Goal: Information Seeking & Learning: Learn about a topic

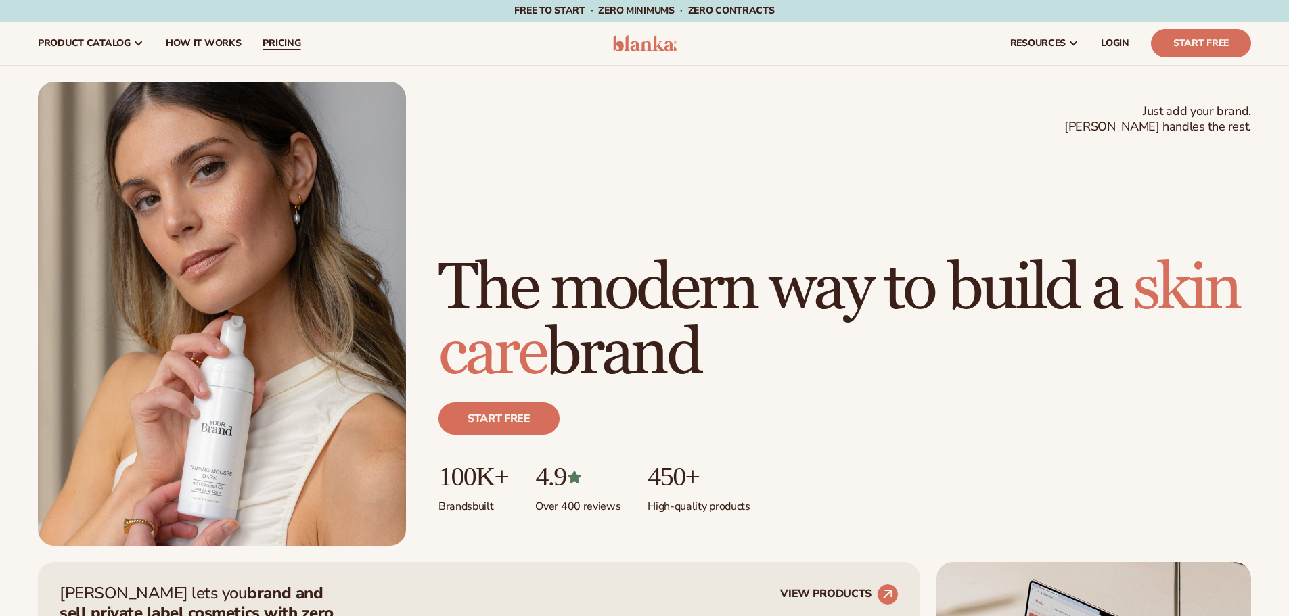
click at [269, 46] on span "pricing" at bounding box center [281, 43] width 38 height 11
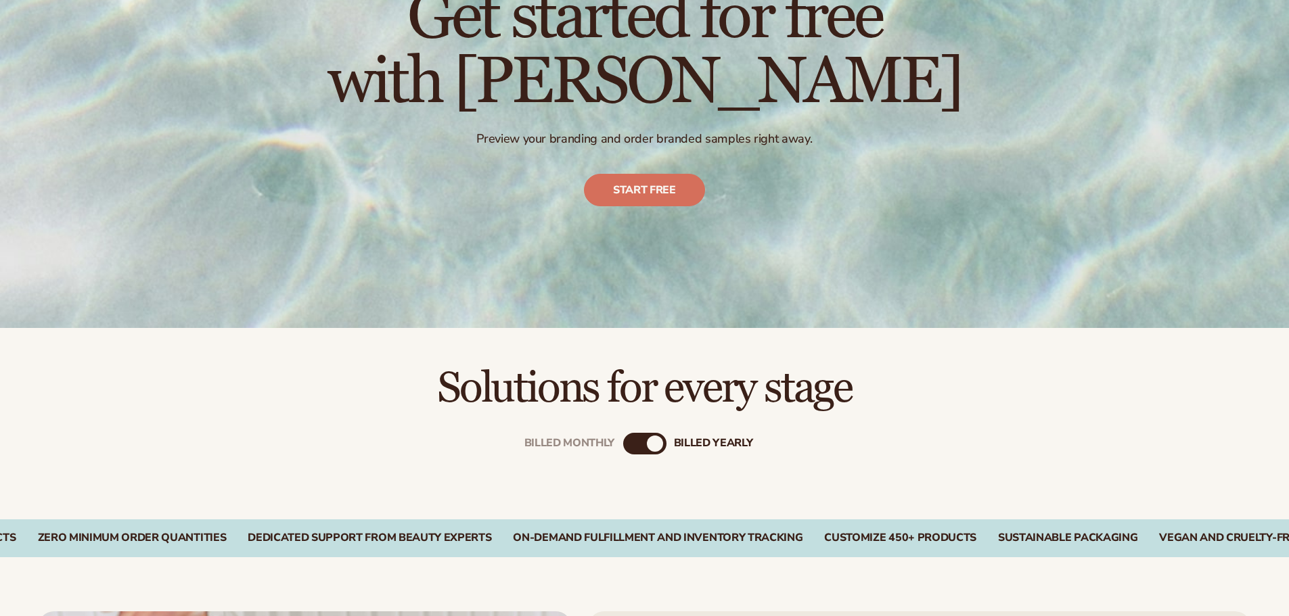
drag, startPoint x: 898, startPoint y: 353, endPoint x: 898, endPoint y: 371, distance: 17.6
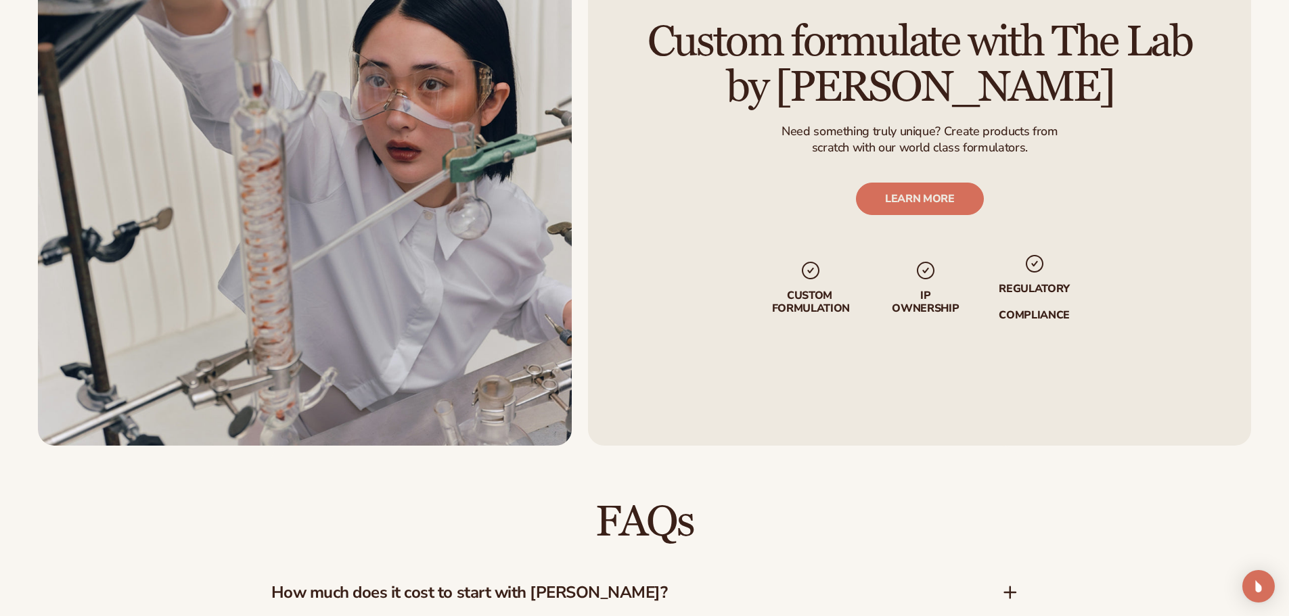
drag, startPoint x: 902, startPoint y: 450, endPoint x: 946, endPoint y: 451, distance: 44.0
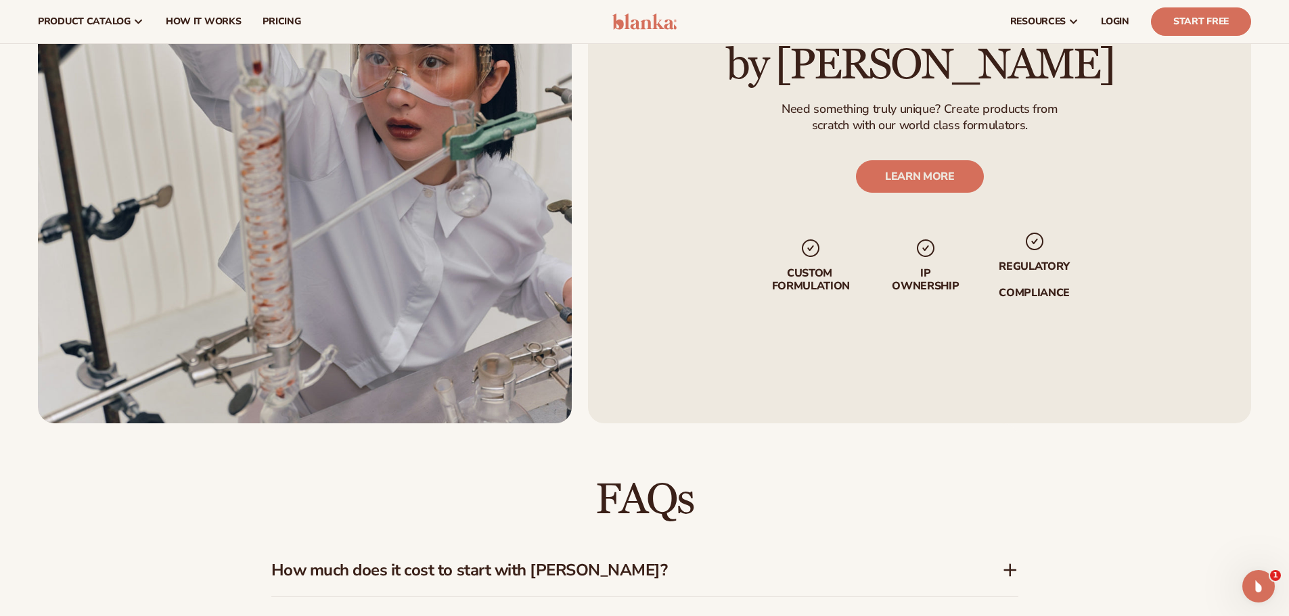
drag, startPoint x: 1043, startPoint y: 147, endPoint x: 1015, endPoint y: 50, distance: 101.5
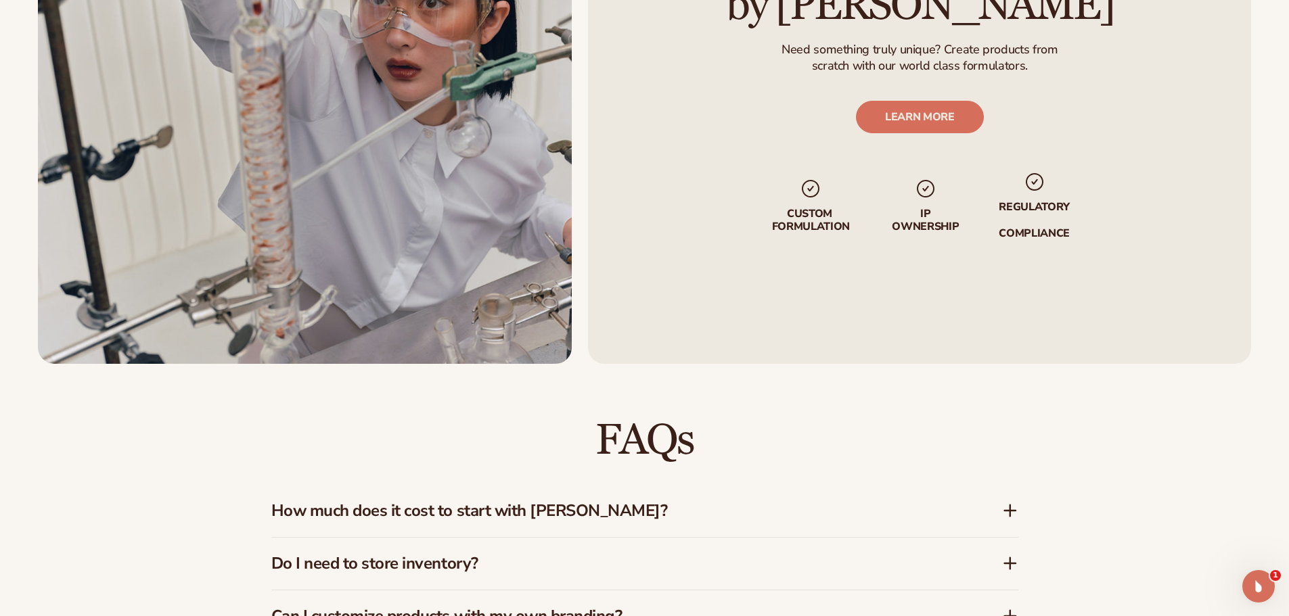
drag, startPoint x: 1126, startPoint y: 332, endPoint x: 1122, endPoint y: 326, distance: 7.7
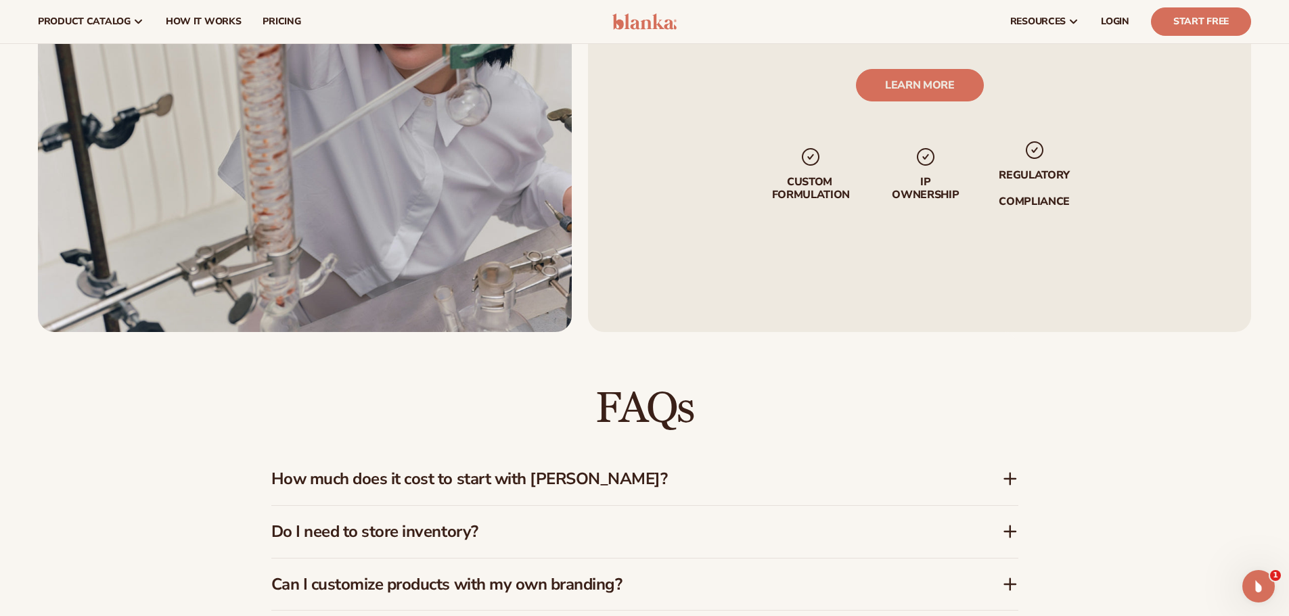
drag, startPoint x: 1122, startPoint y: 326, endPoint x: 1124, endPoint y: 263, distance: 62.9
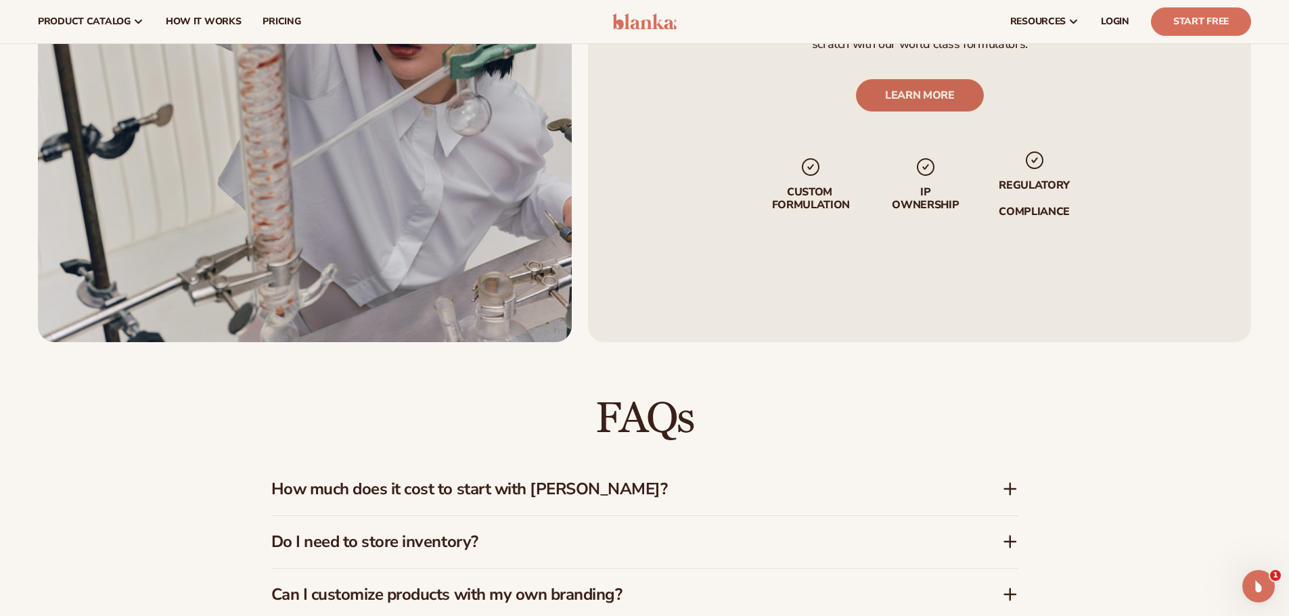
click at [947, 98] on link "LEARN MORE" at bounding box center [919, 95] width 128 height 32
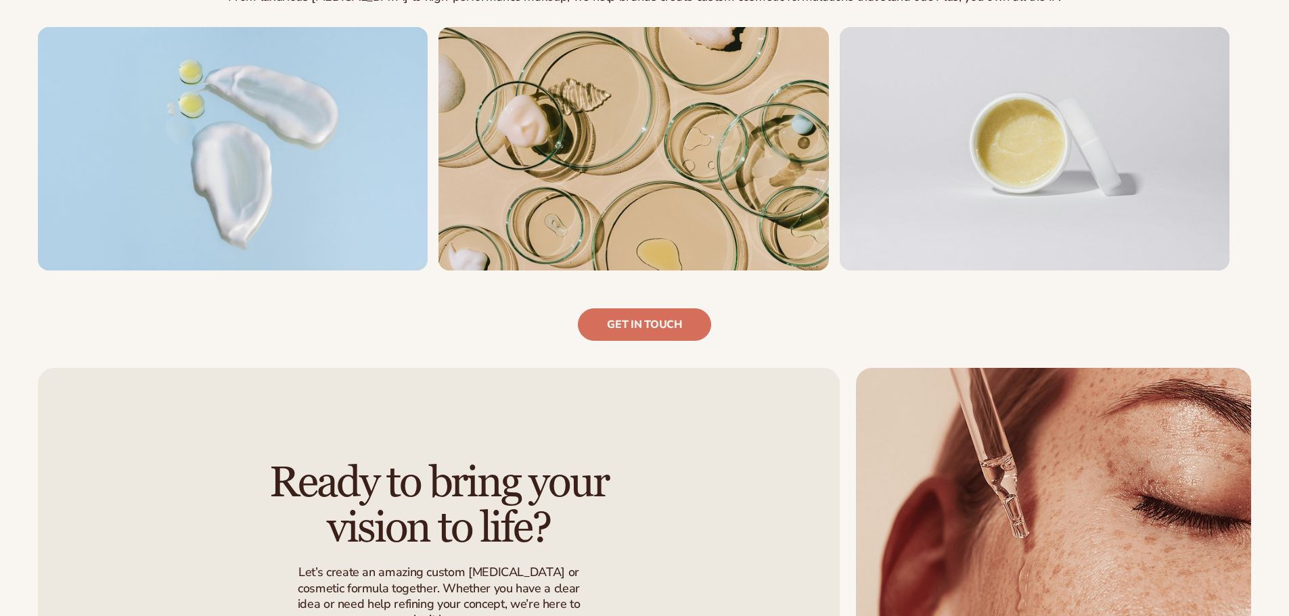
drag, startPoint x: 922, startPoint y: 367, endPoint x: 923, endPoint y: 379, distance: 12.3
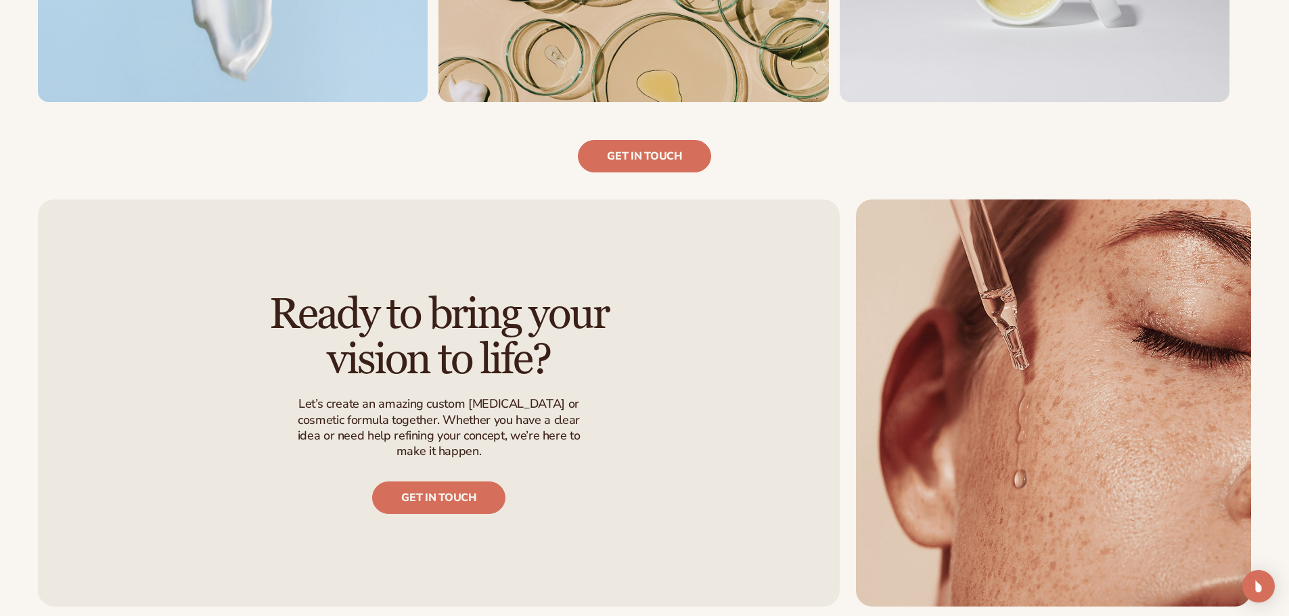
scroll to position [2090, 0]
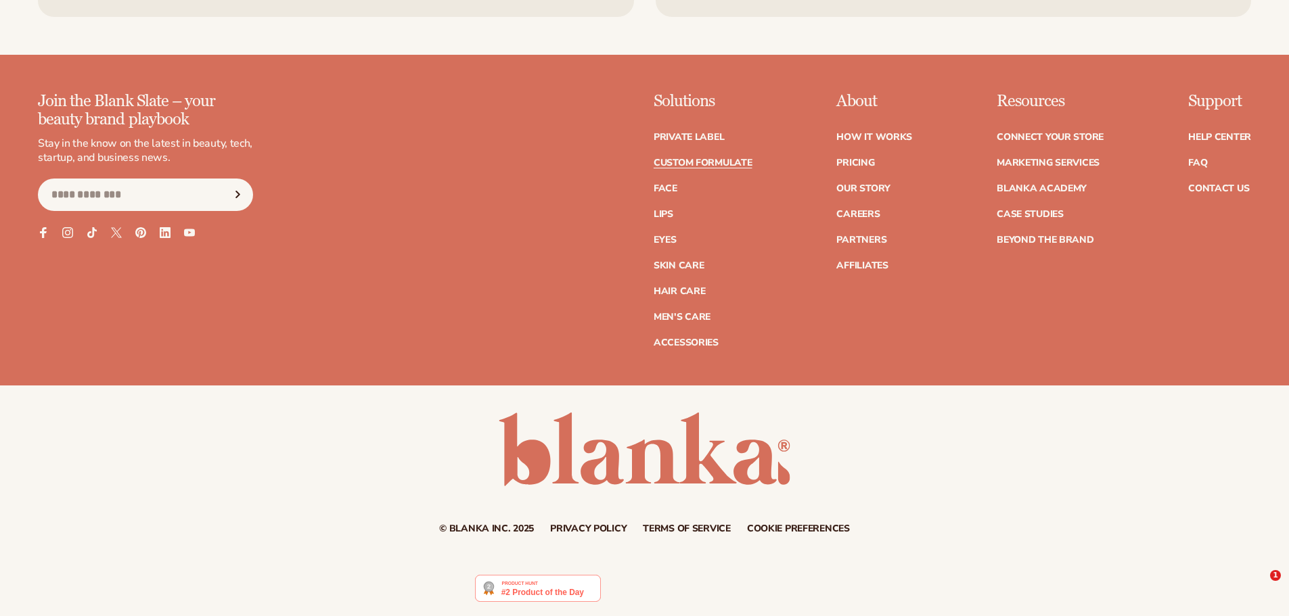
drag, startPoint x: 847, startPoint y: 427, endPoint x: 844, endPoint y: 507, distance: 79.9
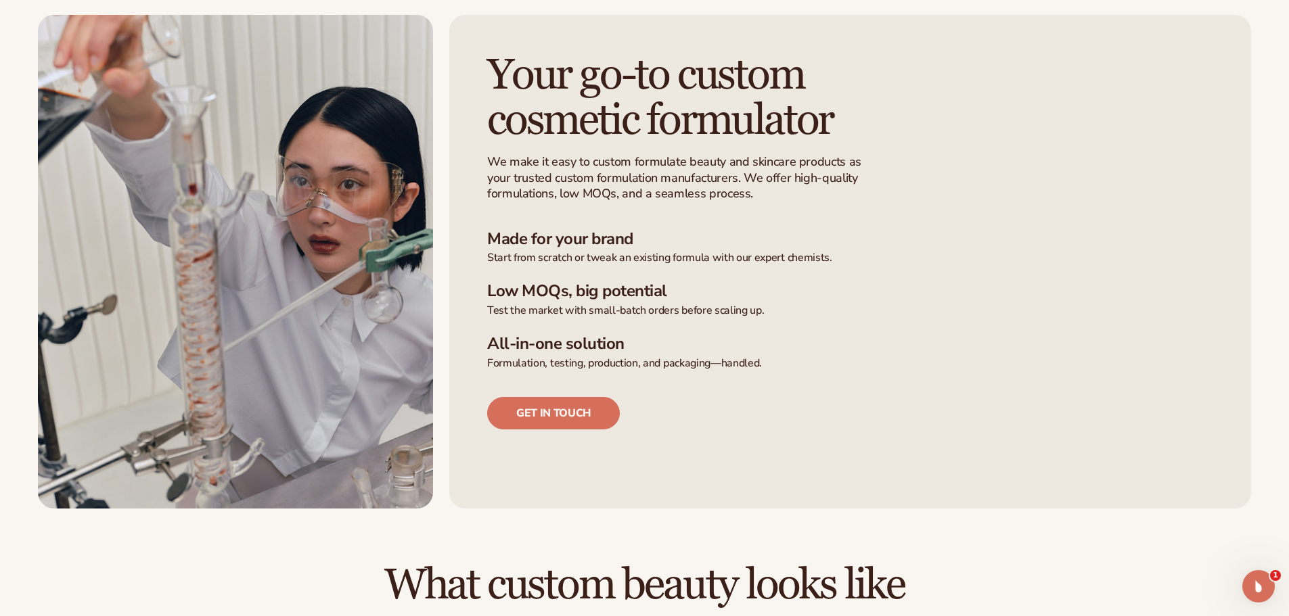
scroll to position [0, 0]
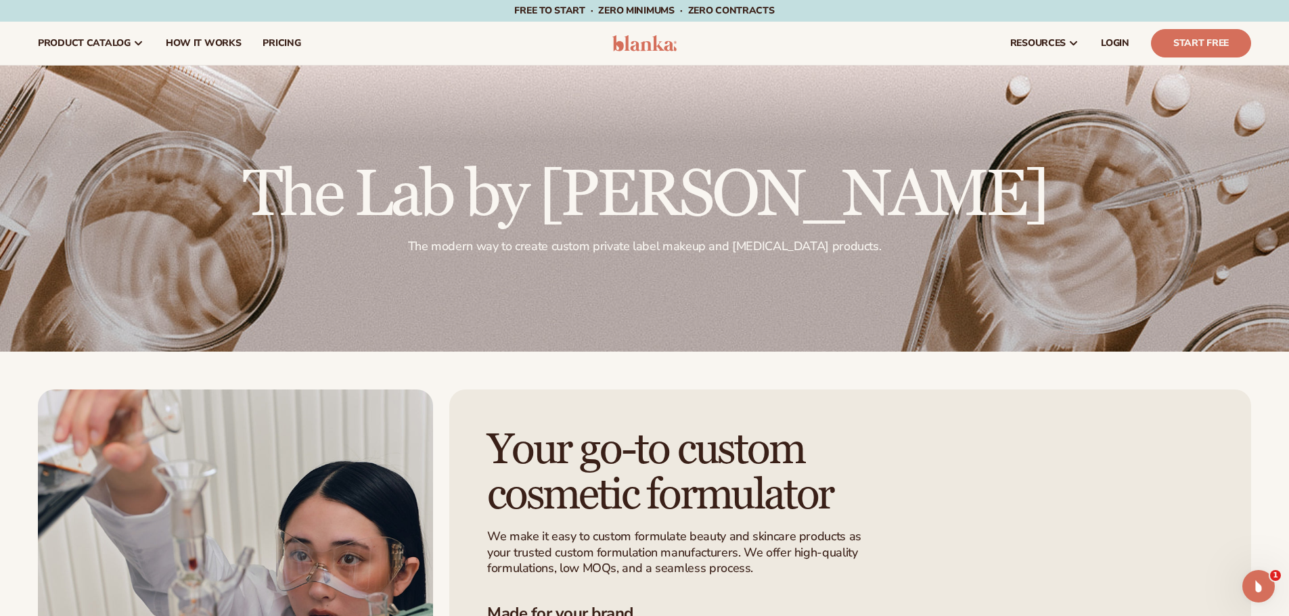
drag, startPoint x: 819, startPoint y: 244, endPoint x: 818, endPoint y: 235, distance: 9.6
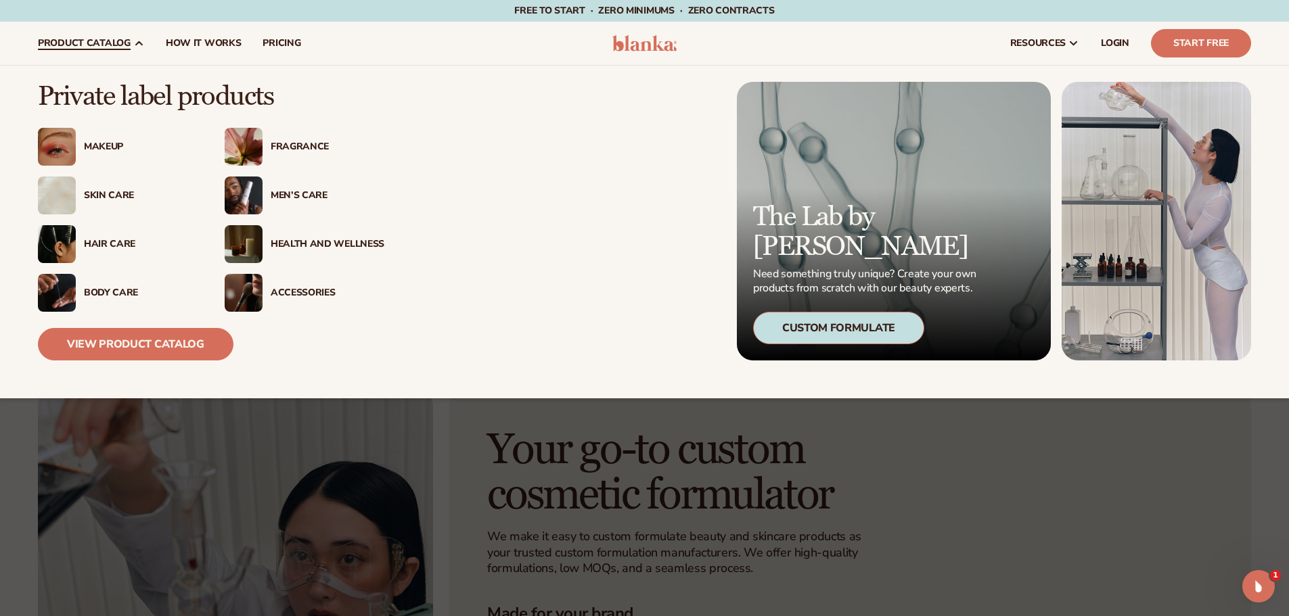
click at [115, 49] on span "product catalog" at bounding box center [84, 43] width 93 height 11
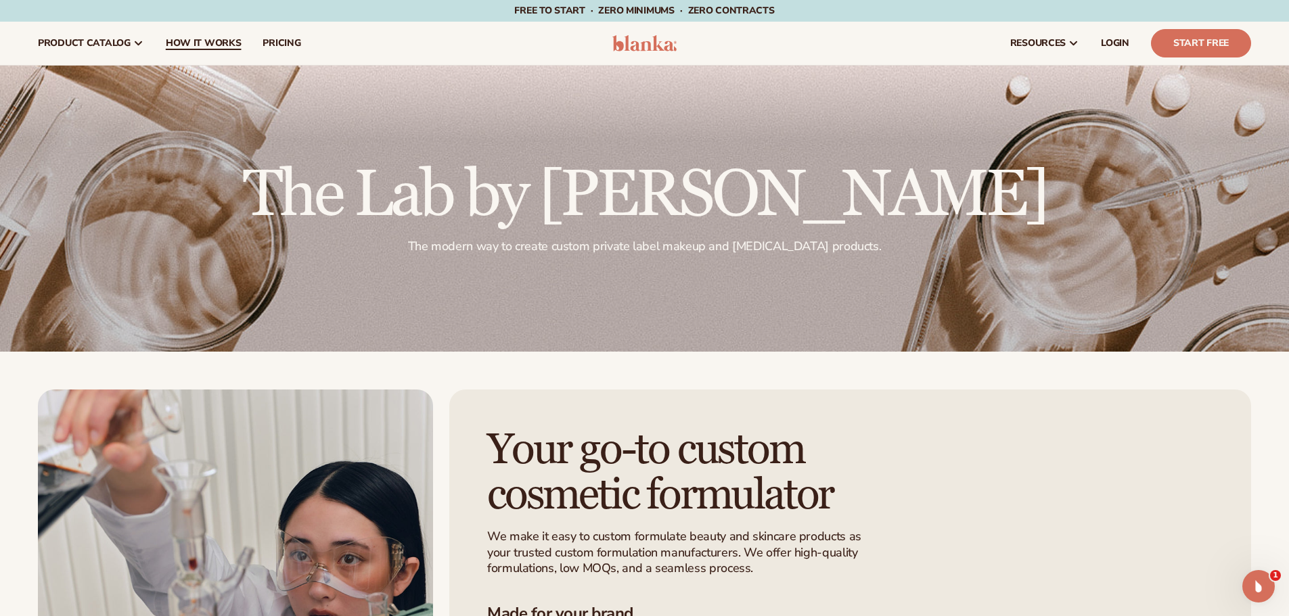
click at [227, 39] on span "How It Works" at bounding box center [204, 43] width 76 height 11
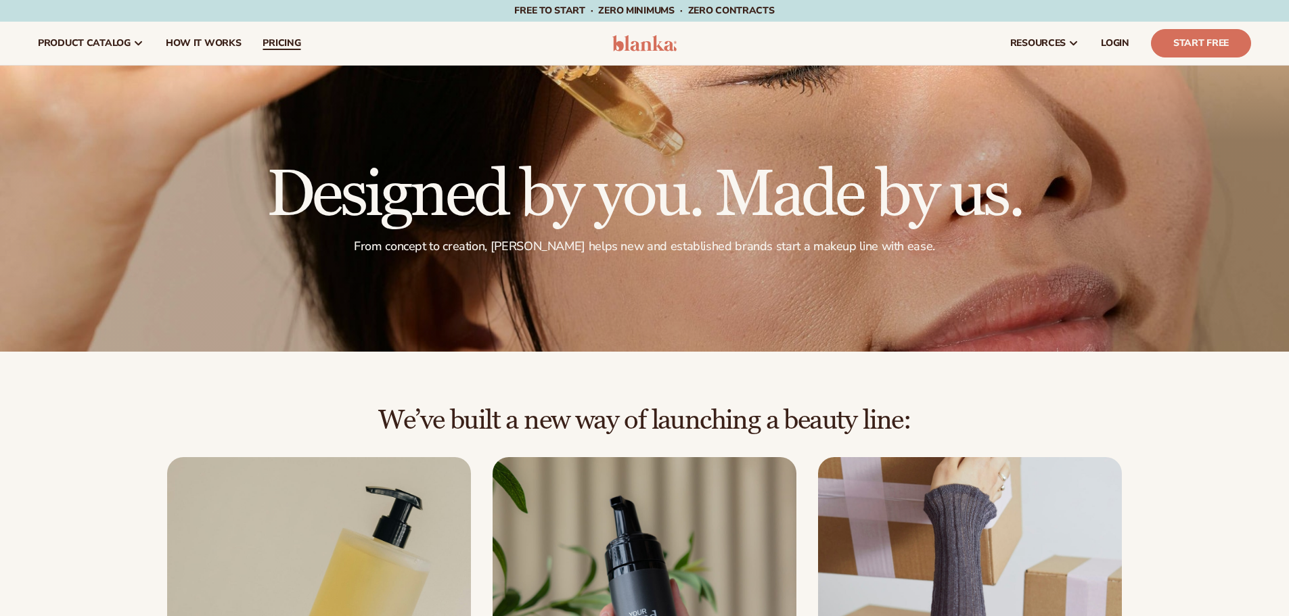
click at [273, 34] on link "pricing" at bounding box center [282, 43] width 60 height 43
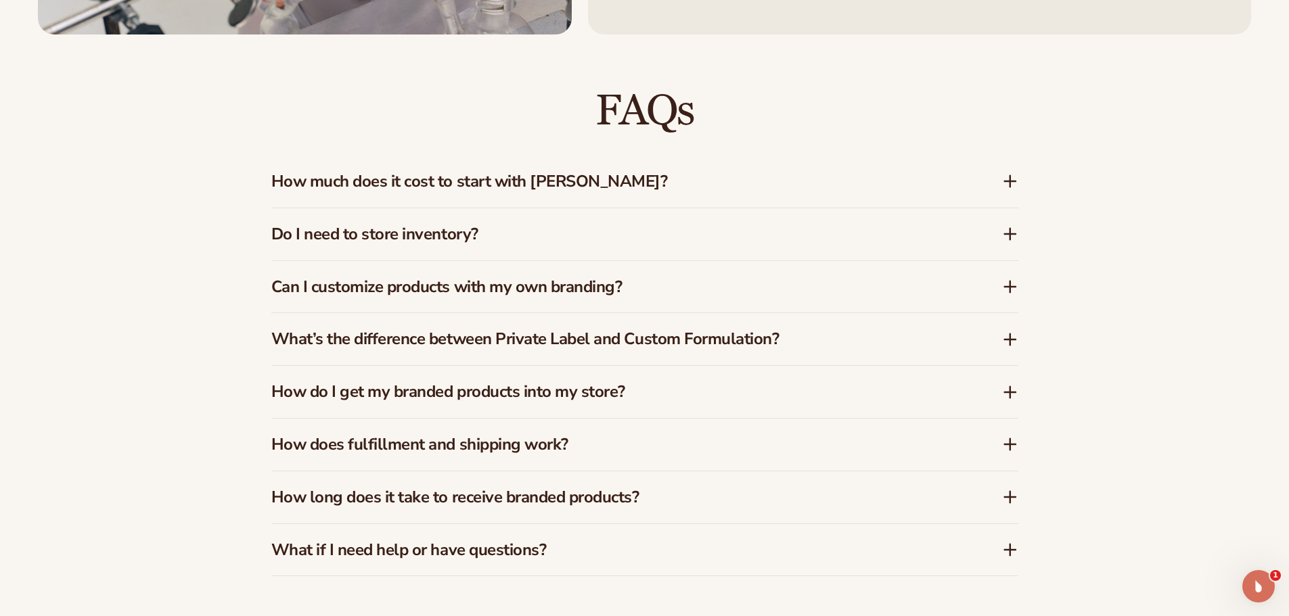
scroll to position [2481, 0]
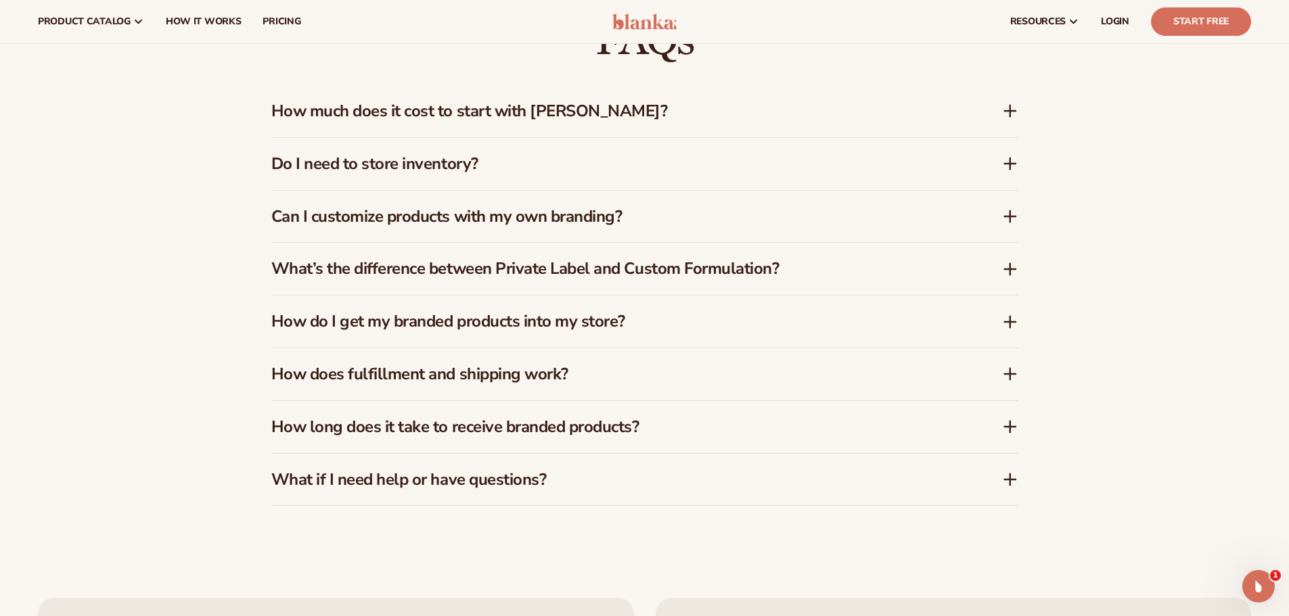
drag, startPoint x: 380, startPoint y: 288, endPoint x: 348, endPoint y: 175, distance: 117.5
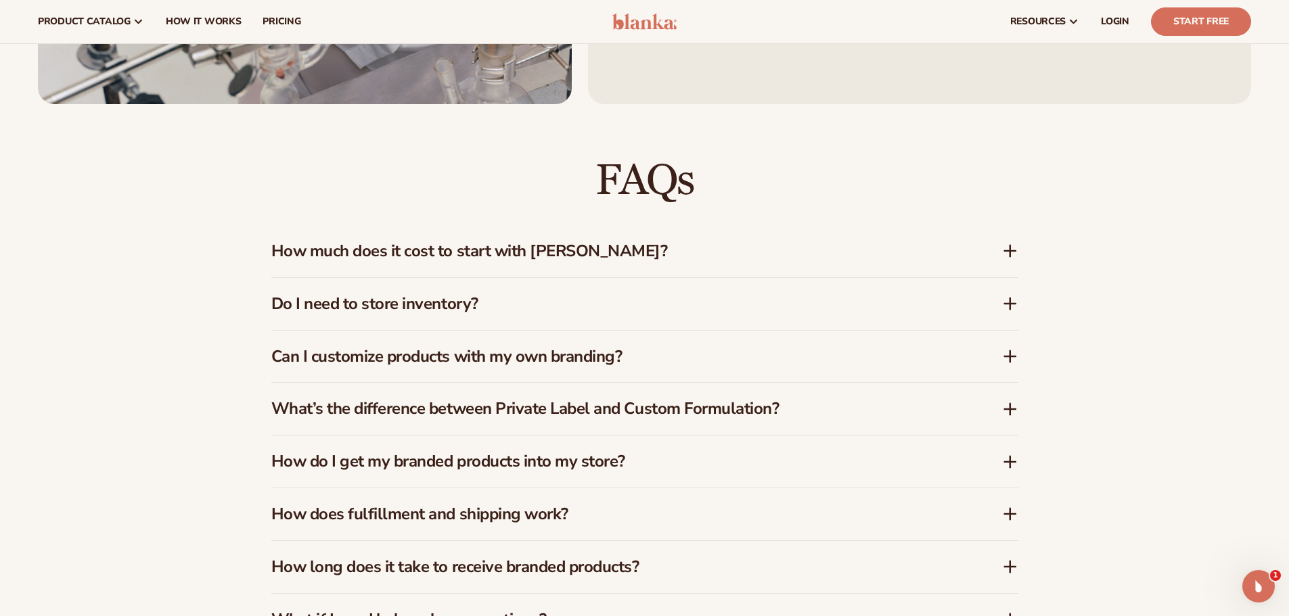
click at [924, 256] on h3 "How much does it cost to start with [PERSON_NAME]?" at bounding box center [616, 252] width 690 height 20
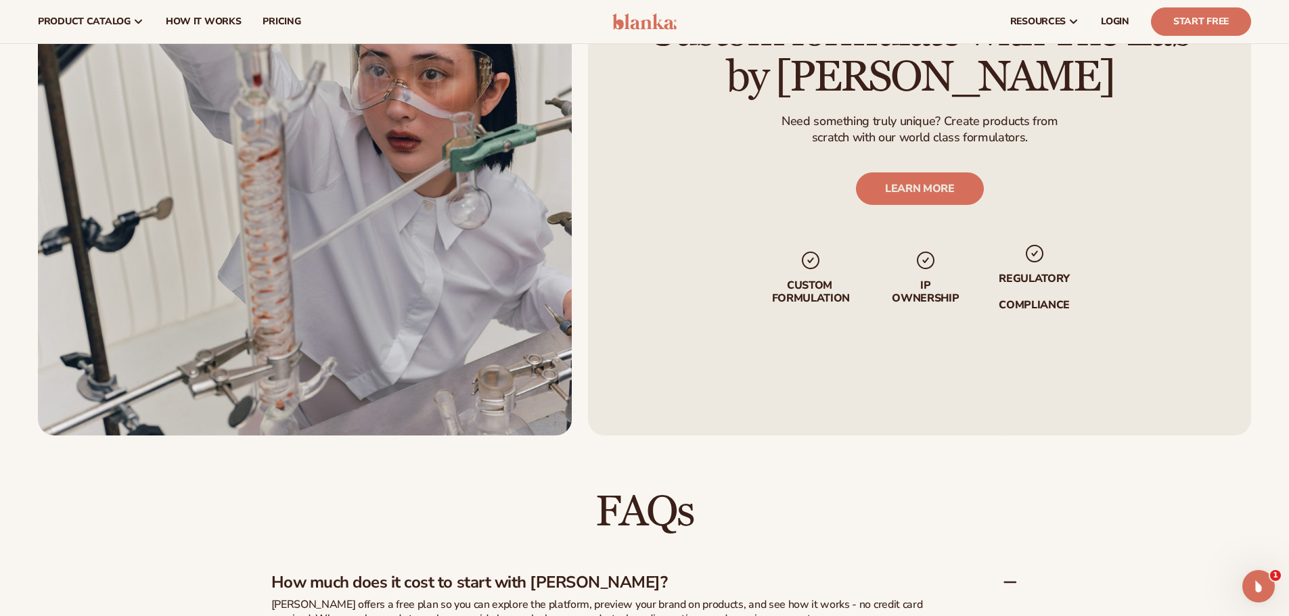
scroll to position [1525, 0]
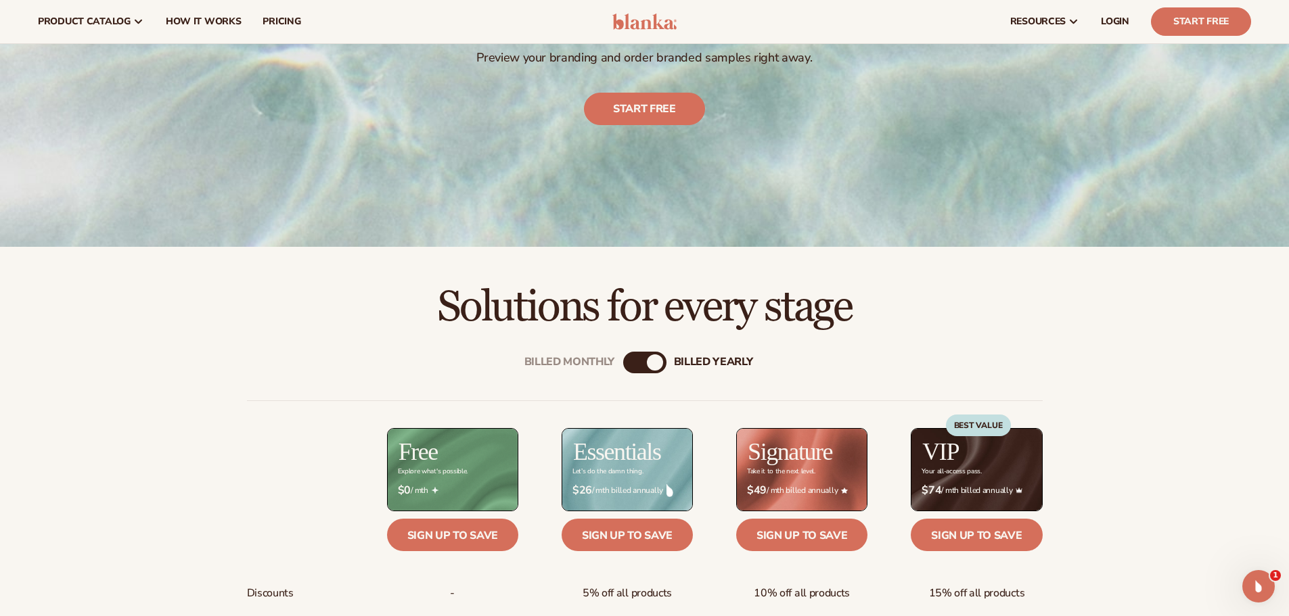
drag, startPoint x: 1137, startPoint y: 325, endPoint x: 1137, endPoint y: 301, distance: 23.7
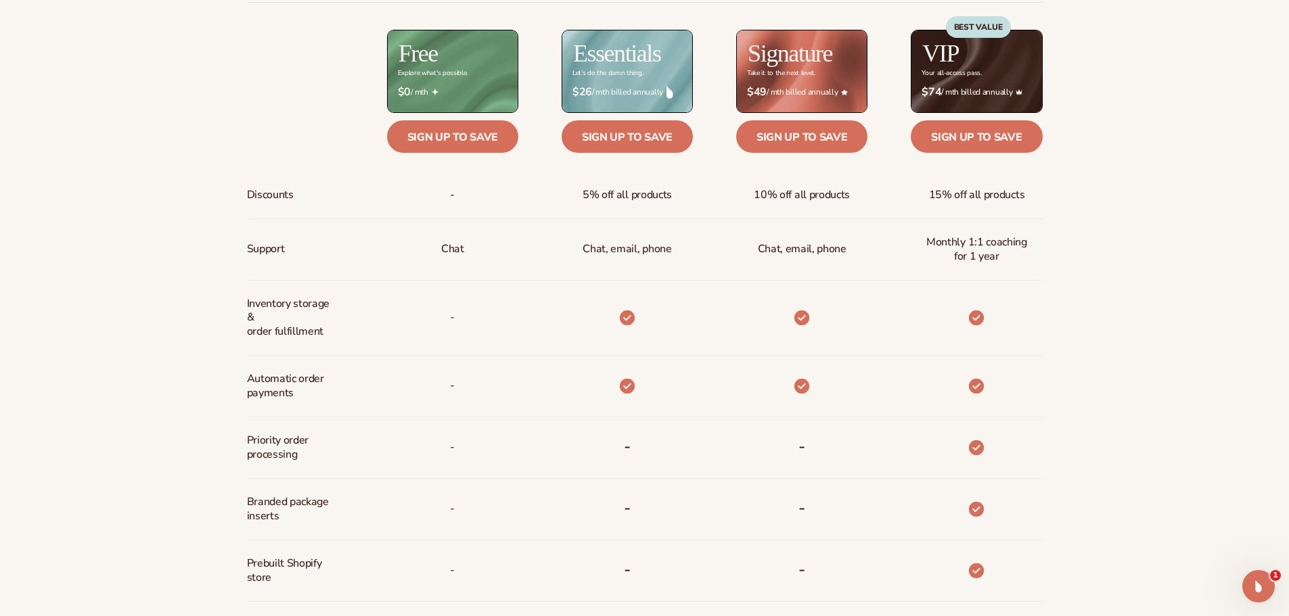
drag, startPoint x: 1182, startPoint y: 420, endPoint x: 1188, endPoint y: 434, distance: 15.5
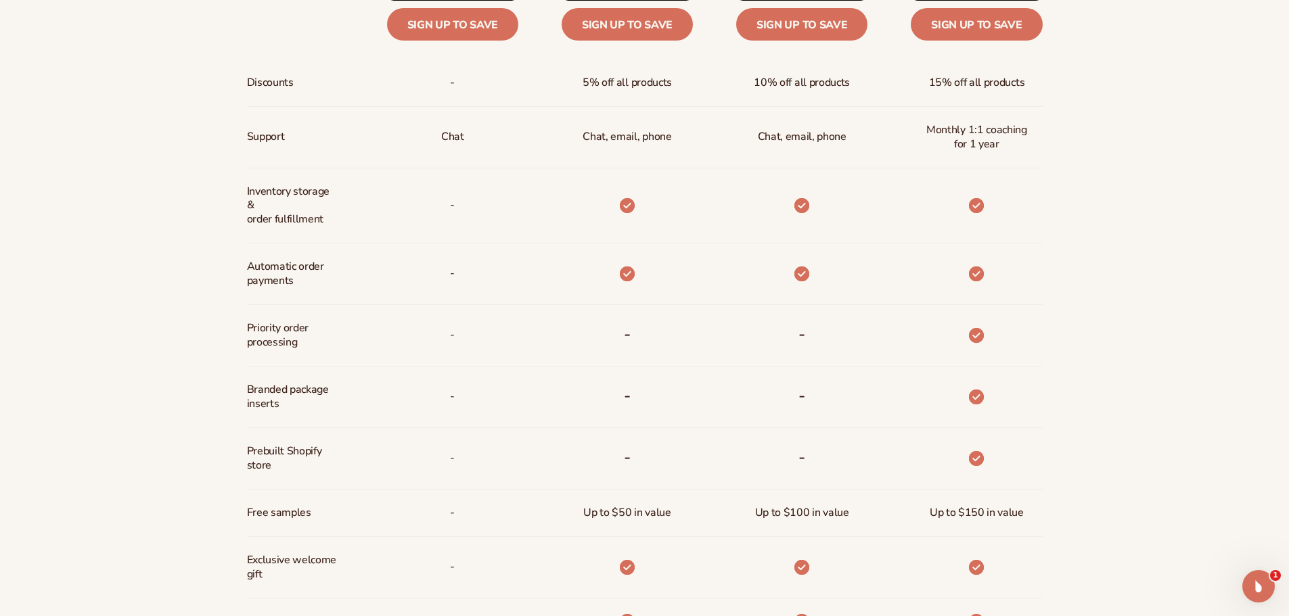
drag, startPoint x: 1239, startPoint y: 331, endPoint x: 1224, endPoint y: 368, distance: 39.2
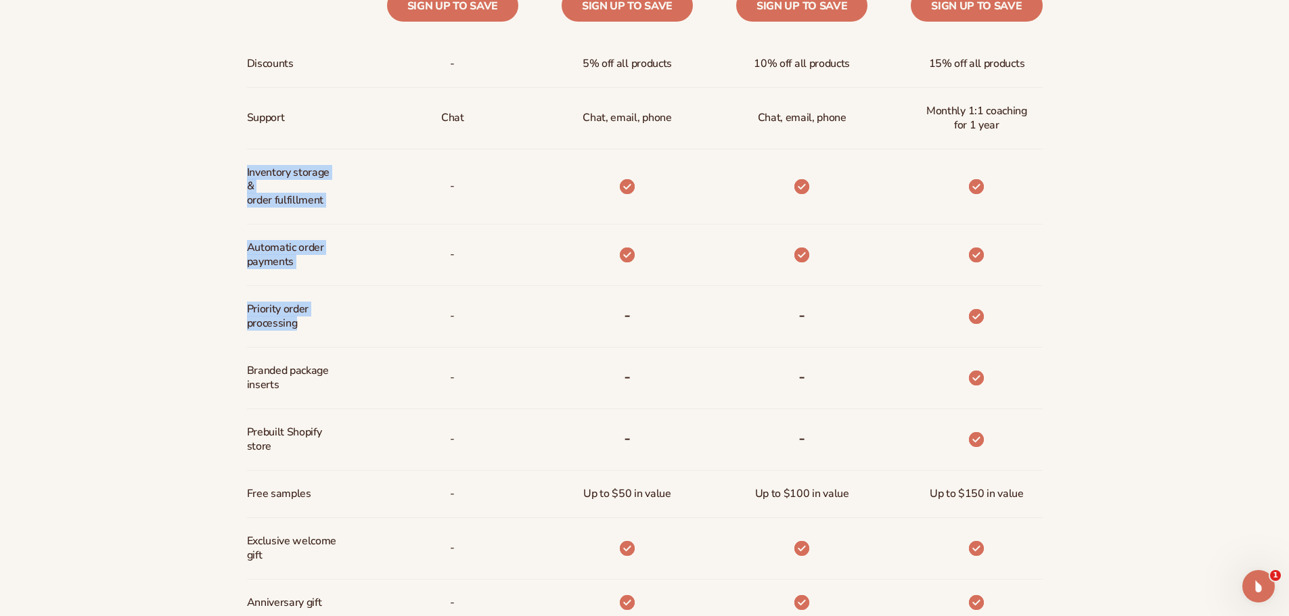
drag, startPoint x: 248, startPoint y: 171, endPoint x: 318, endPoint y: 334, distance: 176.9
click at [319, 334] on div "Discounts Support Inventory storage &   order fulfillment Automatic order payme…" at bounding box center [295, 357] width 97 height 633
click at [91, 304] on div "Billed Monthly billed Yearly Billed Monthly billed Yearly Discounts Support Inv…" at bounding box center [644, 255] width 1289 height 911
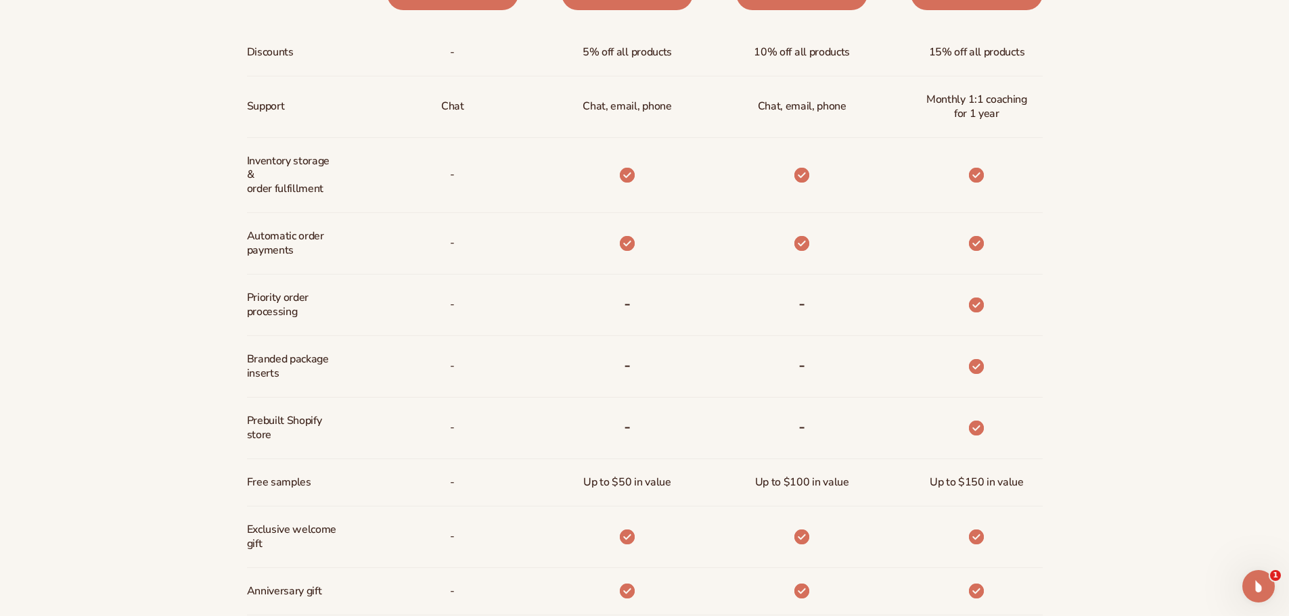
drag, startPoint x: 241, startPoint y: 417, endPoint x: 244, endPoint y: 441, distance: 24.5
drag, startPoint x: 248, startPoint y: 359, endPoint x: 289, endPoint y: 377, distance: 44.9
click at [289, 377] on span "Branded package inserts" at bounding box center [292, 365] width 90 height 39
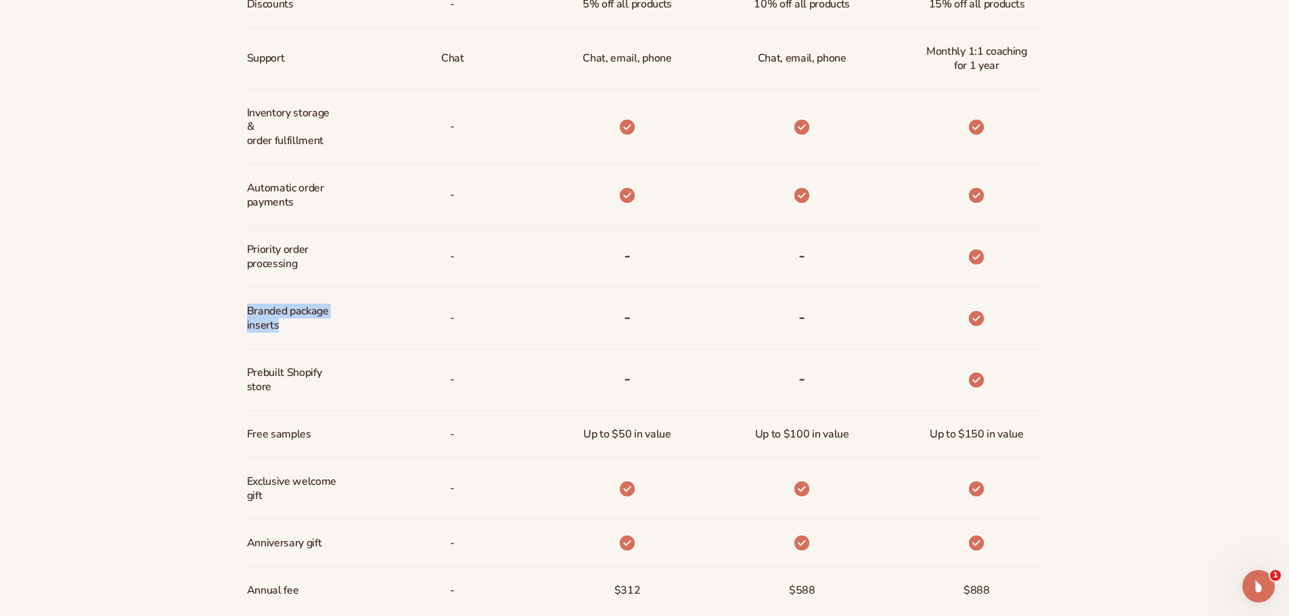
scroll to position [915, 0]
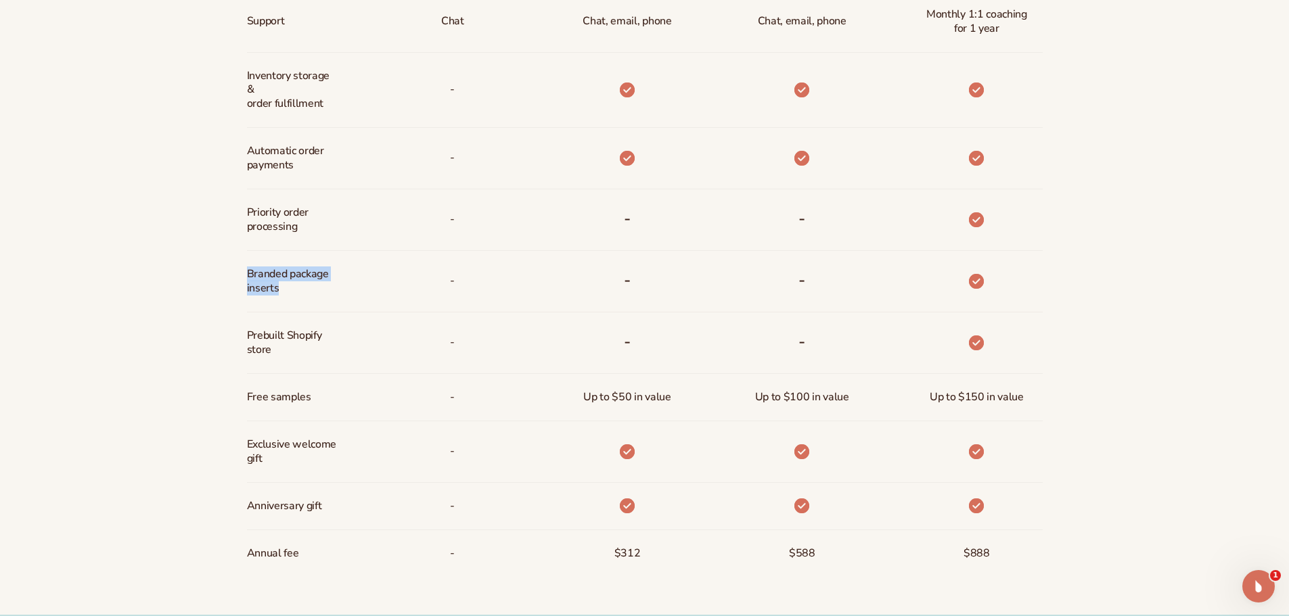
drag, startPoint x: 115, startPoint y: 355, endPoint x: 134, endPoint y: 403, distance: 51.0
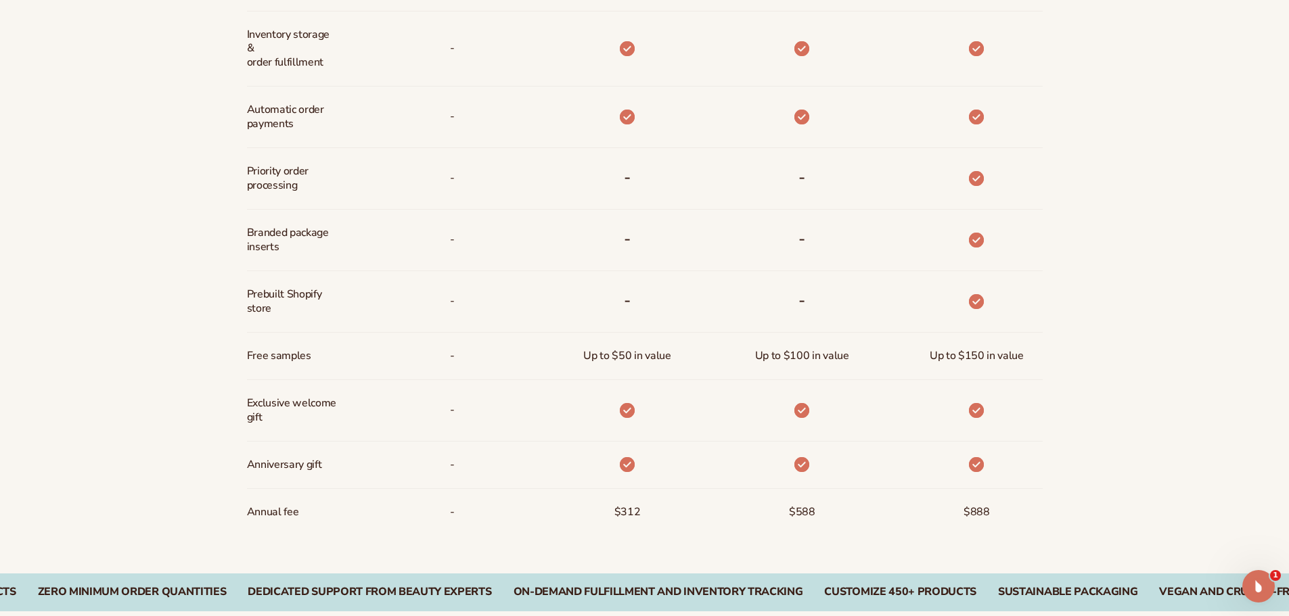
drag, startPoint x: 214, startPoint y: 323, endPoint x: 224, endPoint y: 348, distance: 27.4
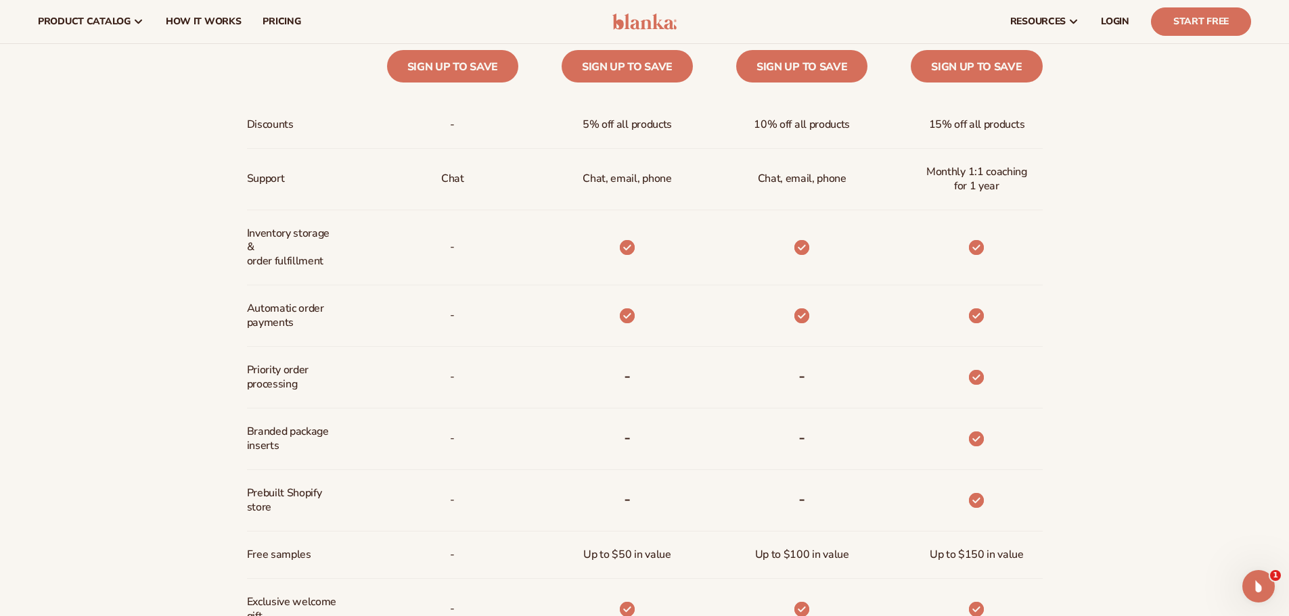
drag, startPoint x: 26, startPoint y: 187, endPoint x: 19, endPoint y: 168, distance: 21.0
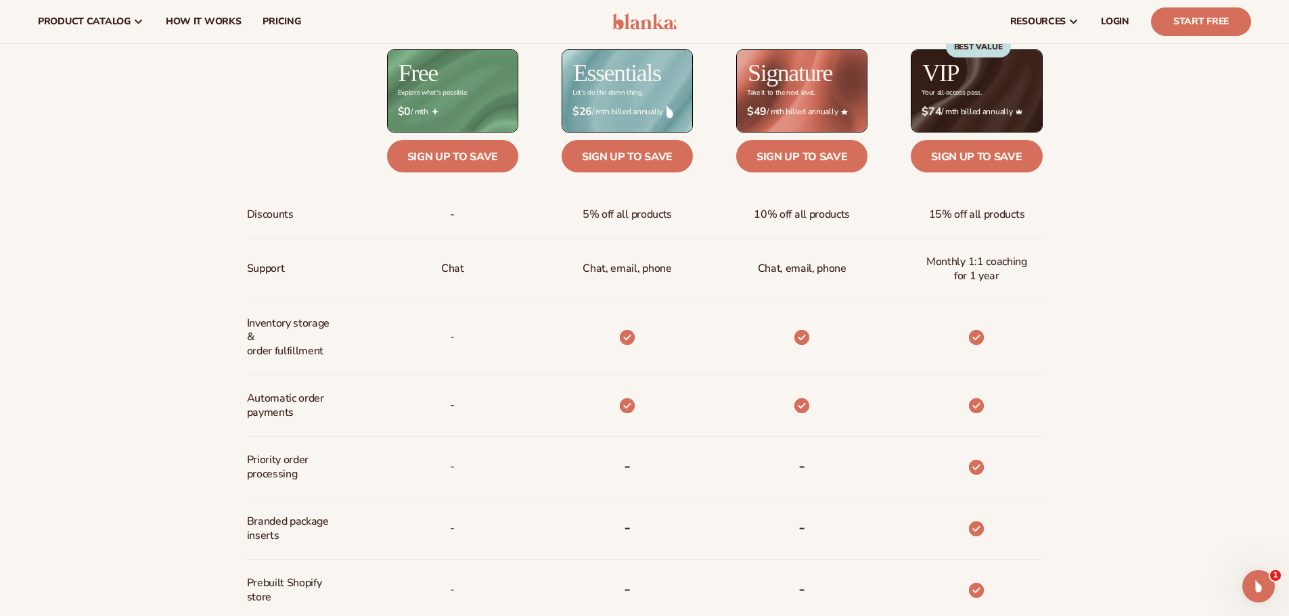
scroll to position [649, 0]
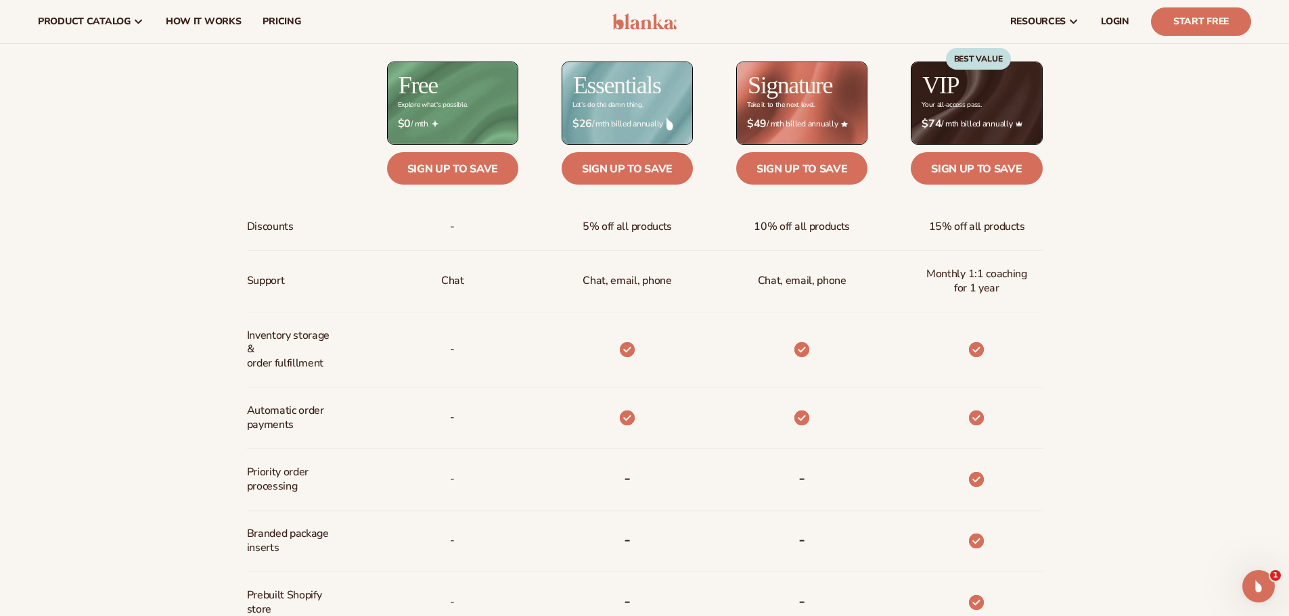
drag, startPoint x: 520, startPoint y: 287, endPoint x: 522, endPoint y: 272, distance: 14.9
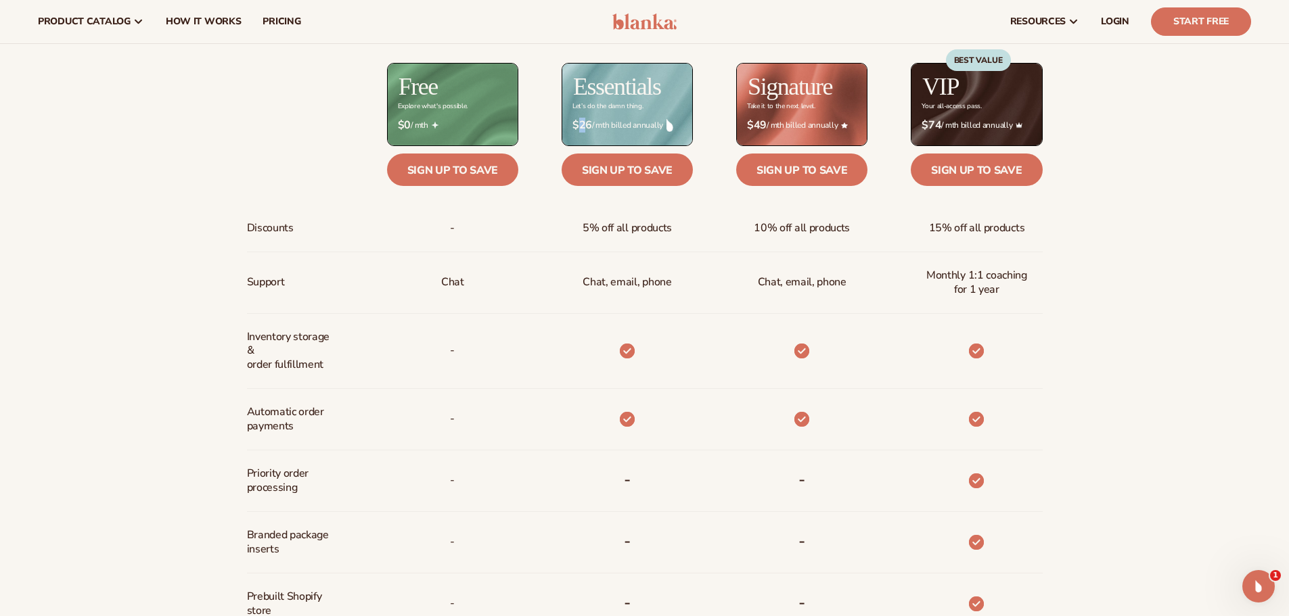
drag, startPoint x: 576, startPoint y: 128, endPoint x: 585, endPoint y: 125, distance: 9.8
click at [585, 125] on strong "$26" at bounding box center [582, 125] width 20 height 13
click at [1142, 174] on div "Billed Monthly billed Yearly Billed Monthly billed Yearly Discounts Support Inv…" at bounding box center [644, 420] width 1289 height 911
drag, startPoint x: 585, startPoint y: 223, endPoint x: 677, endPoint y: 229, distance: 91.5
click at [677, 229] on div "5% off all products" at bounding box center [627, 228] width 111 height 47
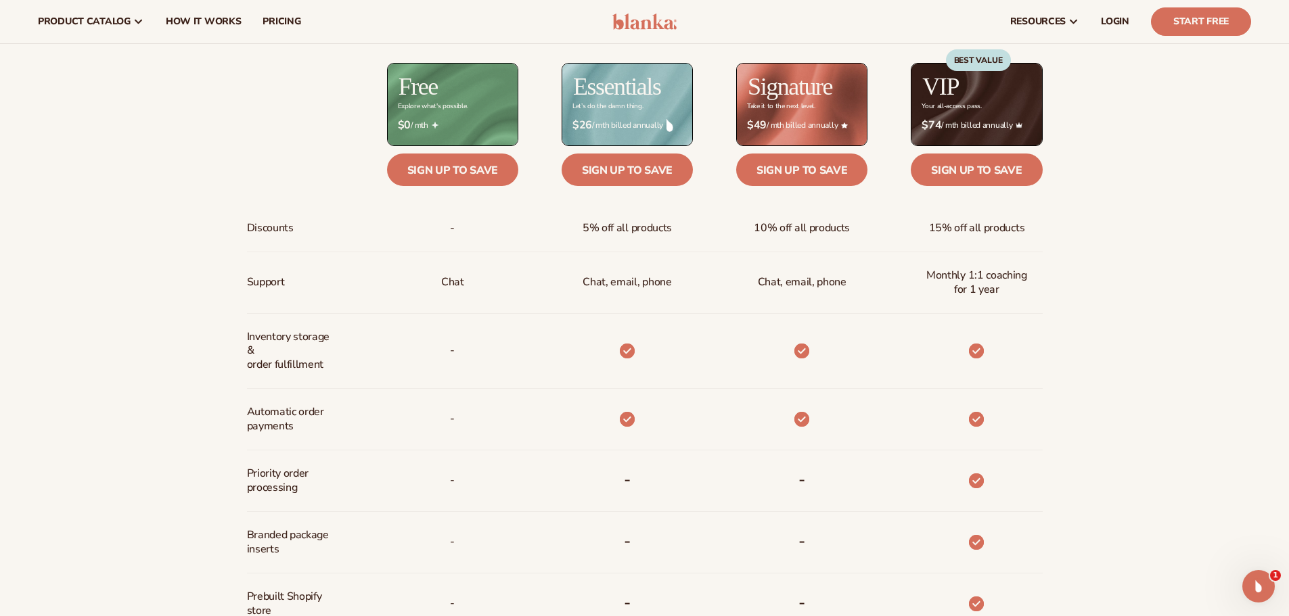
click at [580, 285] on div "Chat, email, phone" at bounding box center [627, 282] width 110 height 61
drag, startPoint x: 599, startPoint y: 279, endPoint x: 647, endPoint y: 281, distance: 48.1
click at [647, 281] on p "Chat, email, phone" at bounding box center [626, 282] width 89 height 25
click at [595, 328] on div at bounding box center [605, 351] width 175 height 75
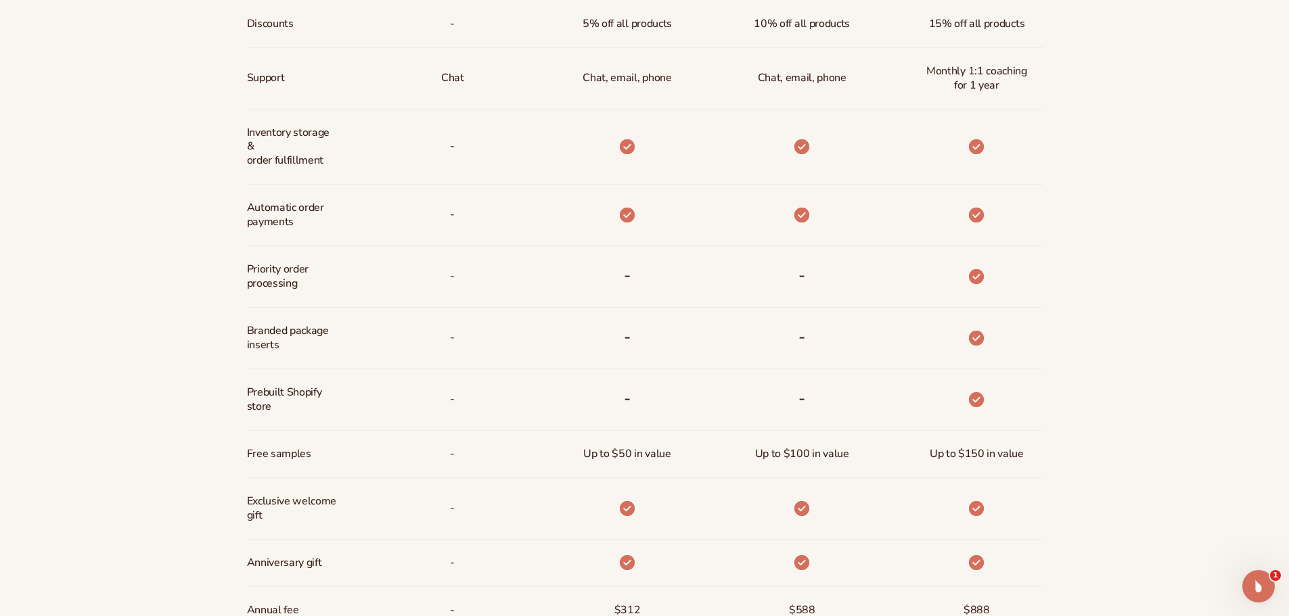
drag, startPoint x: 189, startPoint y: 483, endPoint x: 186, endPoint y: 513, distance: 30.0
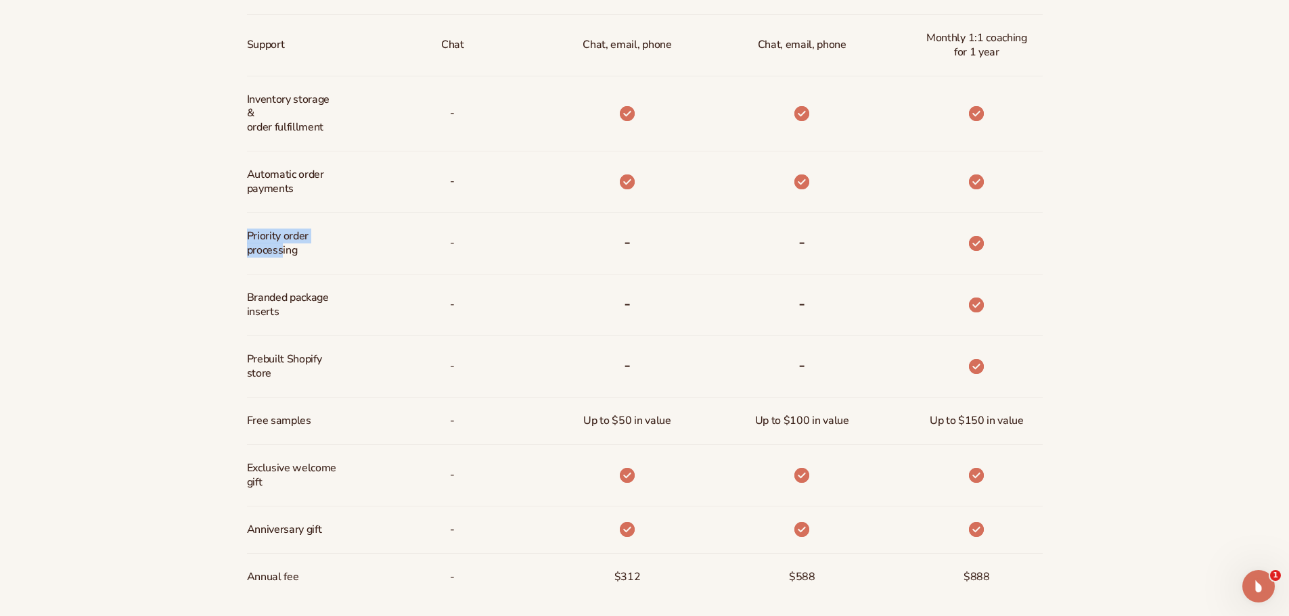
drag, startPoint x: 249, startPoint y: 241, endPoint x: 282, endPoint y: 247, distance: 33.7
click at [282, 247] on span "Priority order processing" at bounding box center [292, 243] width 90 height 39
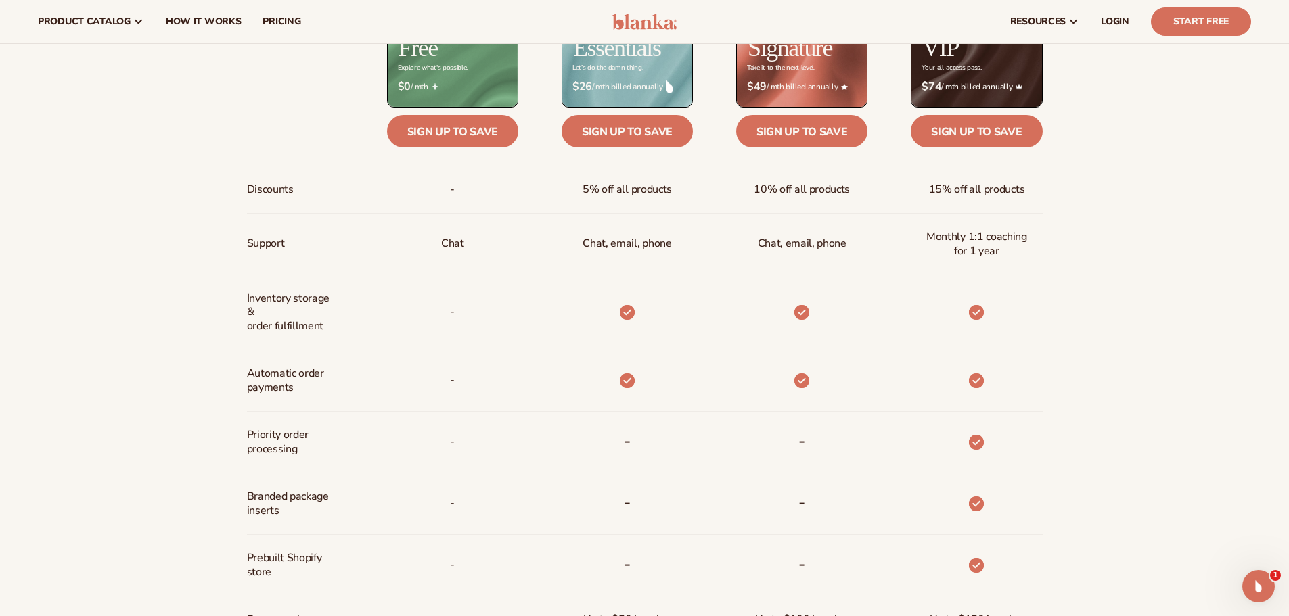
drag, startPoint x: 1194, startPoint y: 392, endPoint x: 1190, endPoint y: 372, distance: 20.0
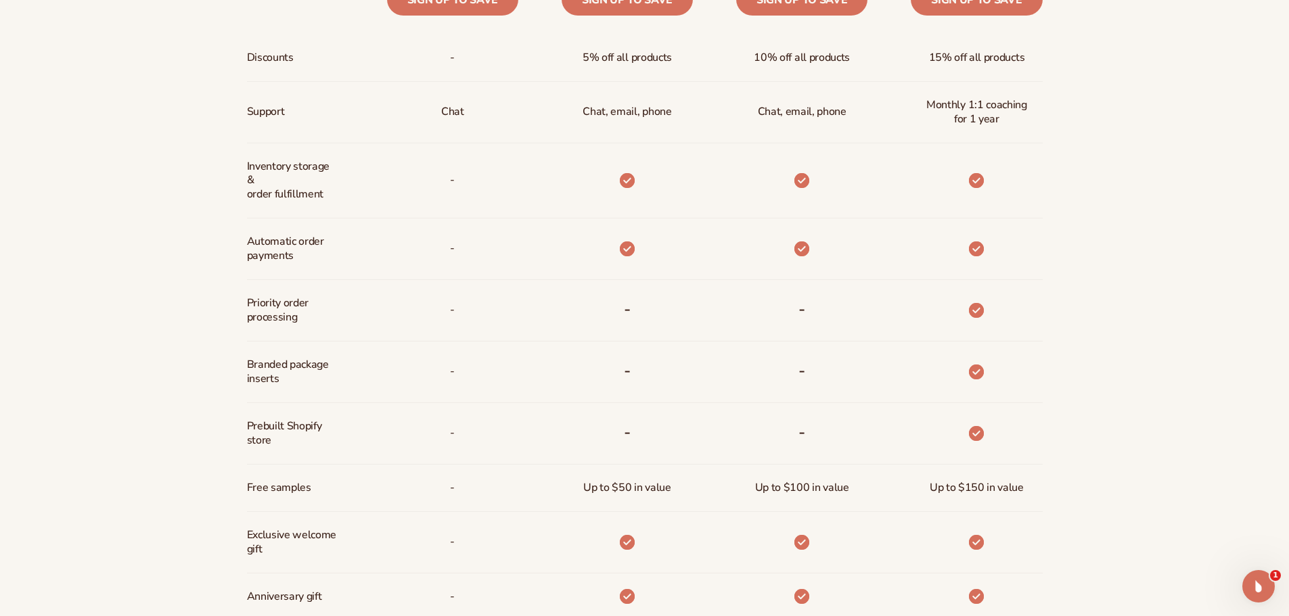
drag, startPoint x: 1105, startPoint y: 443, endPoint x: 1110, endPoint y: 502, distance: 59.1
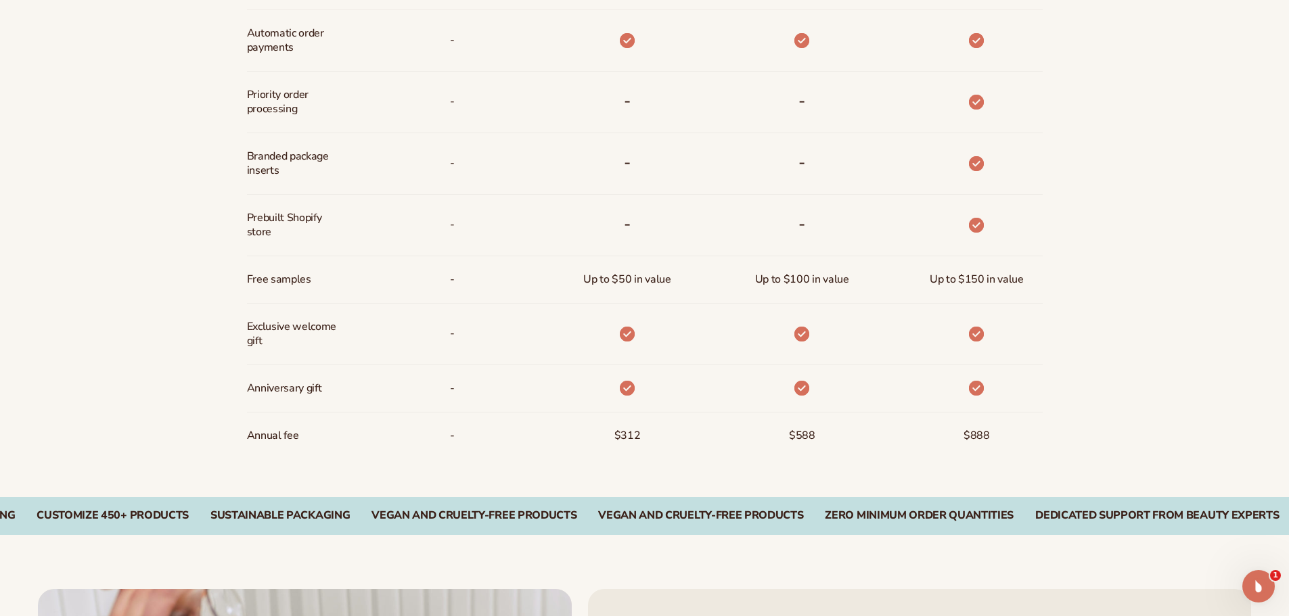
drag, startPoint x: 1088, startPoint y: 517, endPoint x: 1084, endPoint y: 554, distance: 37.4
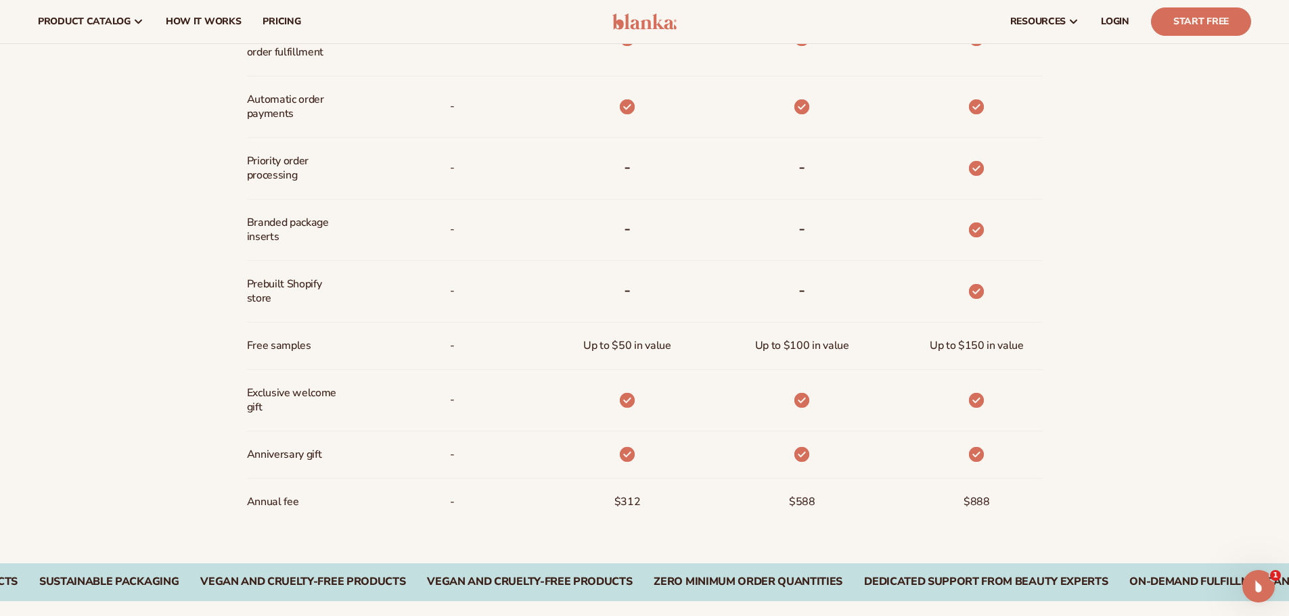
drag, startPoint x: 1061, startPoint y: 436, endPoint x: 1063, endPoint y: 408, distance: 28.5
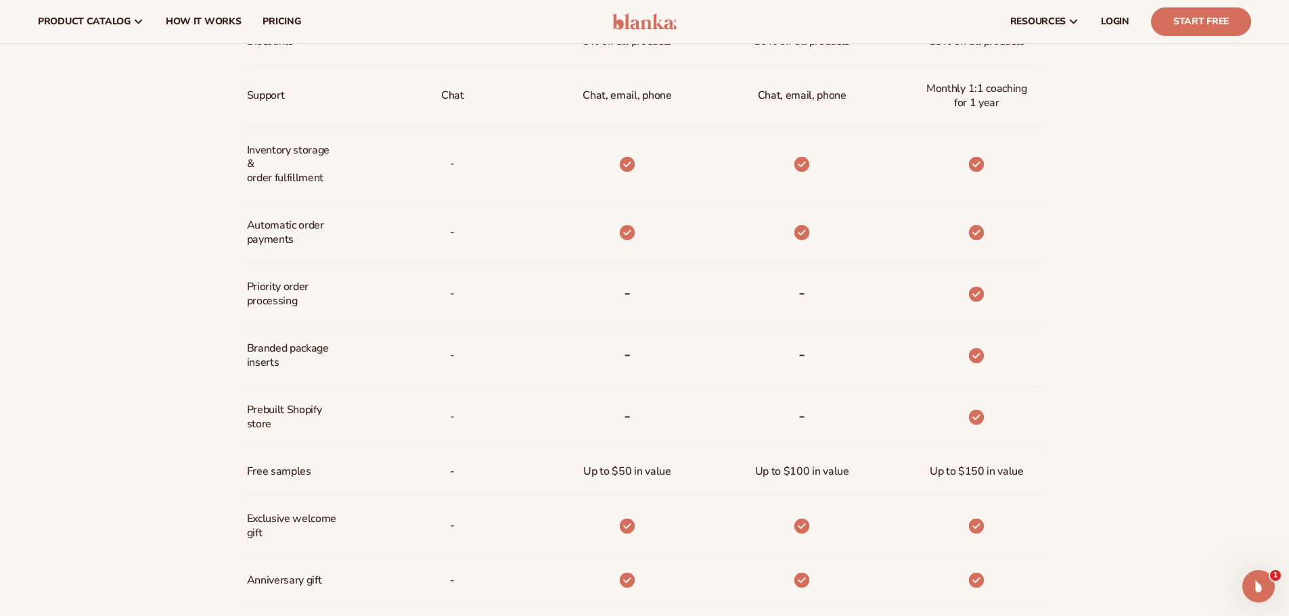
scroll to position [823, 0]
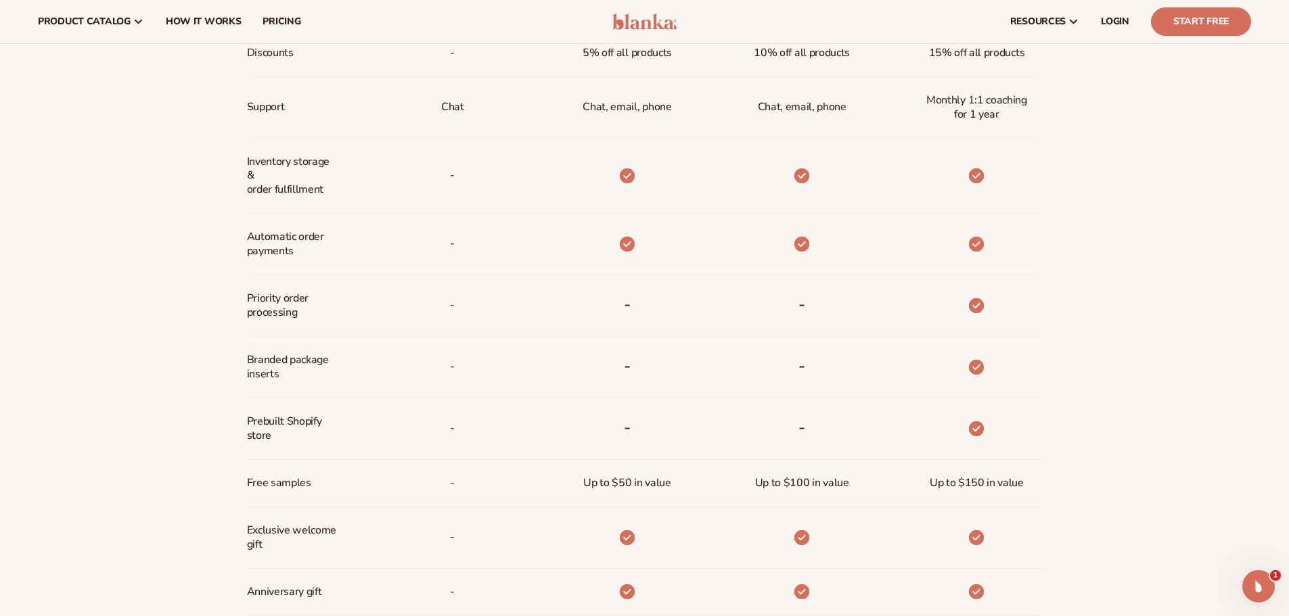
drag, startPoint x: 1073, startPoint y: 404, endPoint x: 1075, endPoint y: 370, distance: 33.9
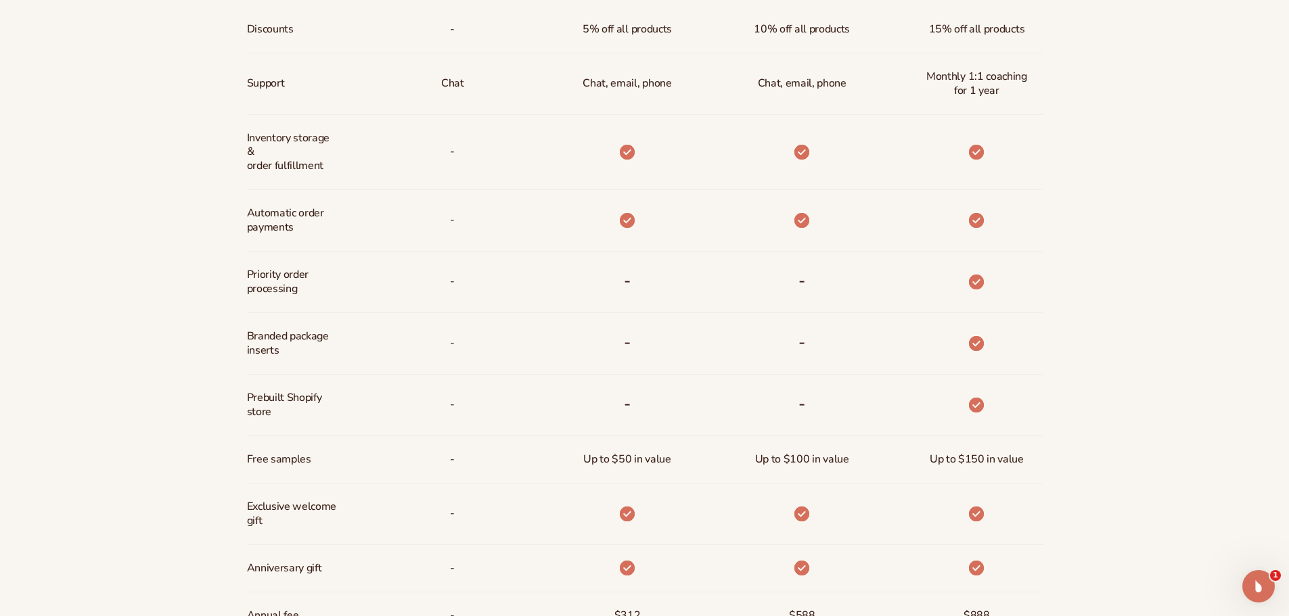
drag, startPoint x: 198, startPoint y: 413, endPoint x: 216, endPoint y: 463, distance: 53.7
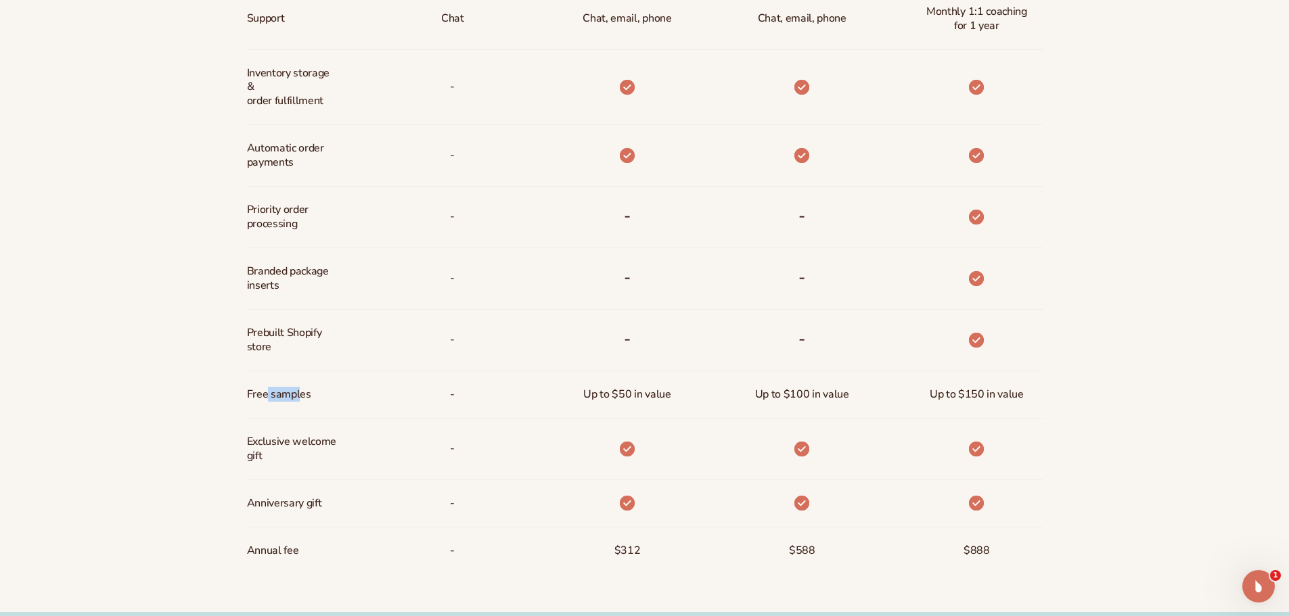
drag, startPoint x: 269, startPoint y: 393, endPoint x: 298, endPoint y: 389, distance: 29.4
click at [298, 389] on span "Free samples" at bounding box center [279, 394] width 64 height 25
drag, startPoint x: 591, startPoint y: 393, endPoint x: 677, endPoint y: 397, distance: 86.7
click at [677, 397] on div "Up to $50 in value" at bounding box center [626, 394] width 109 height 47
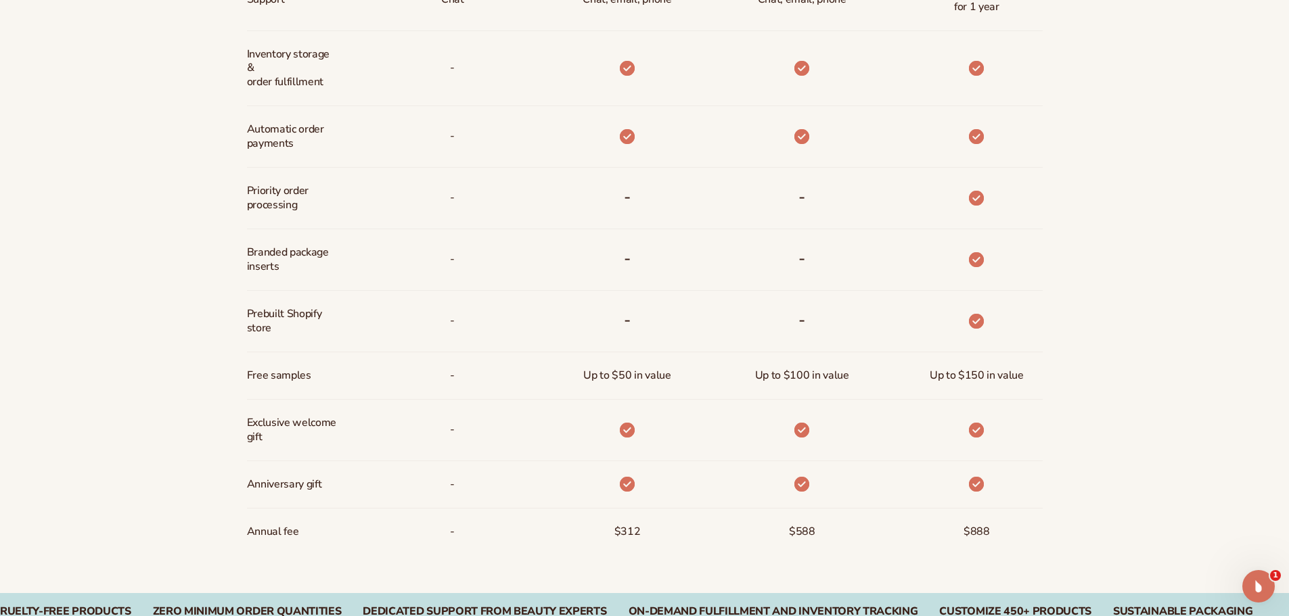
drag, startPoint x: 712, startPoint y: 473, endPoint x: 708, endPoint y: 508, distance: 35.5
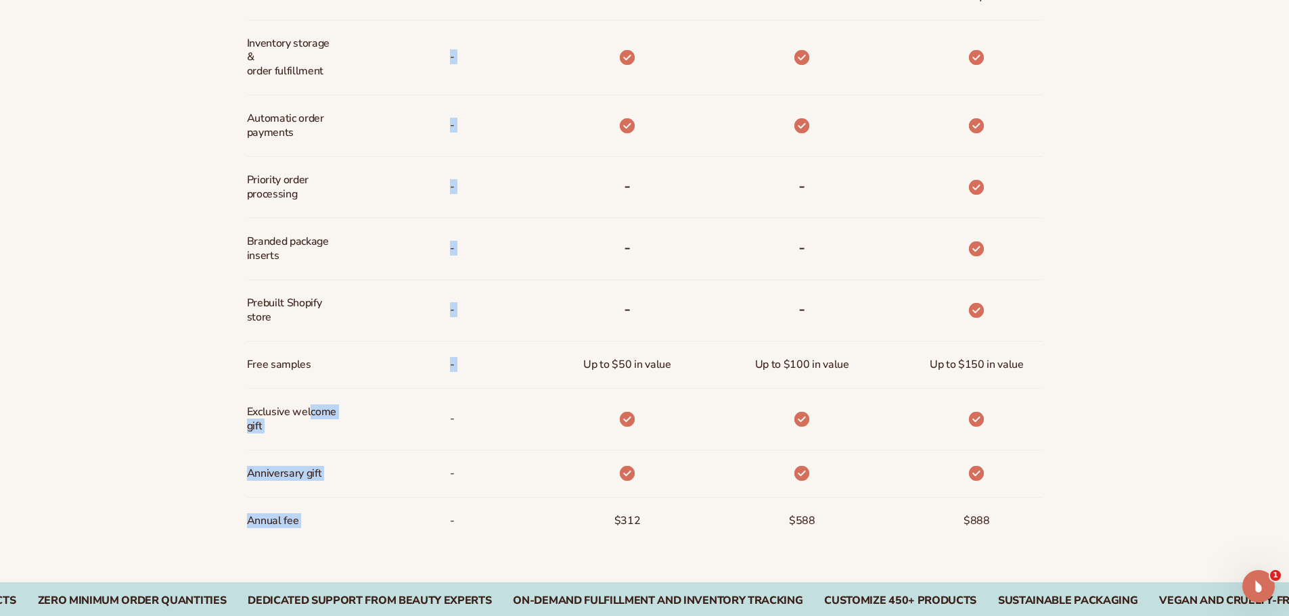
drag, startPoint x: 313, startPoint y: 417, endPoint x: 363, endPoint y: 428, distance: 51.2
click at [363, 428] on div "Discounts Support Inventory storage &   order fulfillment Automatic order payme…" at bounding box center [645, 143] width 796 height 803
click at [363, 428] on div "-" at bounding box center [431, 420] width 175 height 62
click at [530, 432] on div at bounding box center [605, 420] width 175 height 62
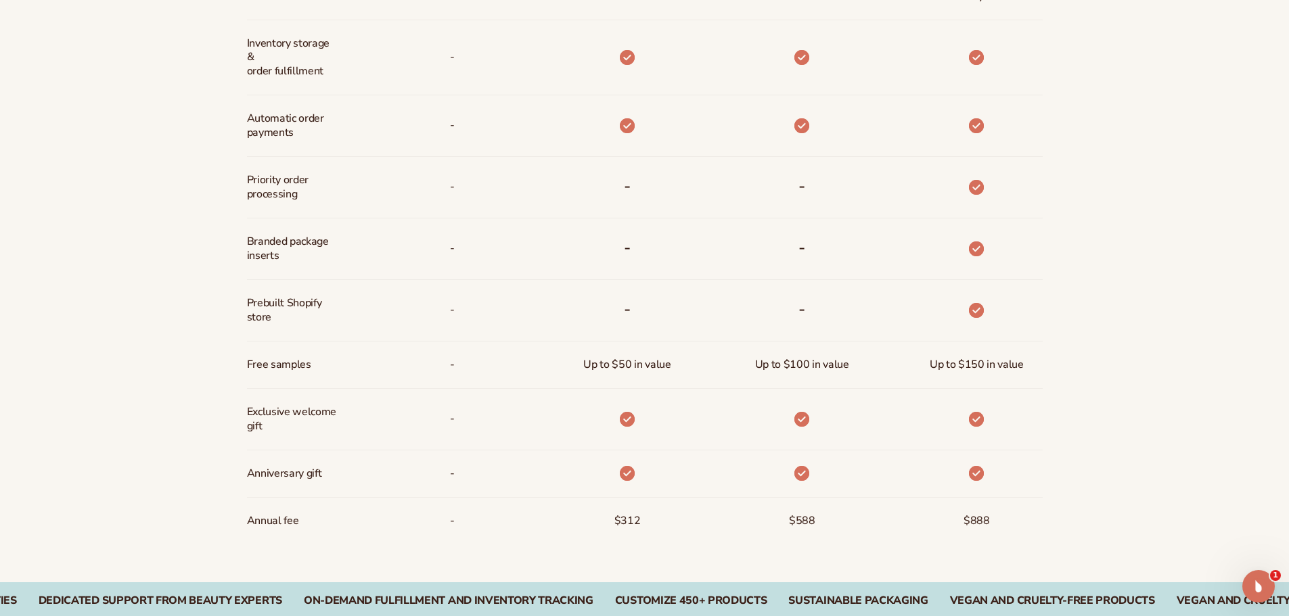
click at [643, 478] on div at bounding box center [627, 474] width 37 height 47
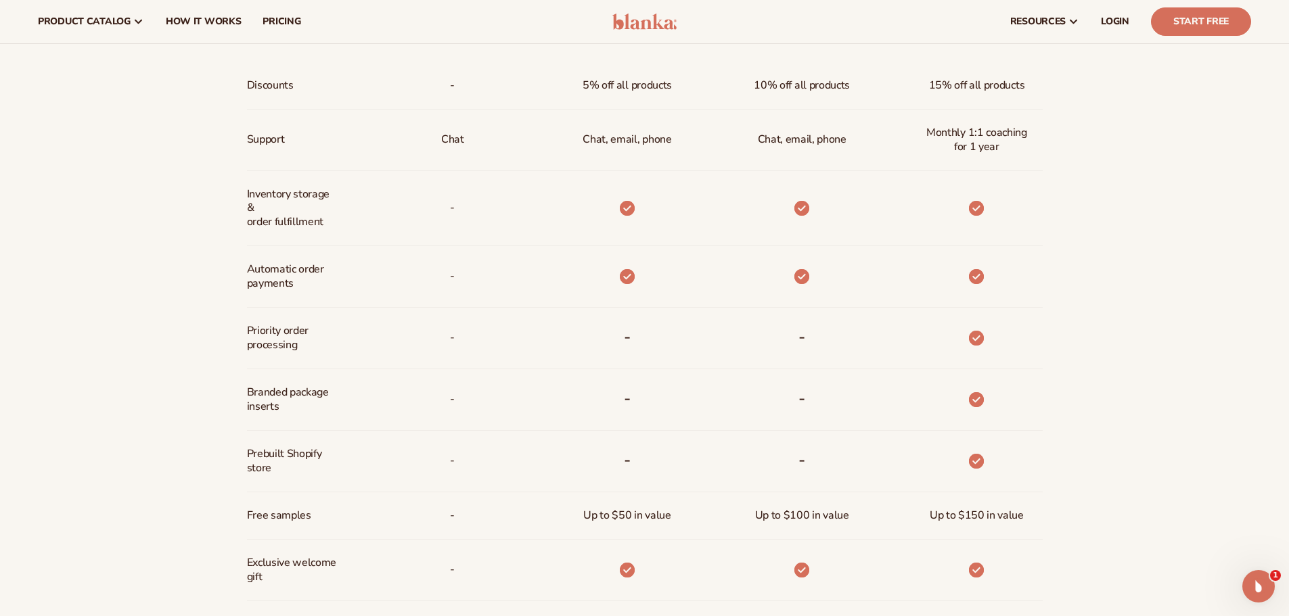
scroll to position [725, 0]
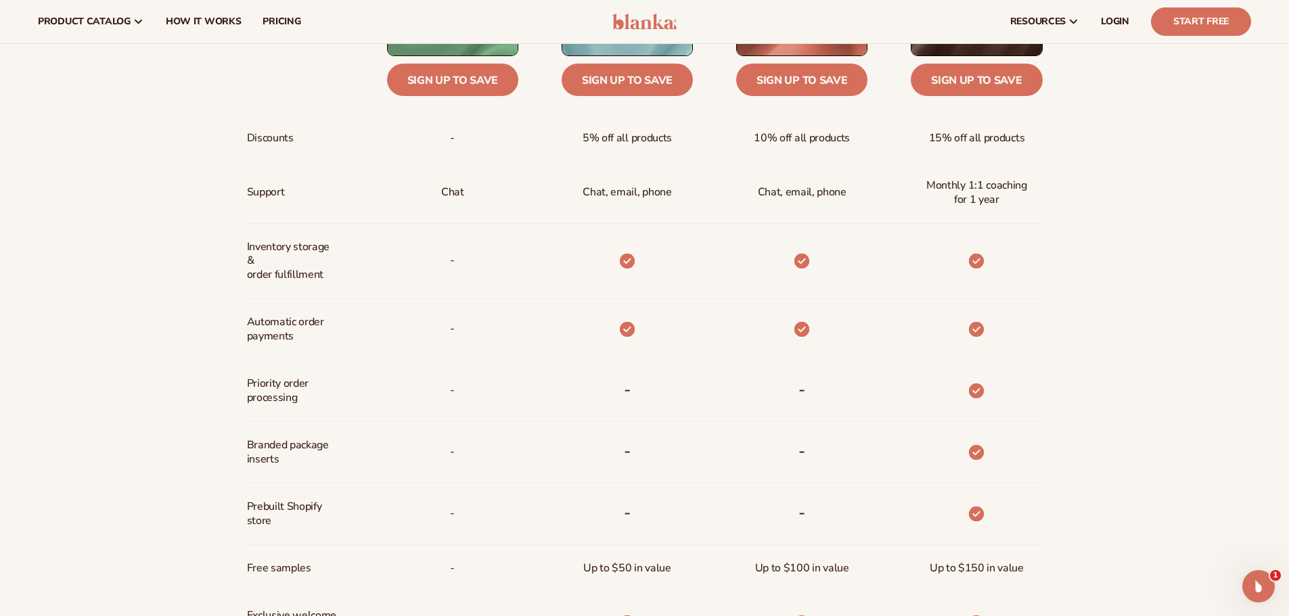
drag, startPoint x: 715, startPoint y: 526, endPoint x: 712, endPoint y: 464, distance: 61.7
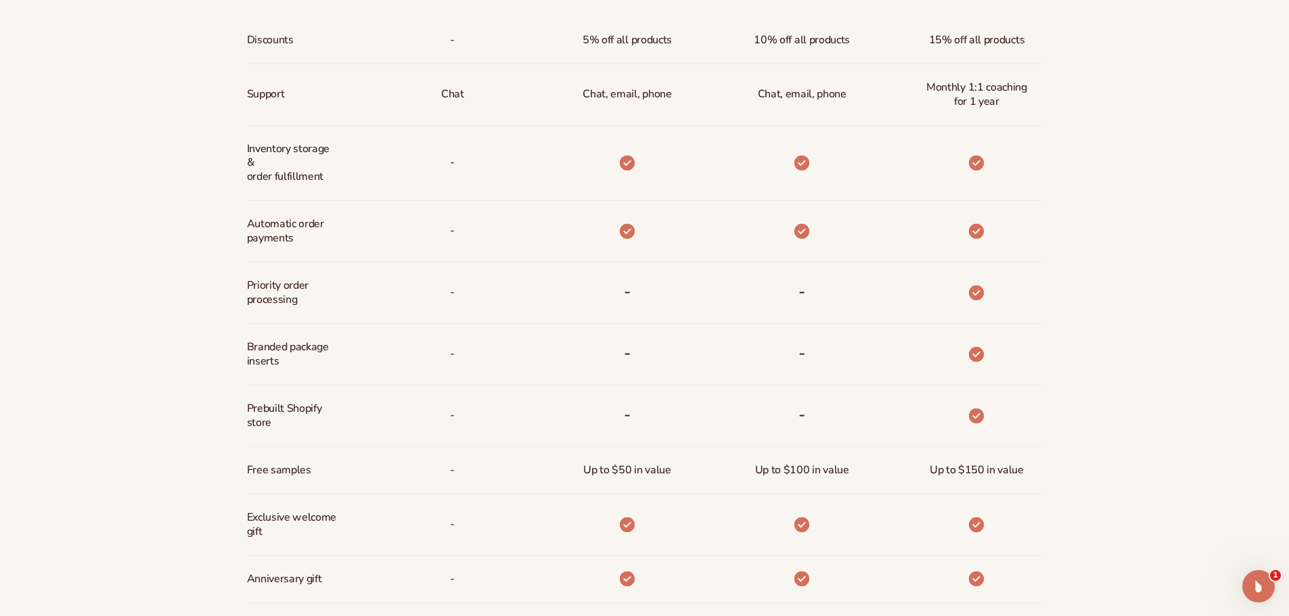
drag, startPoint x: 729, startPoint y: 400, endPoint x: 741, endPoint y: 464, distance: 65.5
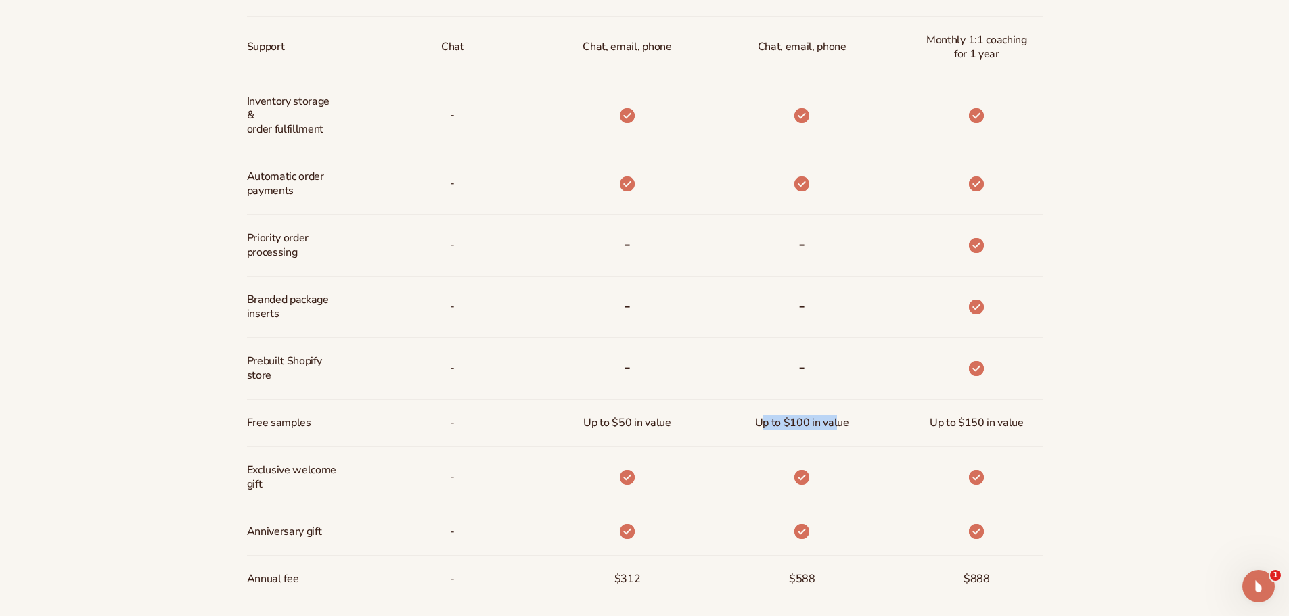
drag, startPoint x: 766, startPoint y: 415, endPoint x: 836, endPoint y: 421, distance: 70.6
click at [836, 421] on span "Up to $100 in value" at bounding box center [802, 423] width 94 height 25
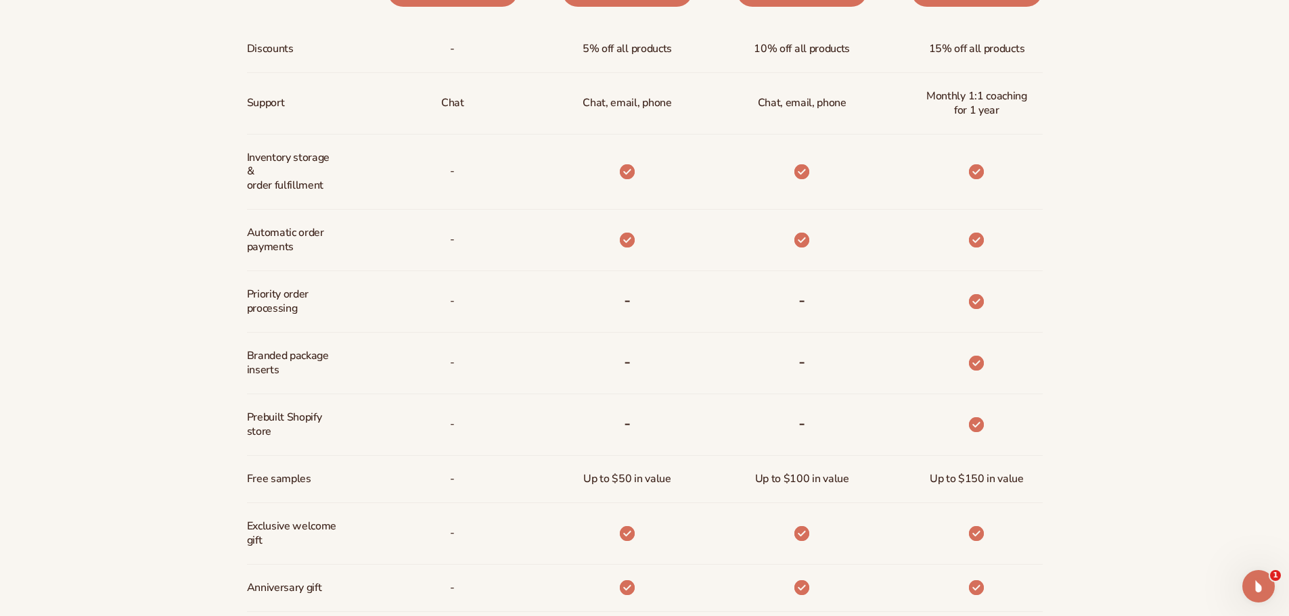
drag, startPoint x: 717, startPoint y: 494, endPoint x: 725, endPoint y: 451, distance: 43.9
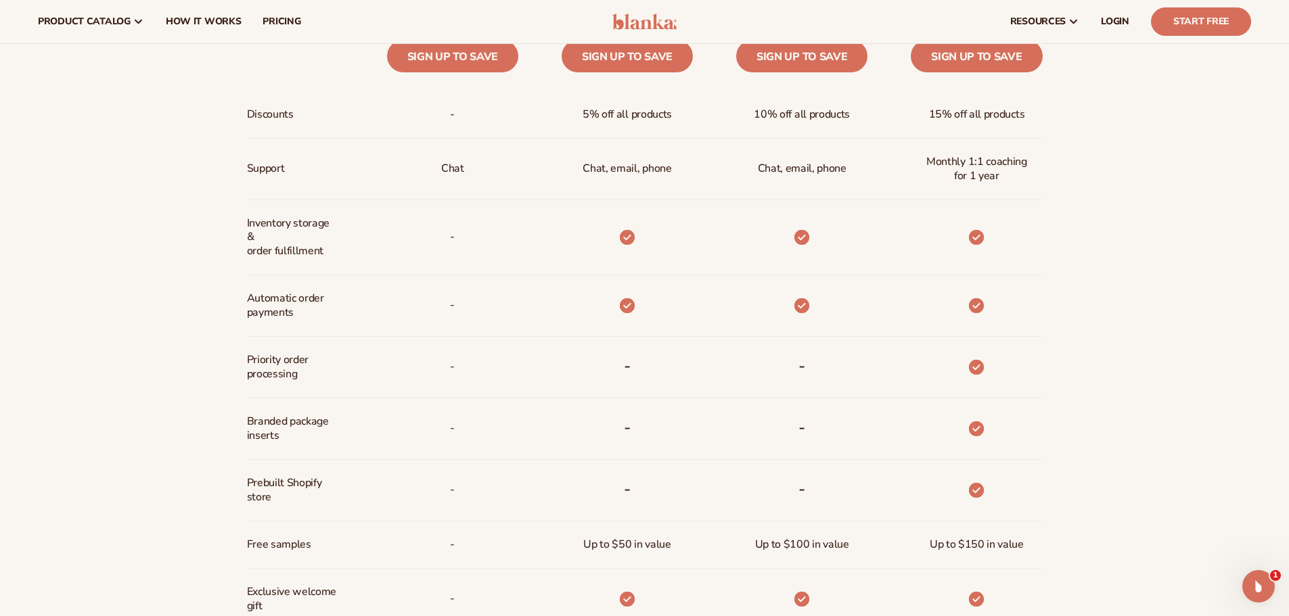
drag, startPoint x: 1035, startPoint y: 469, endPoint x: 1049, endPoint y: 419, distance: 51.9
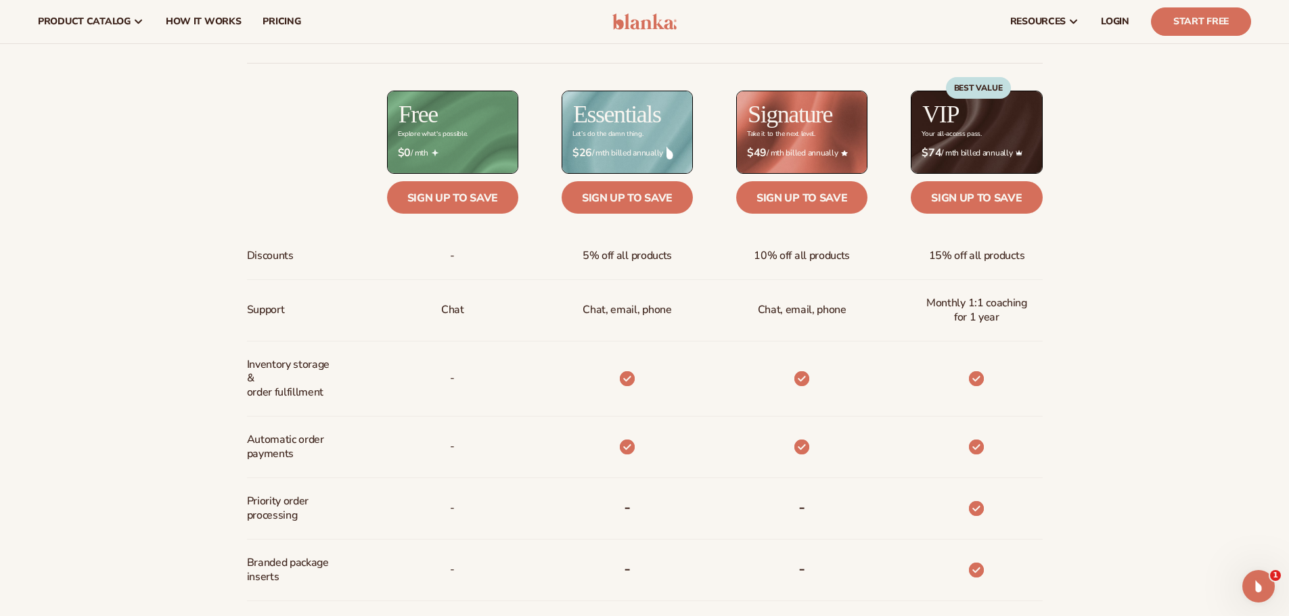
drag, startPoint x: 1049, startPoint y: 419, endPoint x: 1047, endPoint y: 352, distance: 67.0
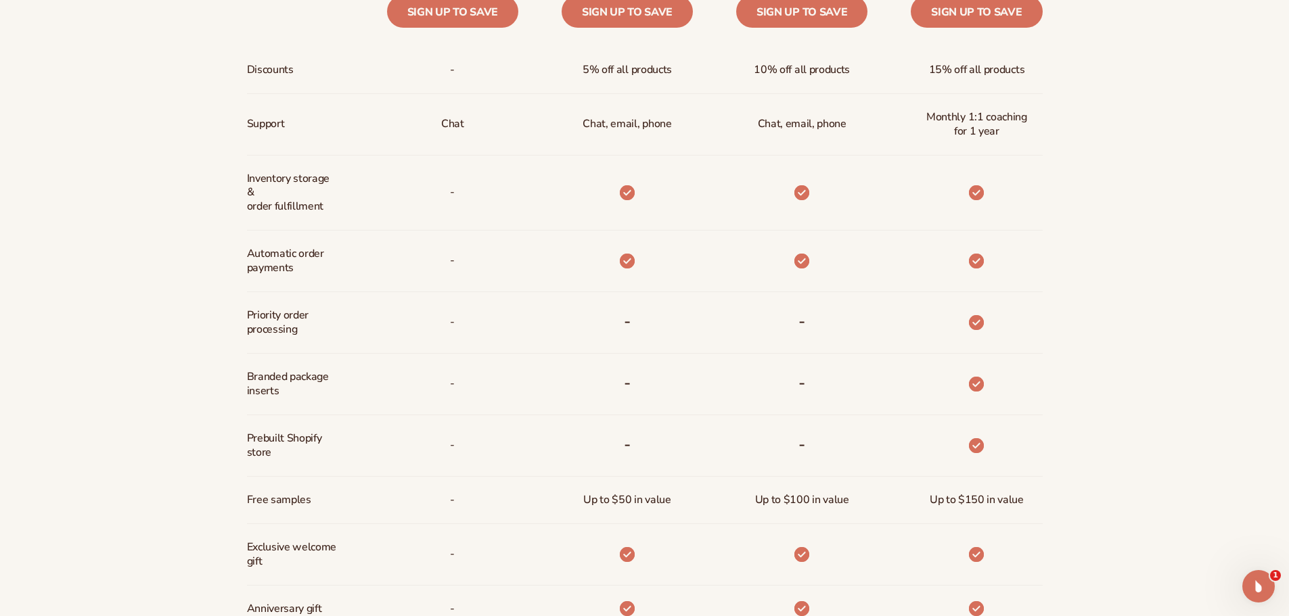
drag, startPoint x: 1193, startPoint y: 371, endPoint x: 1195, endPoint y: 384, distance: 13.0
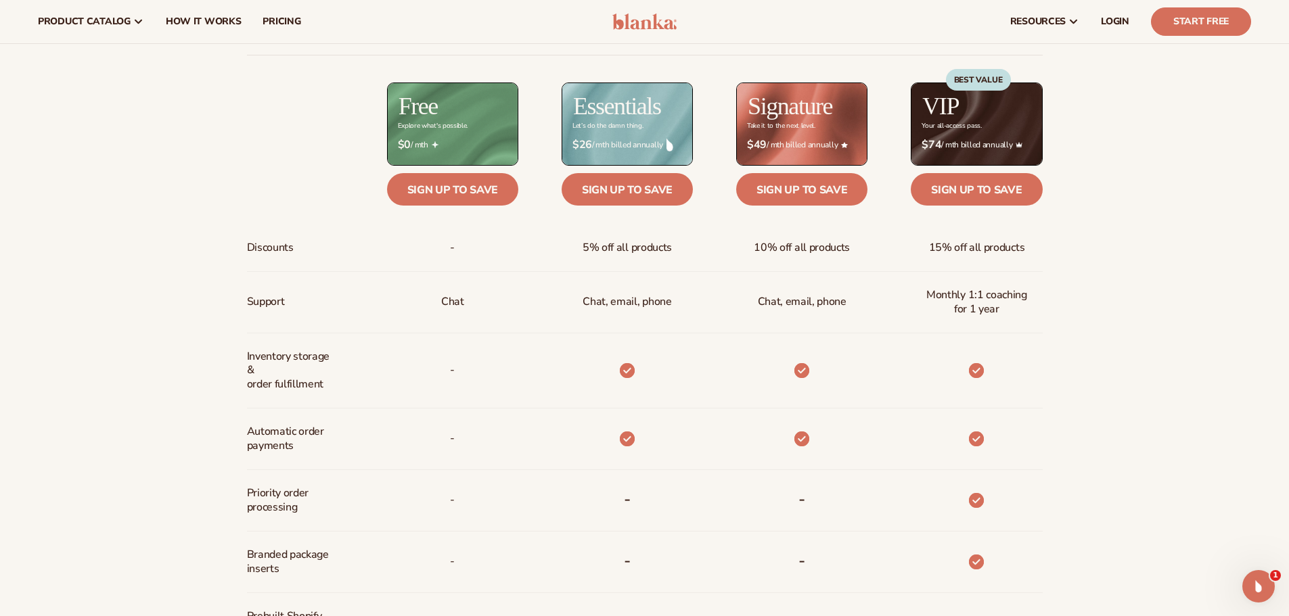
drag, startPoint x: 1193, startPoint y: 385, endPoint x: 1207, endPoint y: 344, distance: 43.0
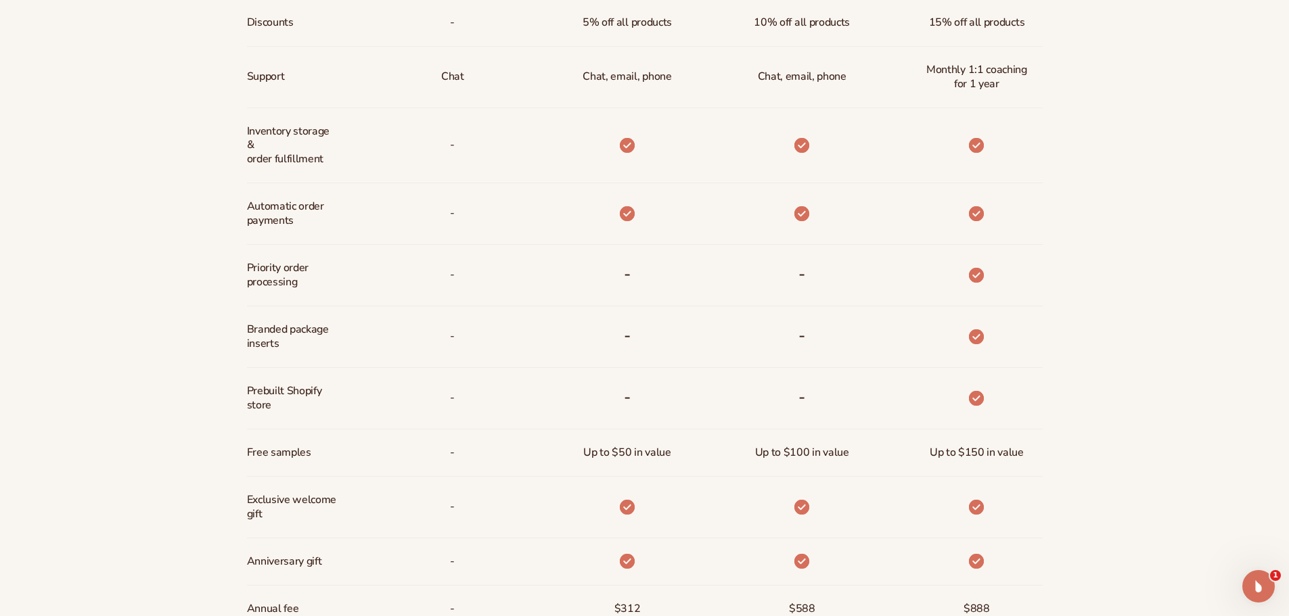
drag, startPoint x: 1162, startPoint y: 277, endPoint x: 1149, endPoint y: 357, distance: 80.8
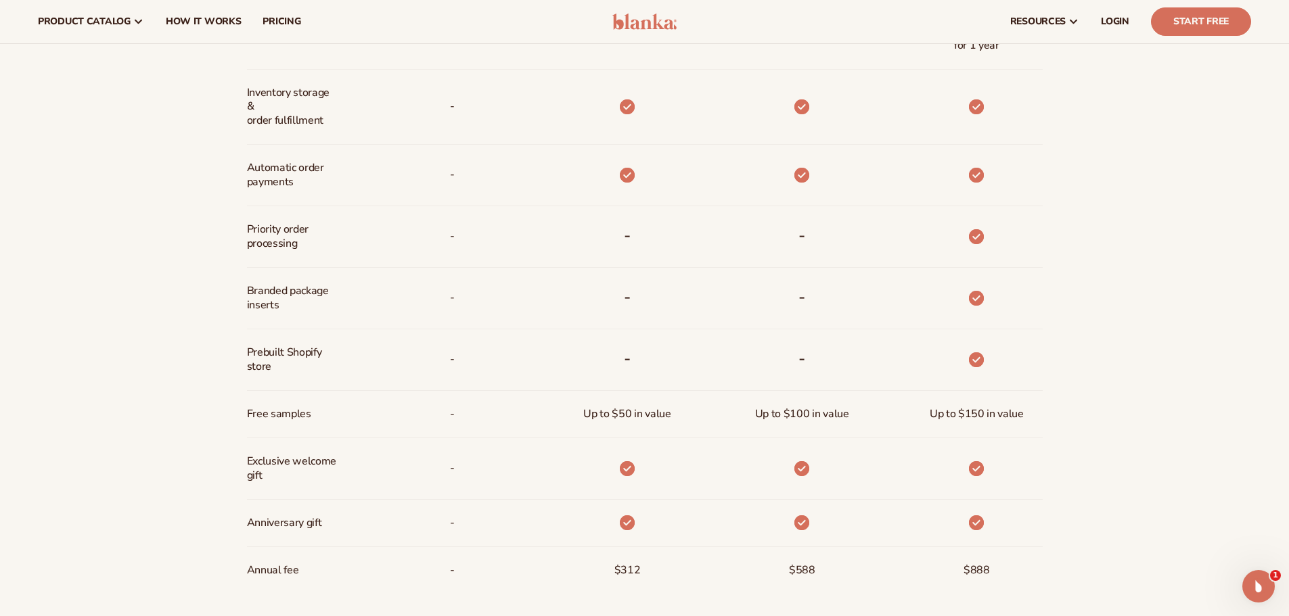
drag, startPoint x: 1191, startPoint y: 276, endPoint x: 1199, endPoint y: 219, distance: 58.1
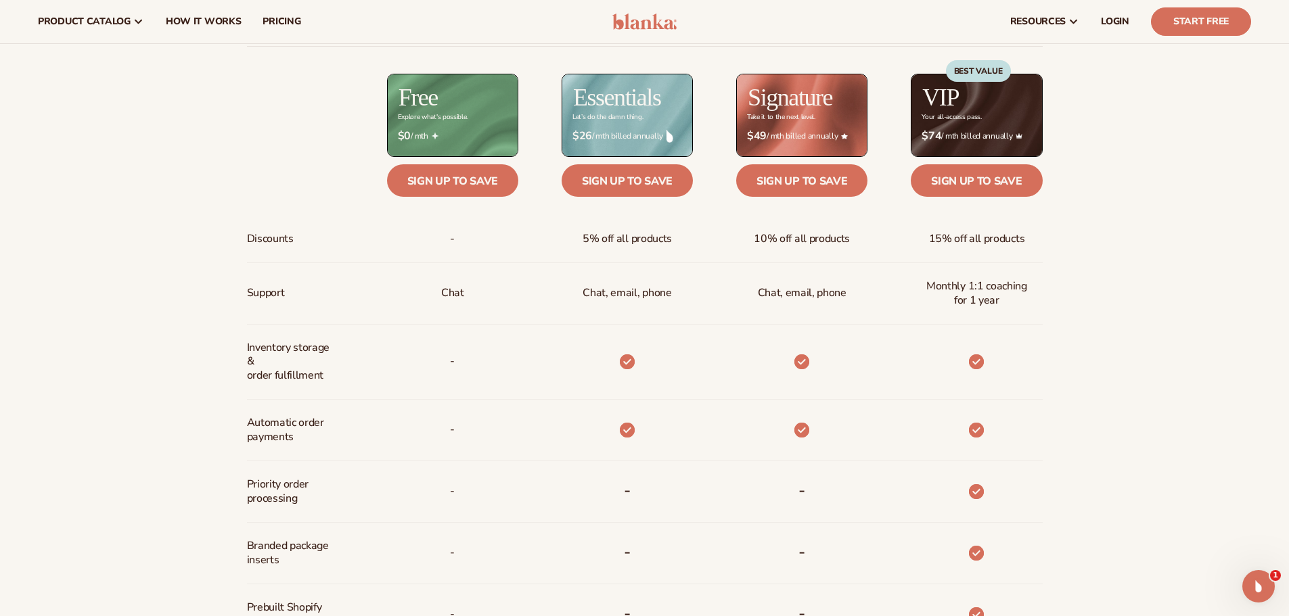
drag, startPoint x: 1211, startPoint y: 214, endPoint x: 1209, endPoint y: 181, distance: 33.2
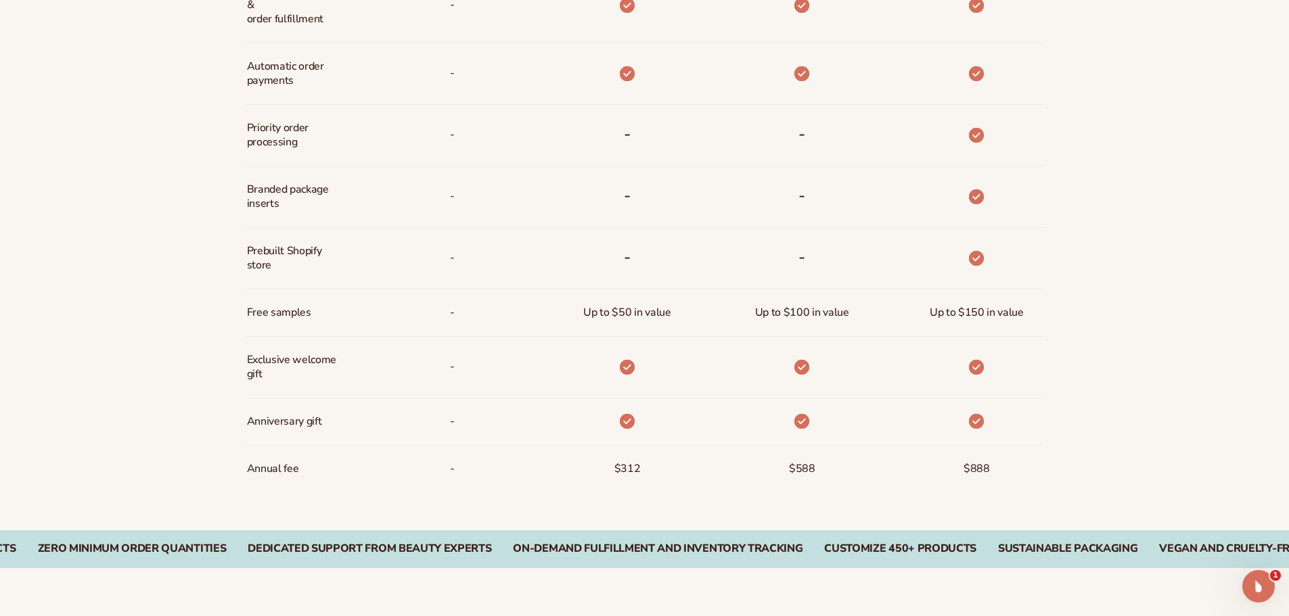
drag, startPoint x: 98, startPoint y: 259, endPoint x: 104, endPoint y: 281, distance: 23.1
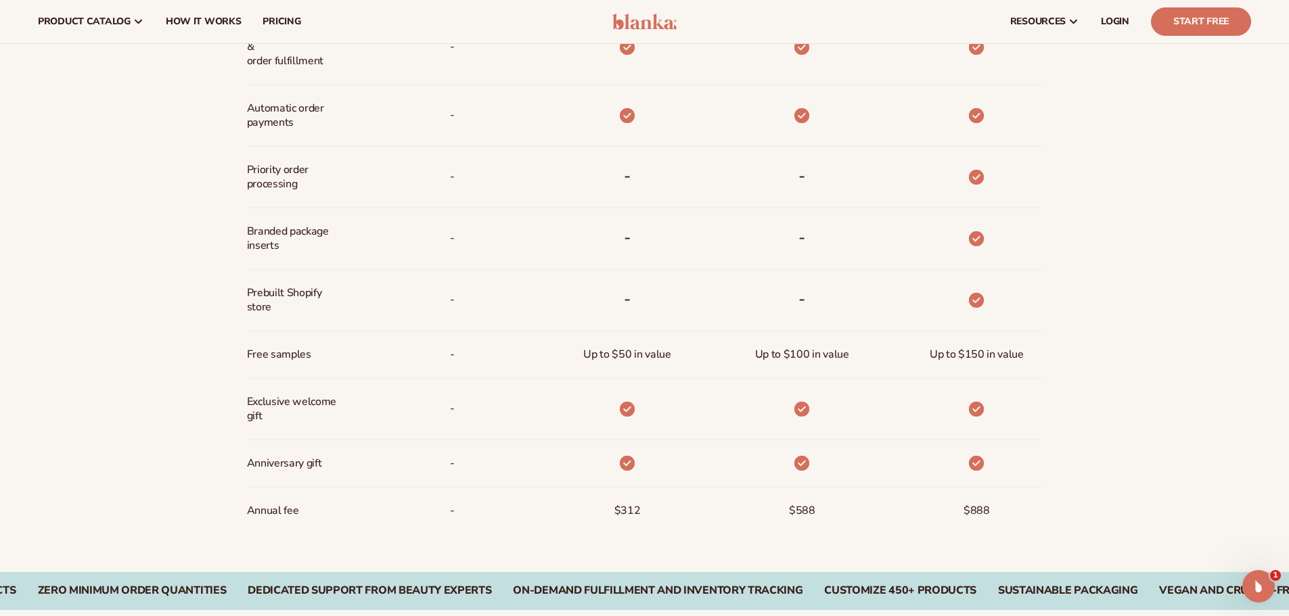
drag, startPoint x: 104, startPoint y: 281, endPoint x: 94, endPoint y: 244, distance: 39.2
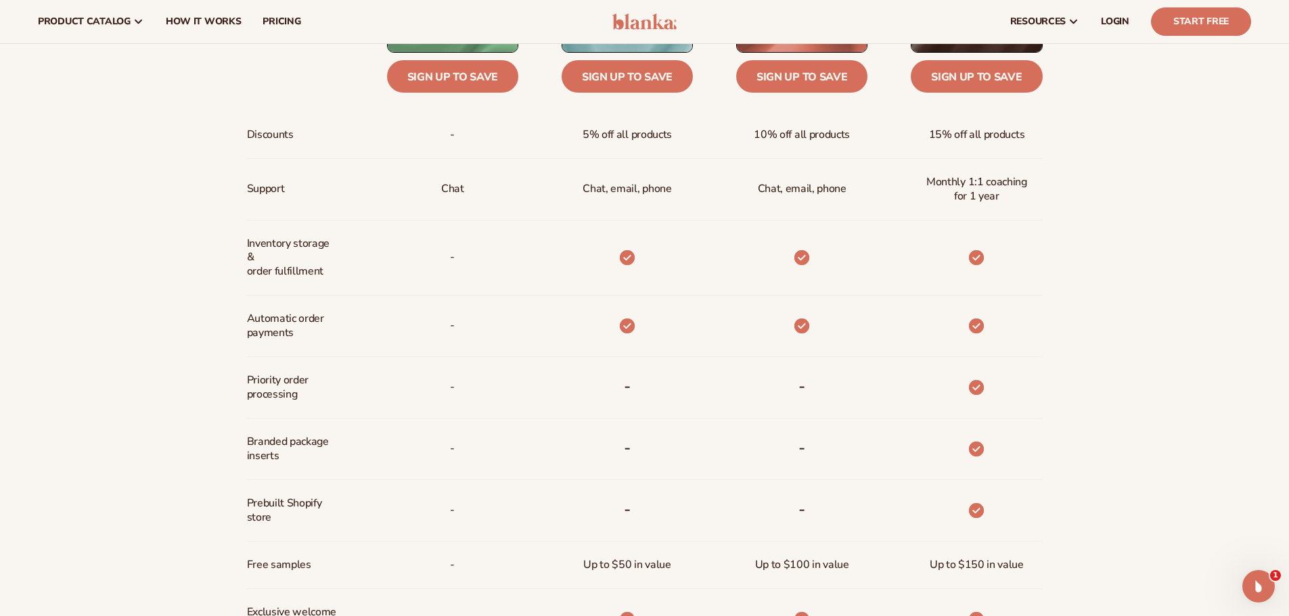
scroll to position [488, 0]
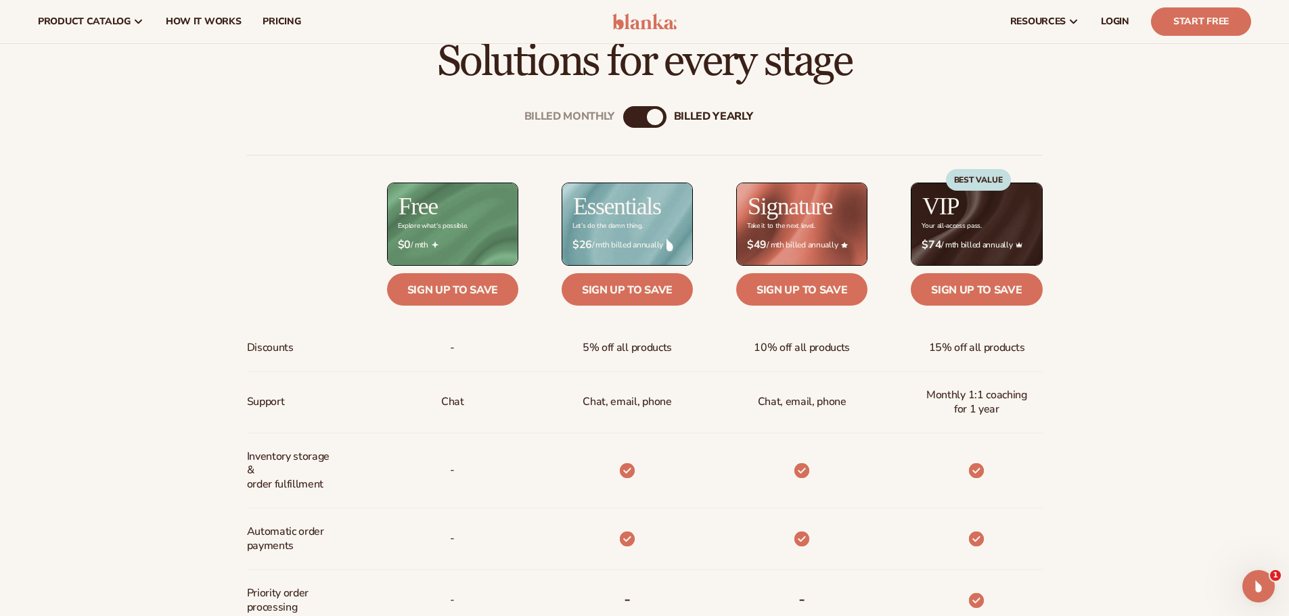
drag, startPoint x: 97, startPoint y: 242, endPoint x: 81, endPoint y: 154, distance: 89.4
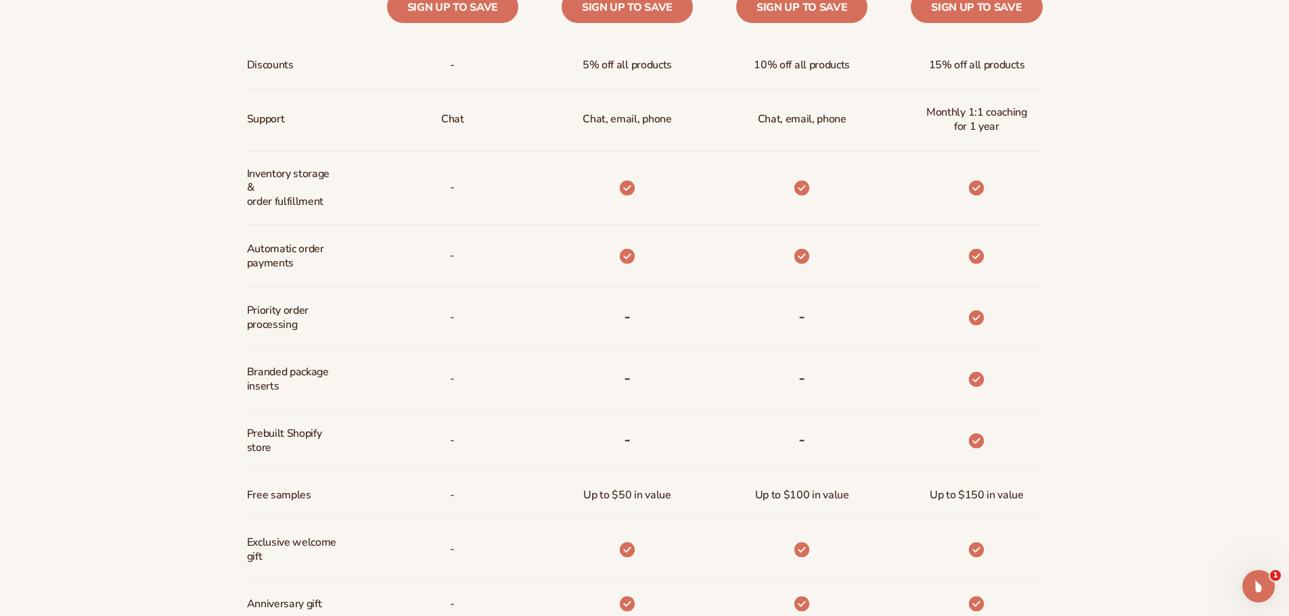
drag, startPoint x: 120, startPoint y: 392, endPoint x: 121, endPoint y: 398, distance: 6.8
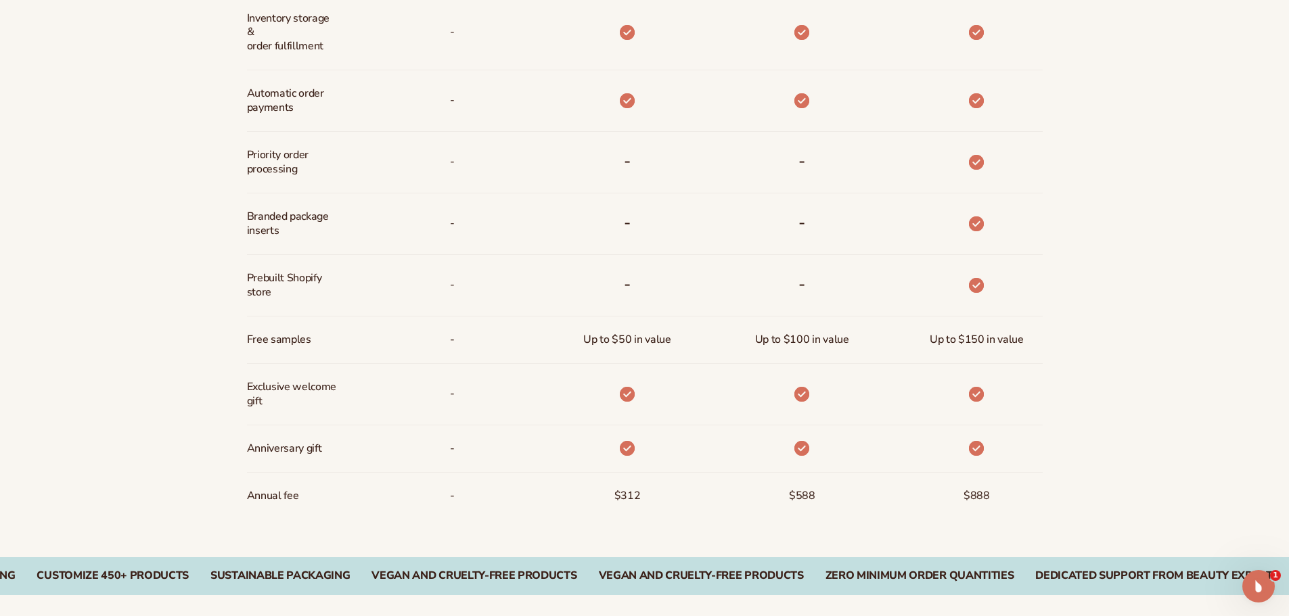
drag, startPoint x: 112, startPoint y: 426, endPoint x: 114, endPoint y: 453, distance: 27.1
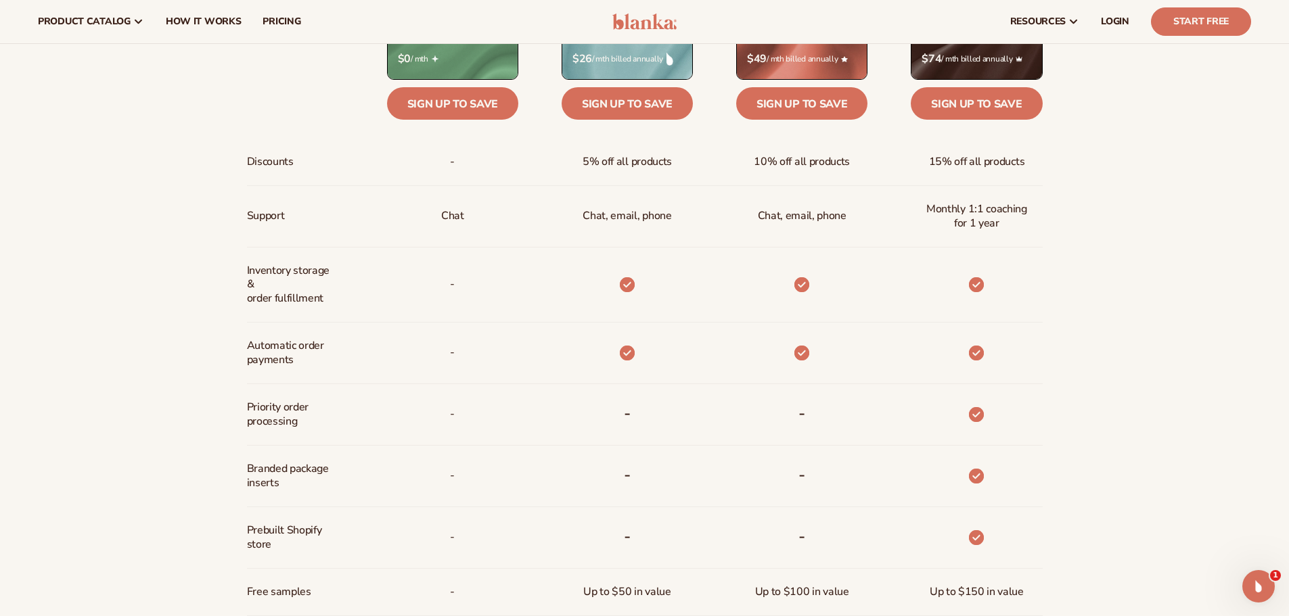
scroll to position [676, 0]
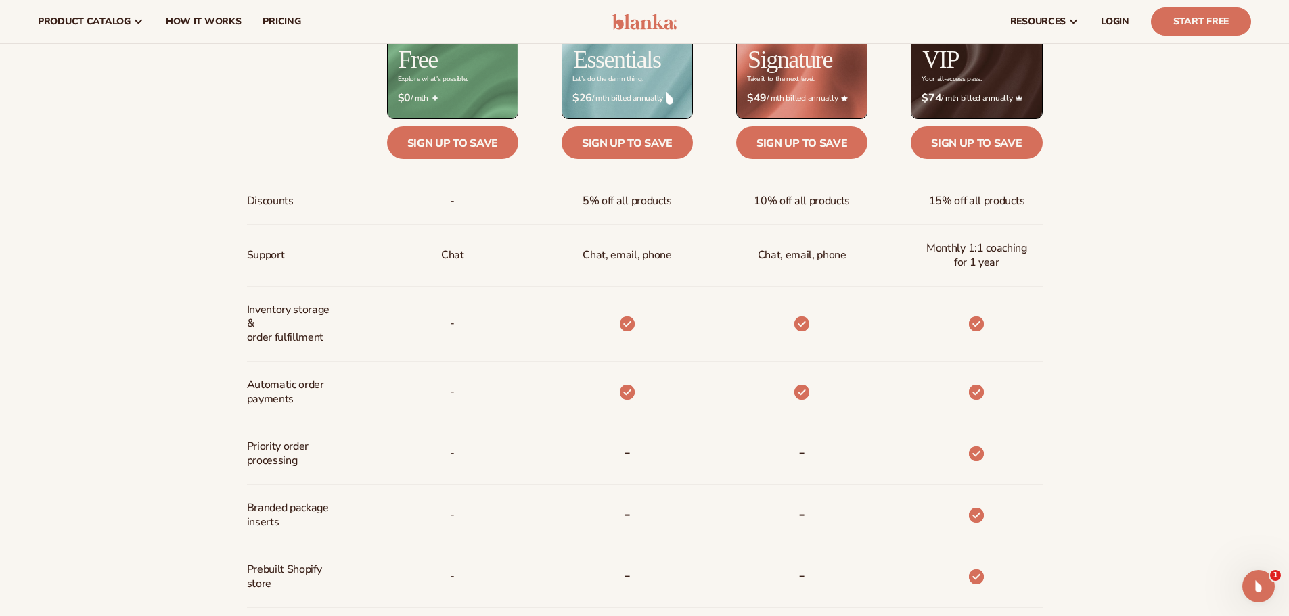
drag, startPoint x: 122, startPoint y: 379, endPoint x: 121, endPoint y: 354, distance: 25.1
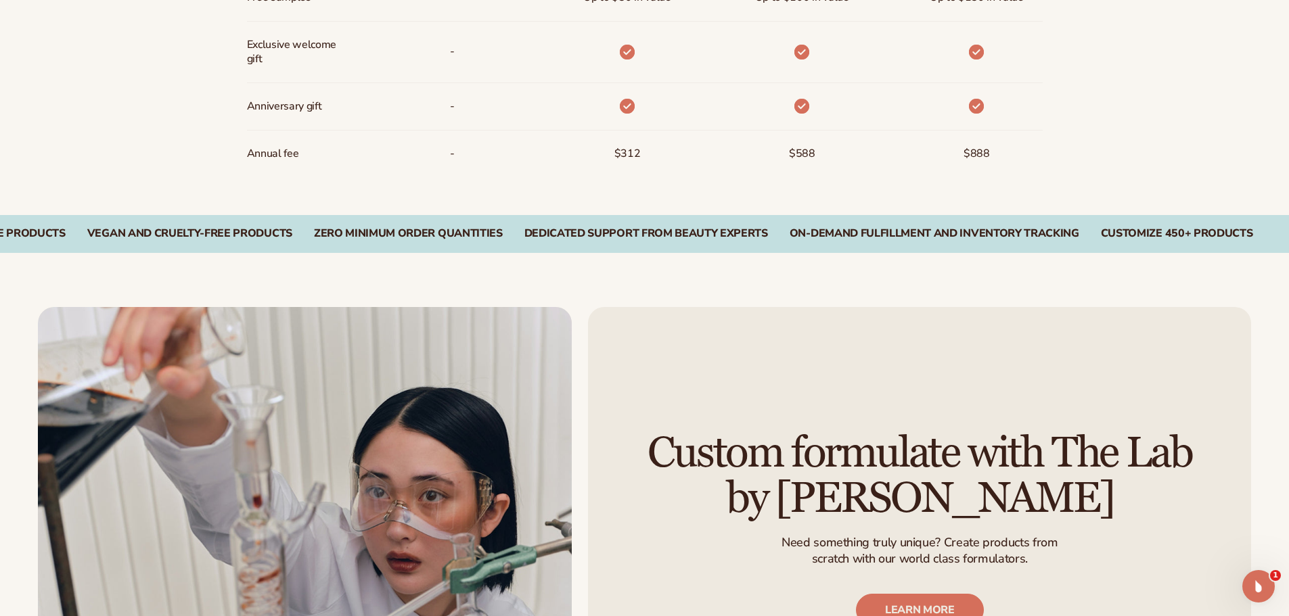
drag, startPoint x: 1211, startPoint y: 154, endPoint x: 1223, endPoint y: 248, distance: 94.8
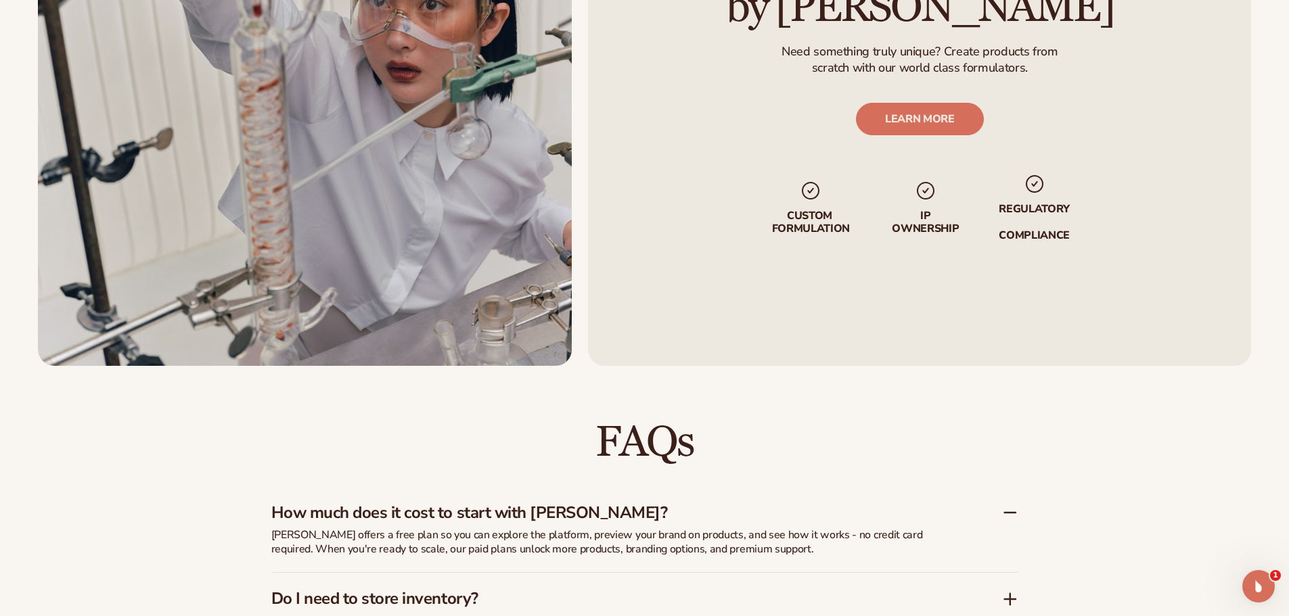
drag, startPoint x: 1193, startPoint y: 340, endPoint x: 1193, endPoint y: 390, distance: 49.4
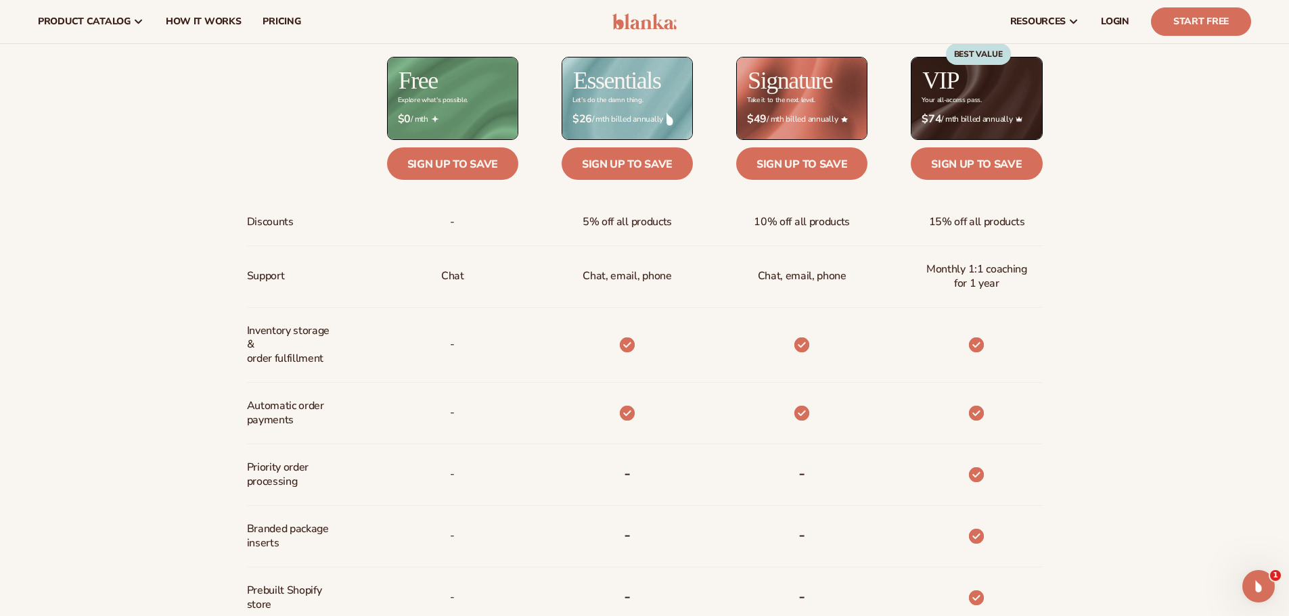
drag, startPoint x: 1189, startPoint y: 390, endPoint x: 1218, endPoint y: 294, distance: 101.2
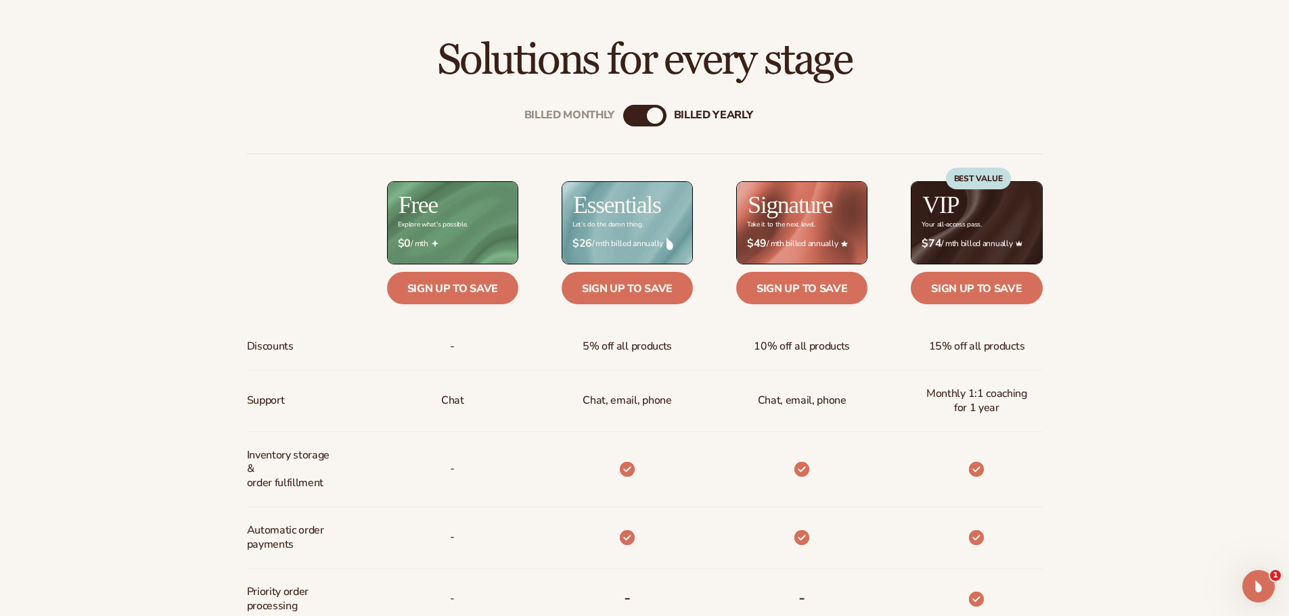
scroll to position [760, 0]
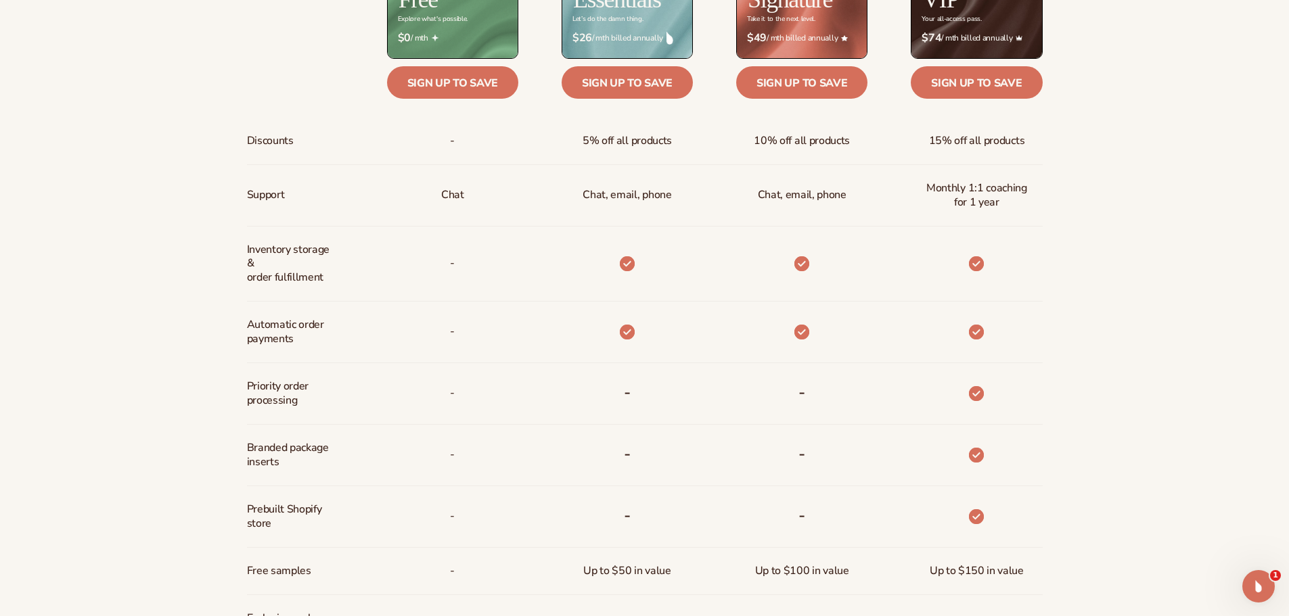
drag, startPoint x: 1218, startPoint y: 294, endPoint x: 1206, endPoint y: 388, distance: 94.8
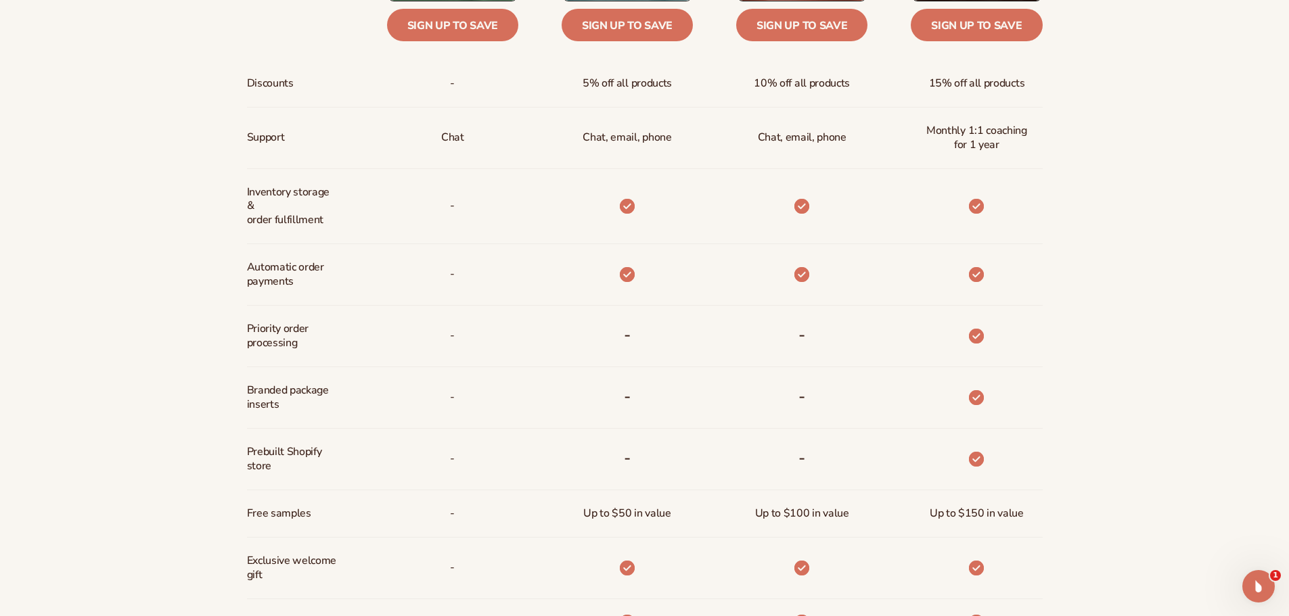
drag, startPoint x: 1143, startPoint y: 428, endPoint x: 1133, endPoint y: 468, distance: 41.7
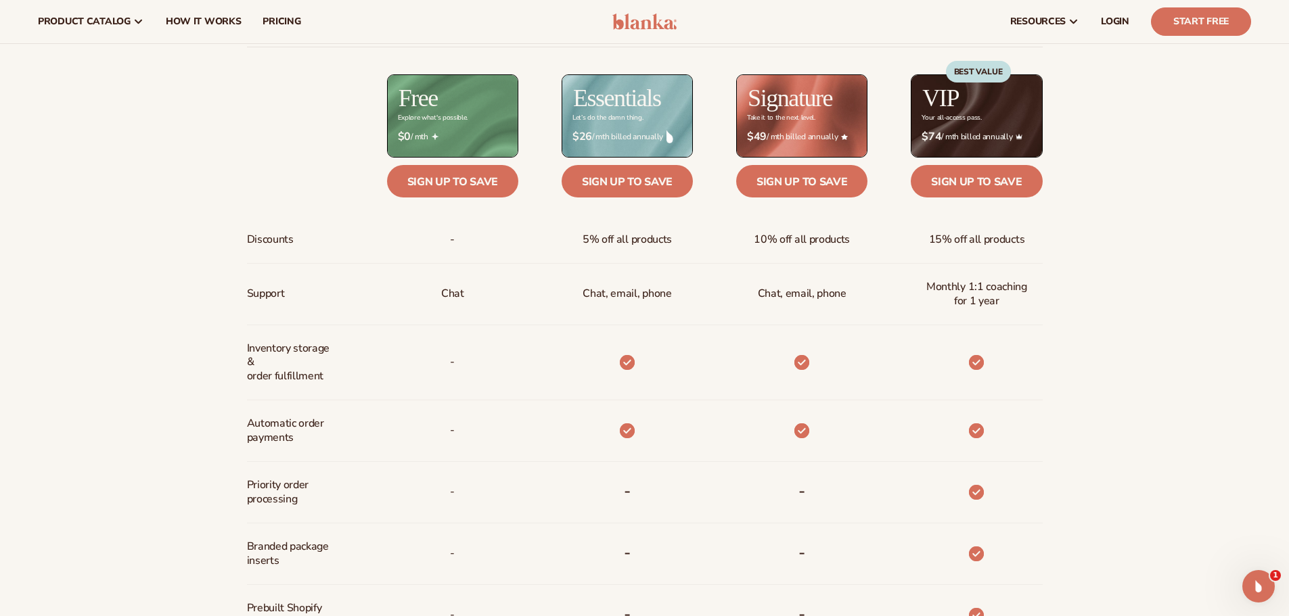
drag, startPoint x: 1176, startPoint y: 214, endPoint x: 1191, endPoint y: 138, distance: 77.9
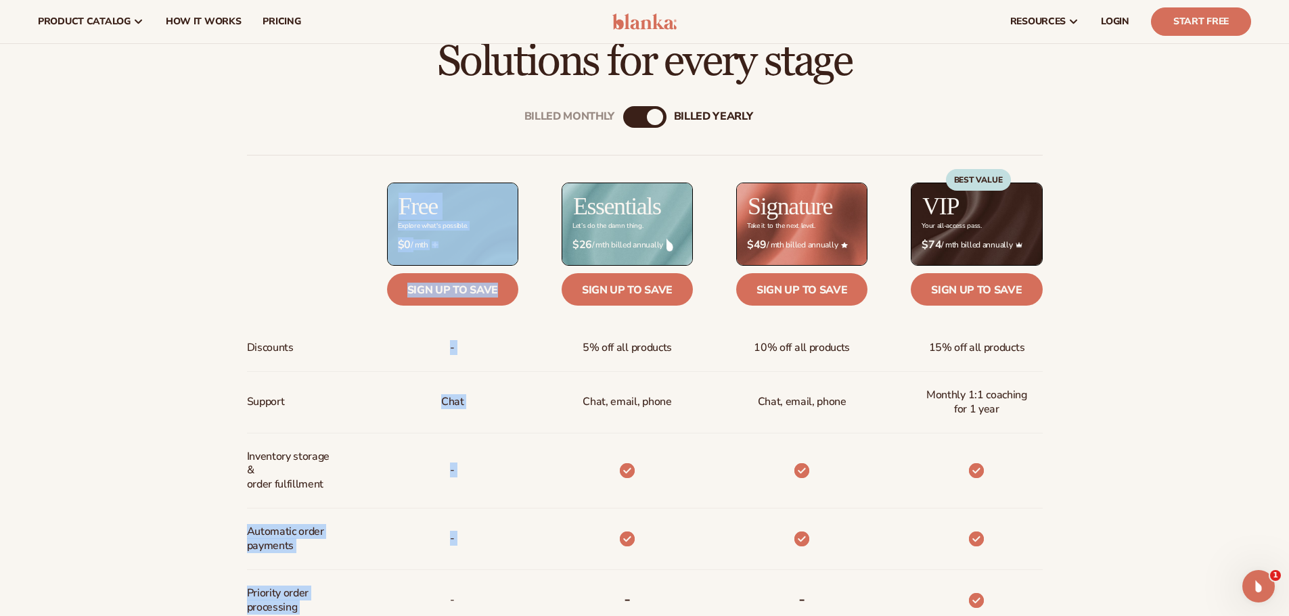
drag, startPoint x: 242, startPoint y: 535, endPoint x: 277, endPoint y: 498, distance: 51.2
click at [369, 590] on div "Billed Monthly billed Yearly Billed Monthly billed Yearly Discounts Support Inv…" at bounding box center [644, 540] width 871 height 911
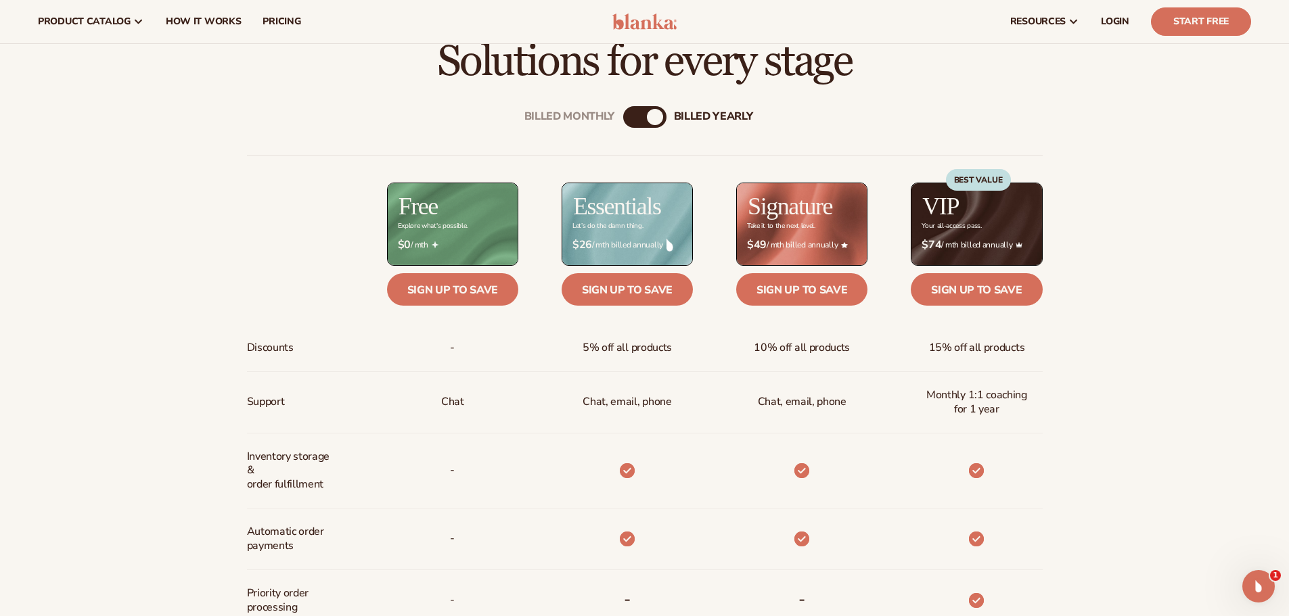
click at [218, 484] on div "Billed Monthly billed Yearly Billed Monthly billed Yearly Discounts Support Inv…" at bounding box center [644, 540] width 871 height 911
drag, startPoint x: 273, startPoint y: 484, endPoint x: 307, endPoint y: 551, distance: 75.3
click at [307, 551] on div "Billed Monthly billed Yearly Billed Monthly billed Yearly Discounts Support Inv…" at bounding box center [644, 540] width 871 height 911
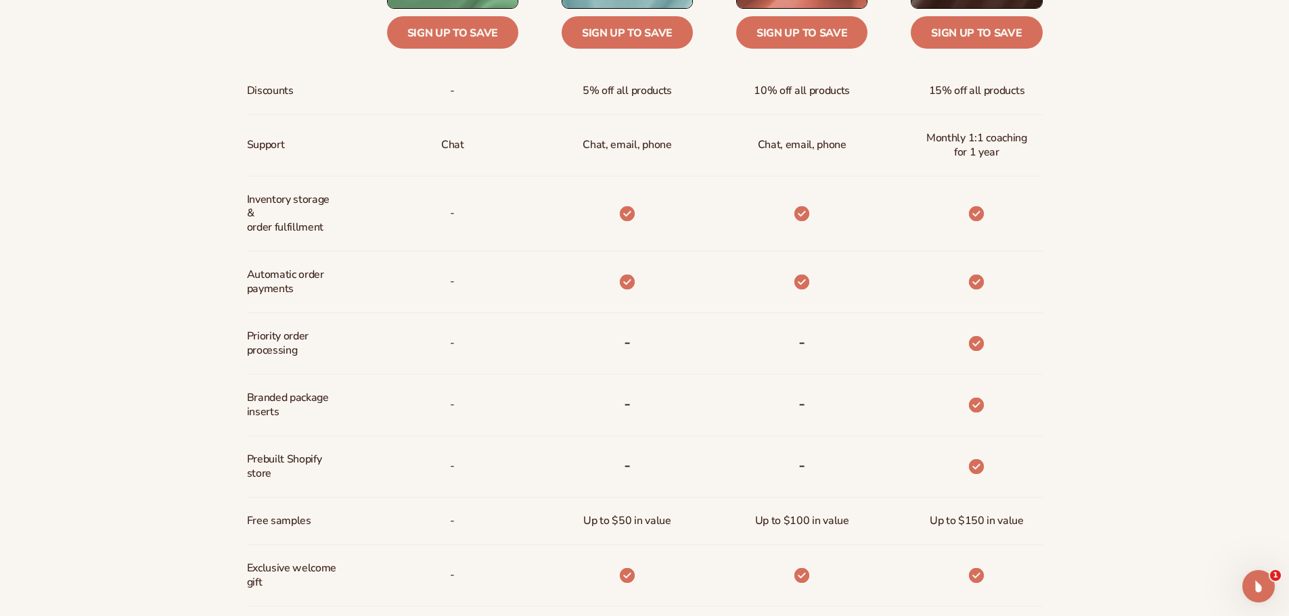
drag, startPoint x: 1180, startPoint y: 140, endPoint x: 1206, endPoint y: 206, distance: 70.9
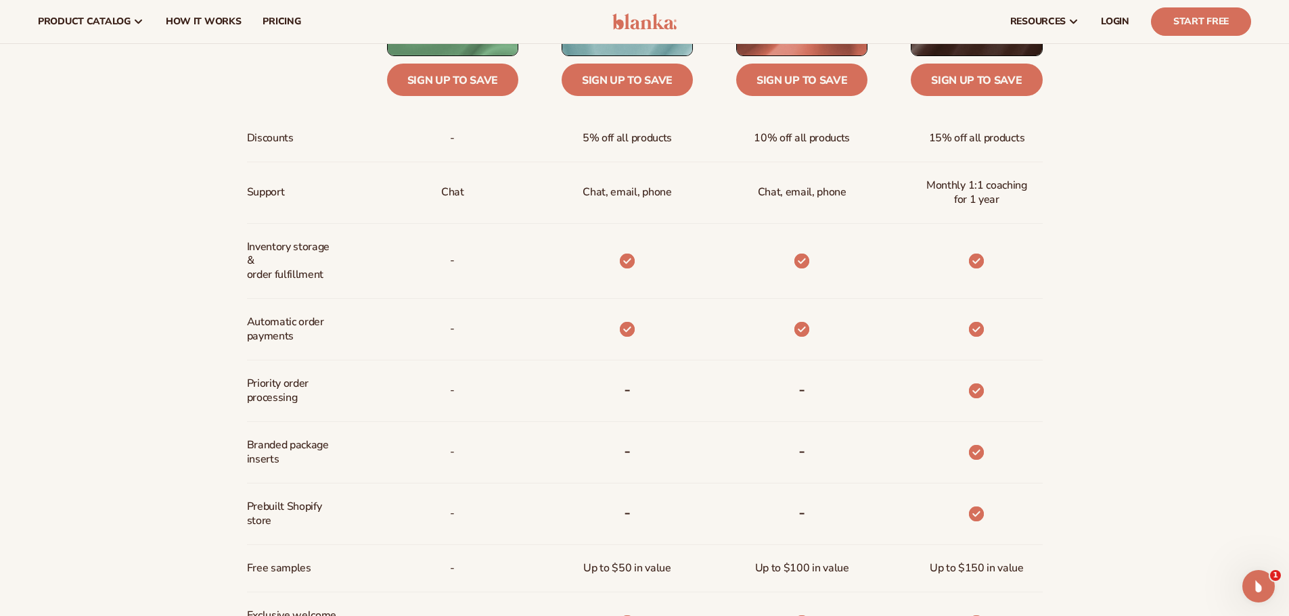
scroll to position [626, 0]
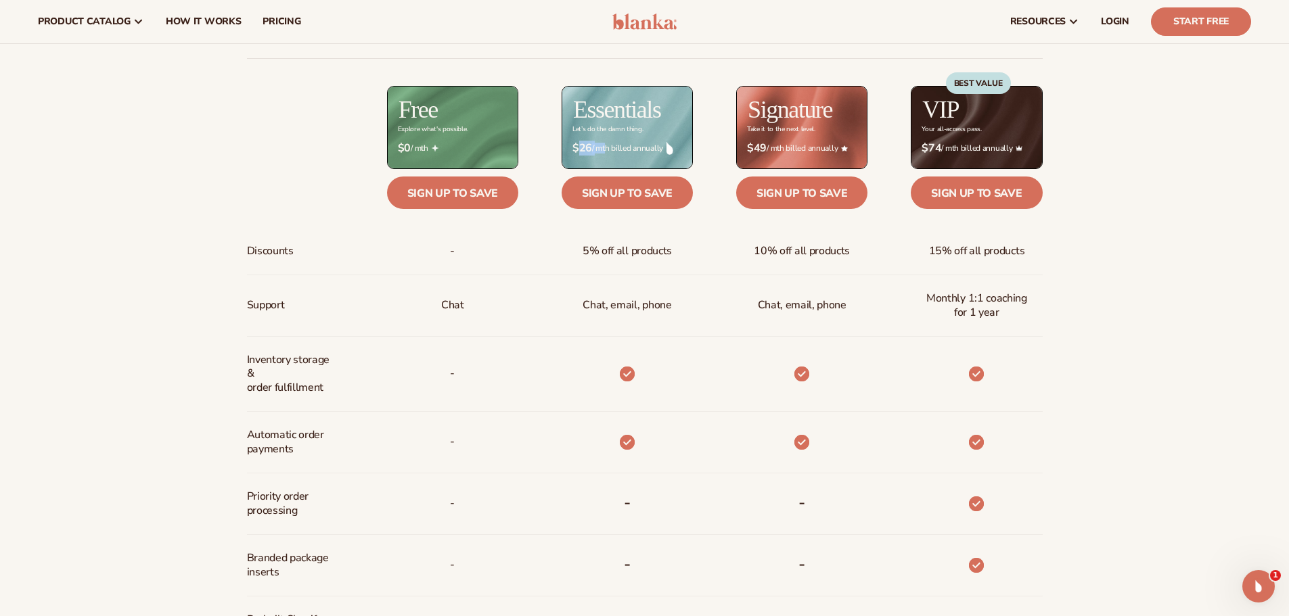
drag, startPoint x: 575, startPoint y: 146, endPoint x: 598, endPoint y: 149, distance: 23.2
click at [598, 149] on span "$26 / mth billed annually" at bounding box center [627, 148] width 110 height 13
click at [1097, 249] on div "Billed Monthly billed Yearly Billed Monthly billed Yearly Discounts Support Inv…" at bounding box center [644, 443] width 1289 height 911
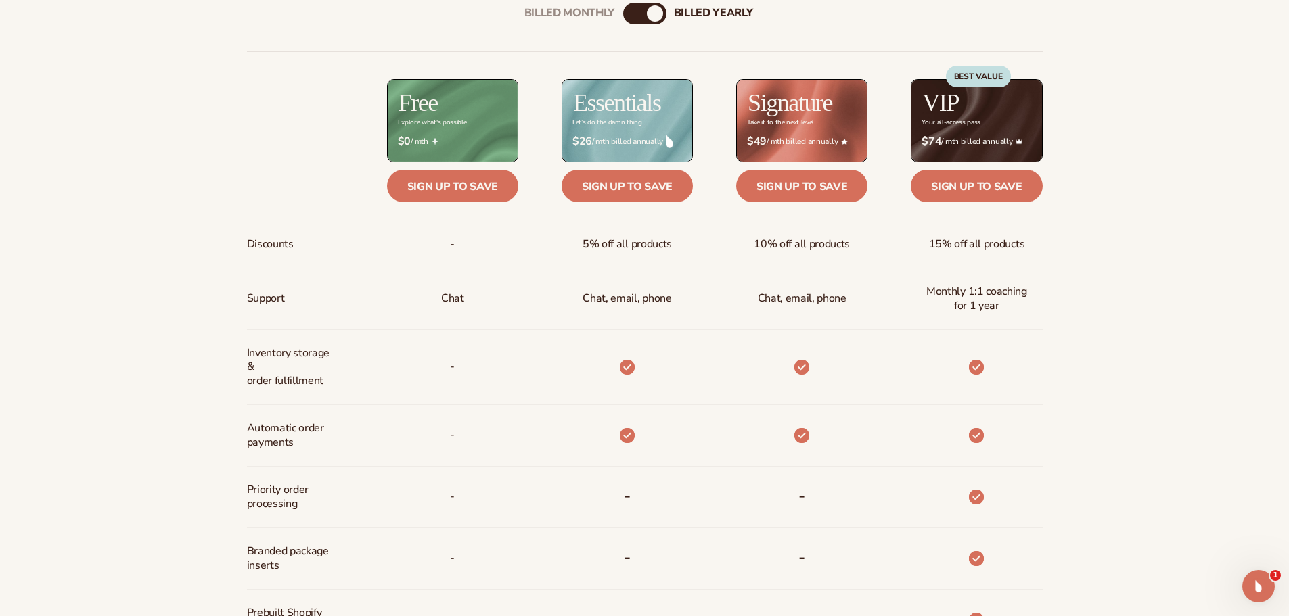
drag, startPoint x: 1097, startPoint y: 261, endPoint x: 1106, endPoint y: 289, distance: 29.3
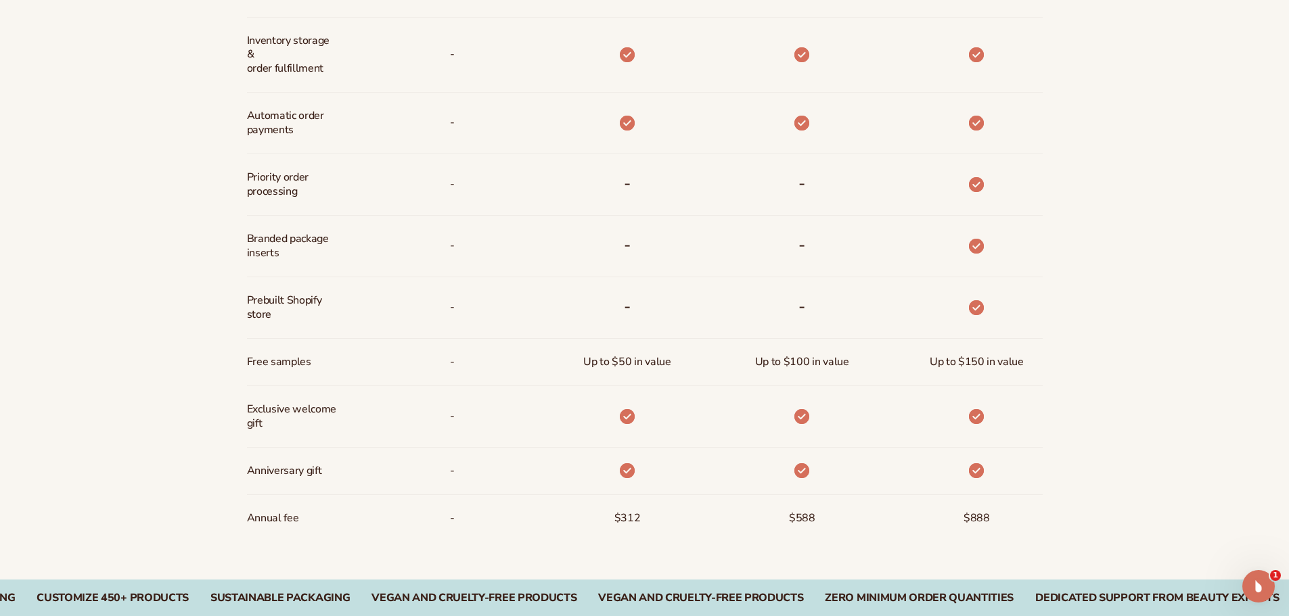
drag, startPoint x: 1172, startPoint y: 288, endPoint x: 1199, endPoint y: 432, distance: 145.8
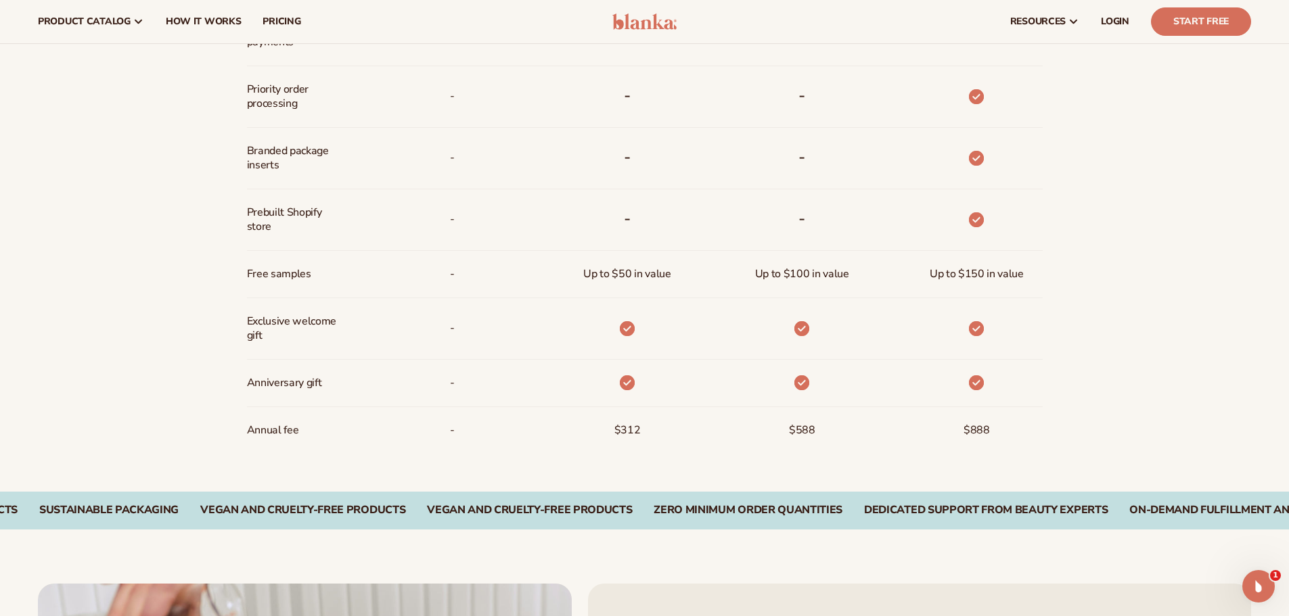
drag, startPoint x: 1229, startPoint y: 352, endPoint x: 1233, endPoint y: 260, distance: 91.4
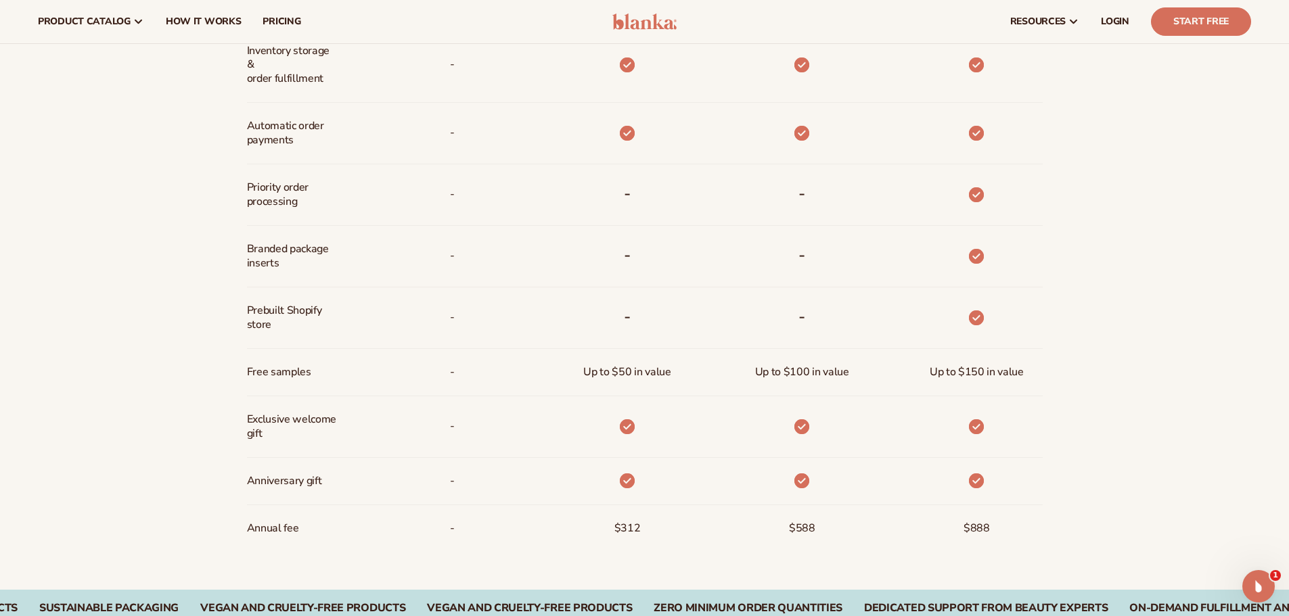
drag, startPoint x: 1197, startPoint y: 319, endPoint x: 1209, endPoint y: 356, distance: 39.1
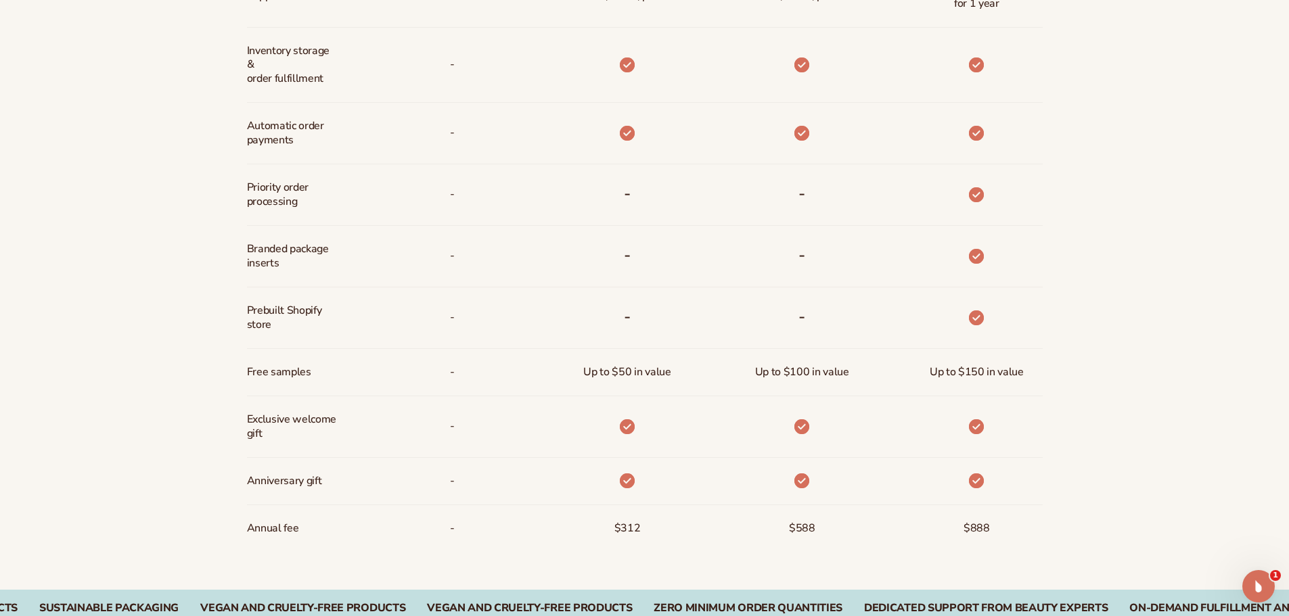
scroll to position [973, 0]
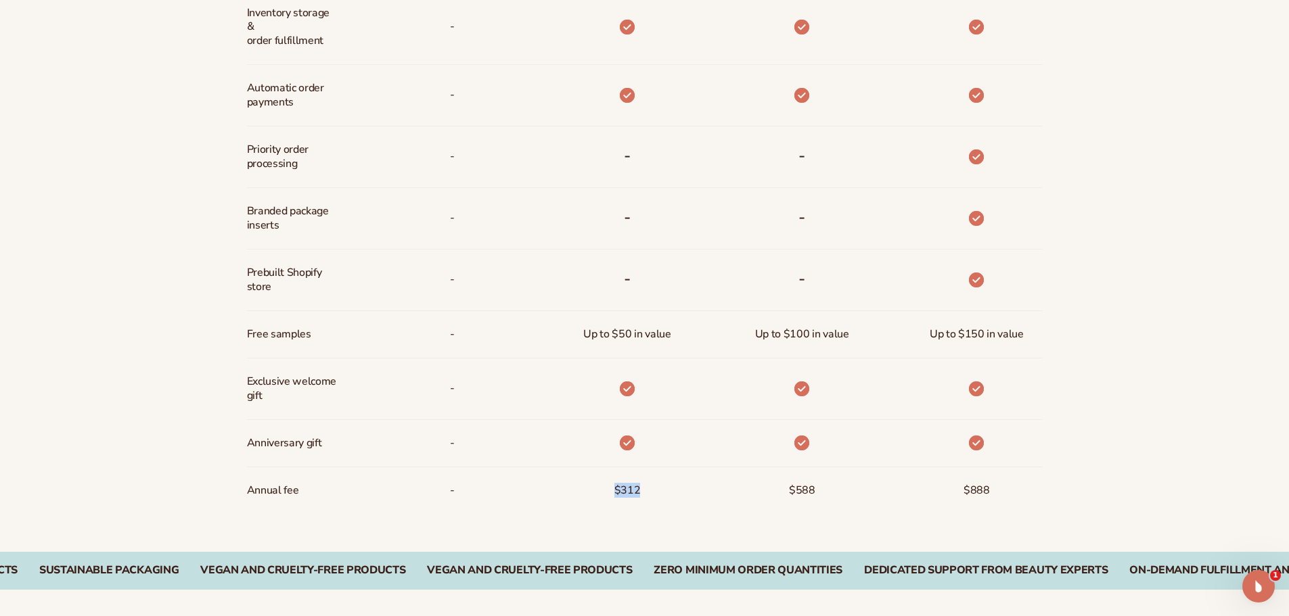
drag, startPoint x: 612, startPoint y: 488, endPoint x: 662, endPoint y: 495, distance: 49.8
click at [662, 495] on div "$312" at bounding box center [605, 490] width 175 height 47
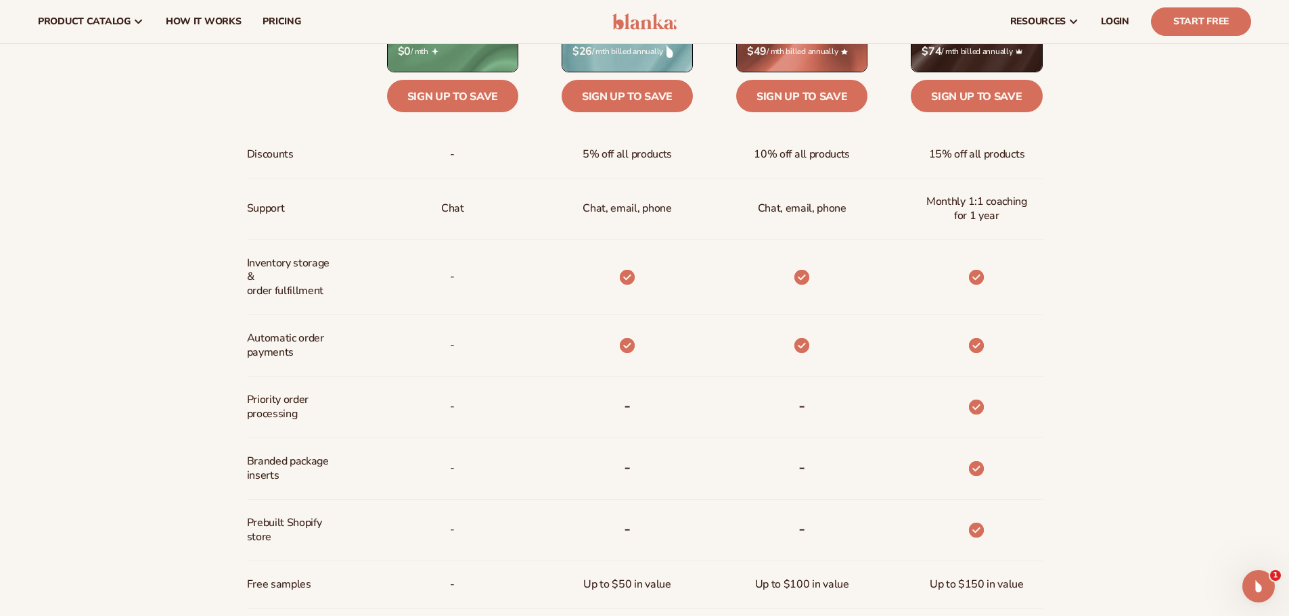
scroll to position [436, 0]
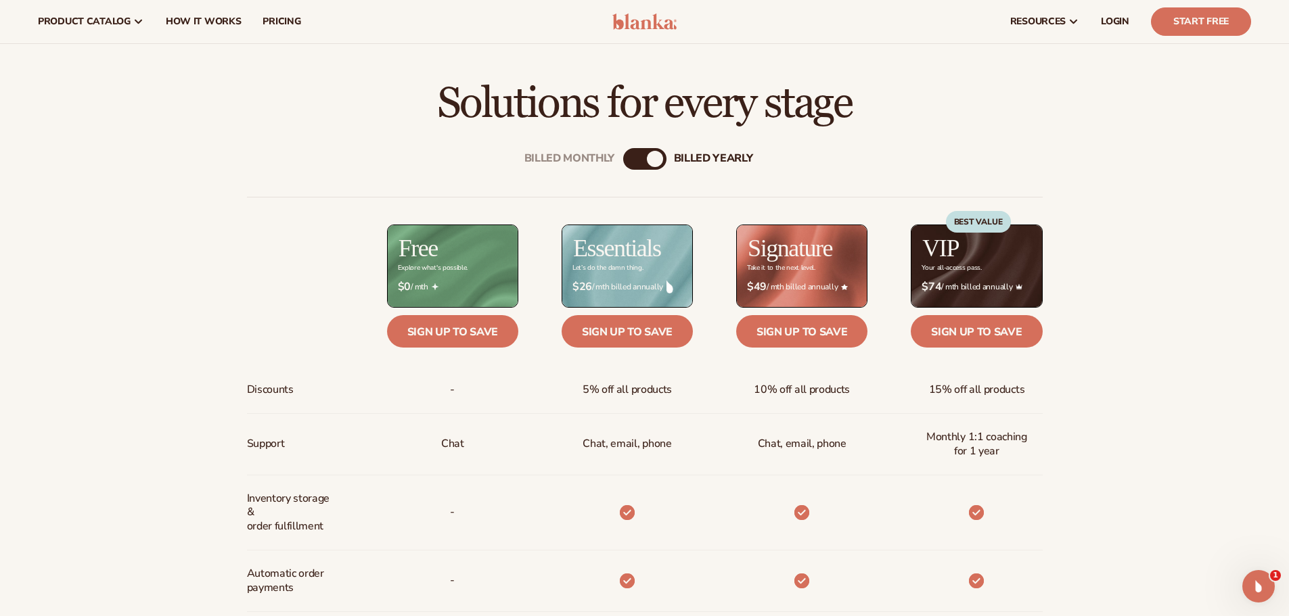
drag, startPoint x: 1180, startPoint y: 277, endPoint x: 1174, endPoint y: 217, distance: 59.8
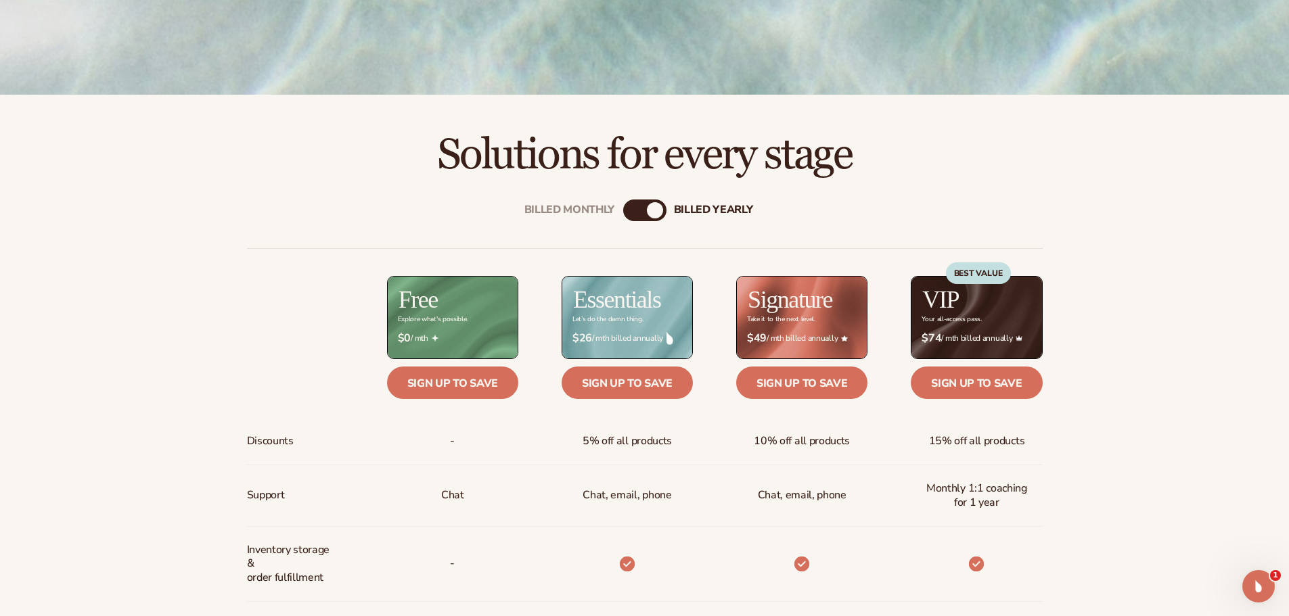
drag, startPoint x: 1214, startPoint y: 248, endPoint x: 1283, endPoint y: 207, distance: 80.4
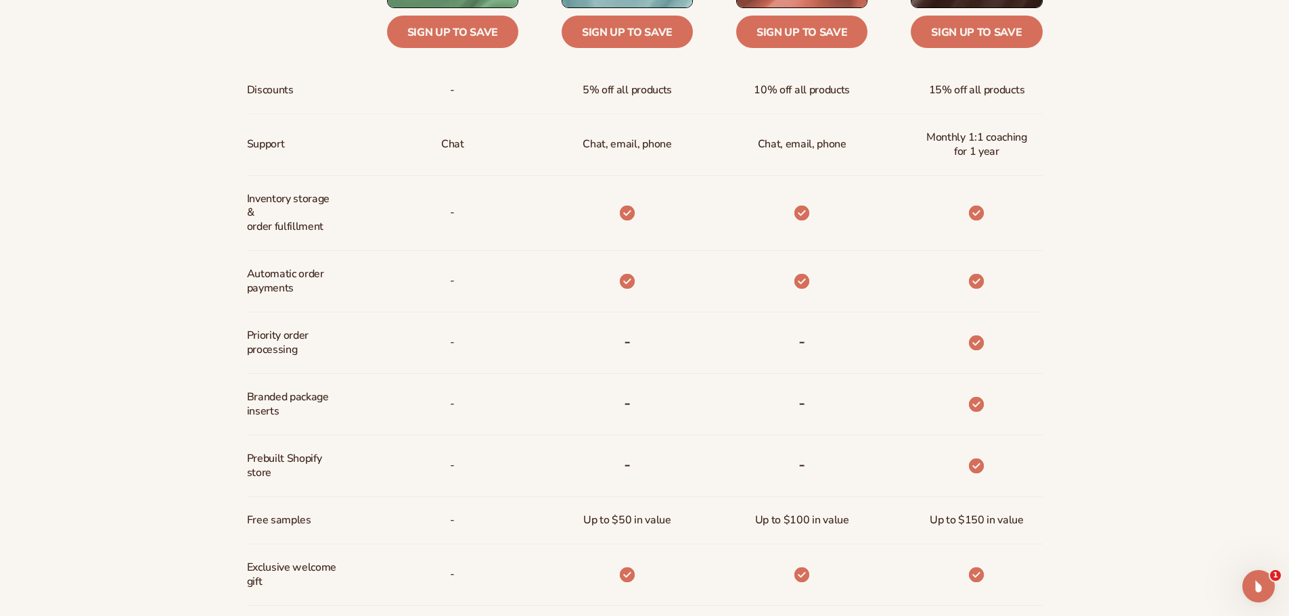
drag, startPoint x: 1214, startPoint y: 156, endPoint x: 1238, endPoint y: 267, distance: 112.9
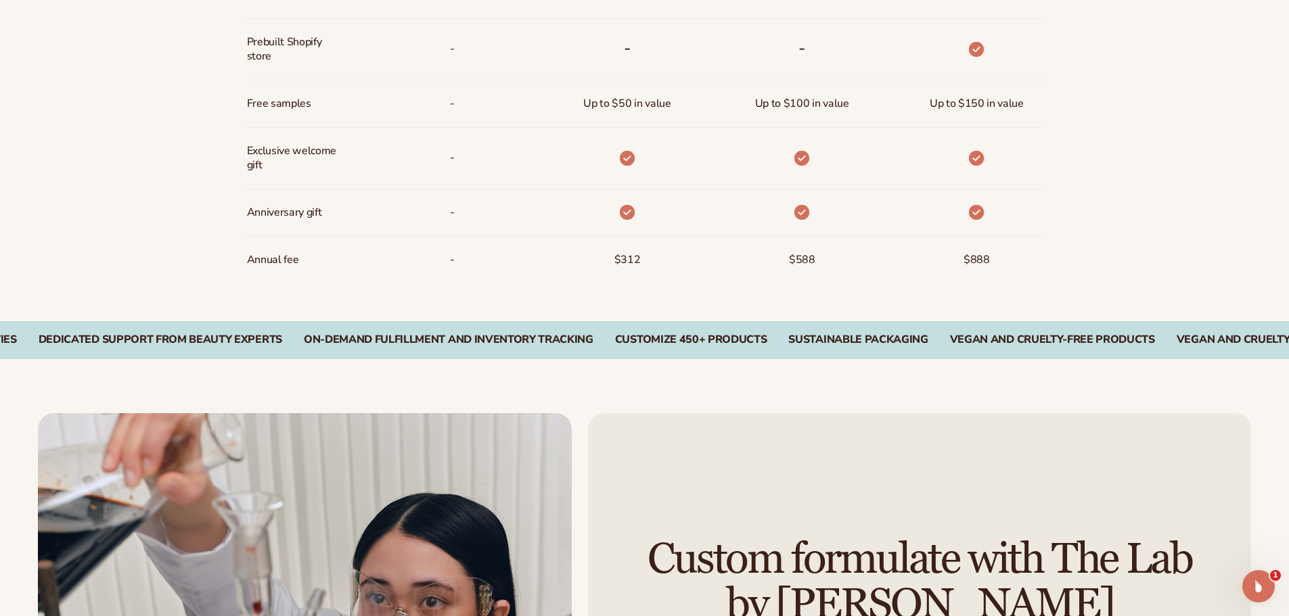
drag, startPoint x: 1238, startPoint y: 267, endPoint x: 1241, endPoint y: 378, distance: 111.7
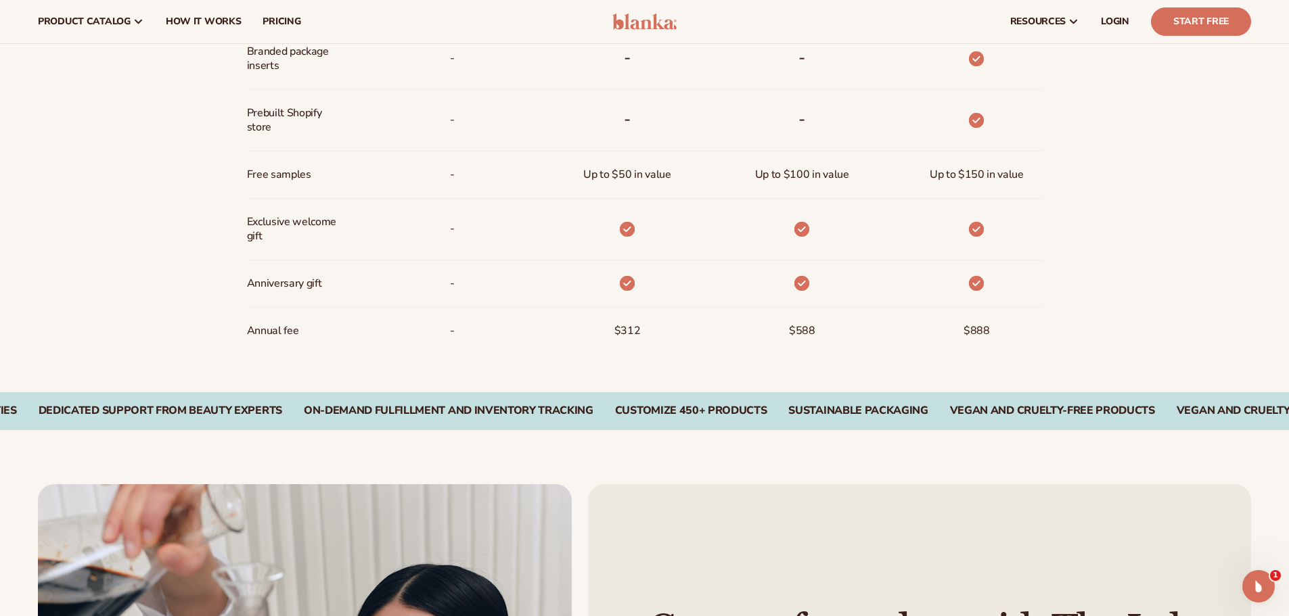
drag, startPoint x: 1074, startPoint y: 141, endPoint x: 1082, endPoint y: 110, distance: 32.2
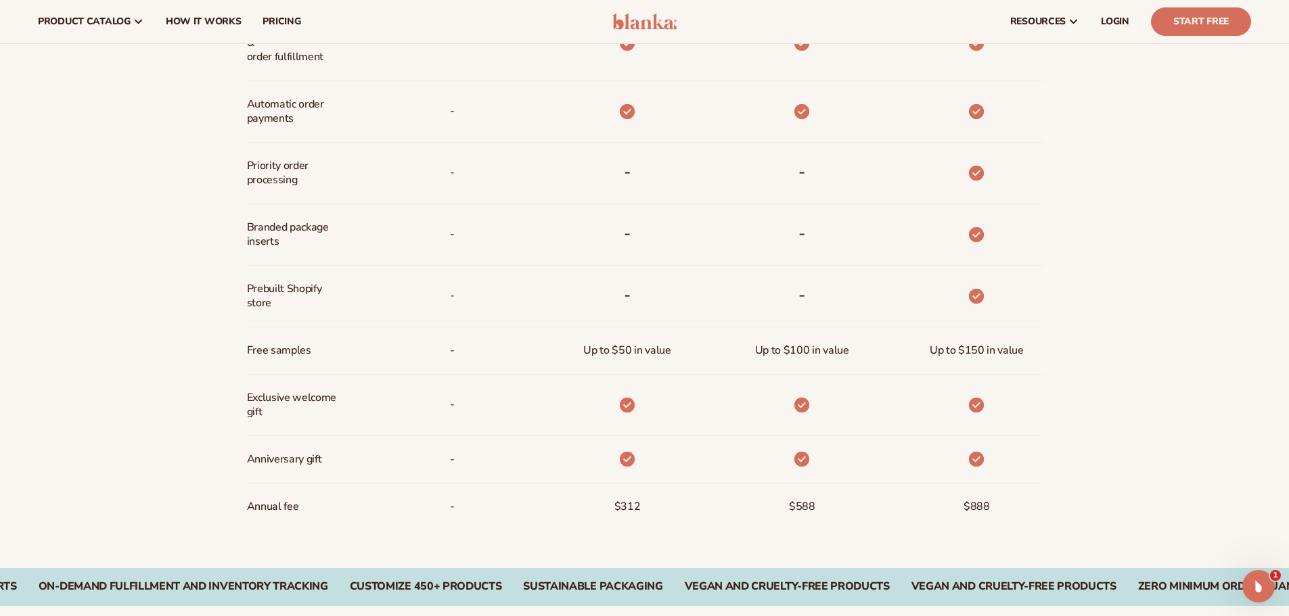
scroll to position [943, 0]
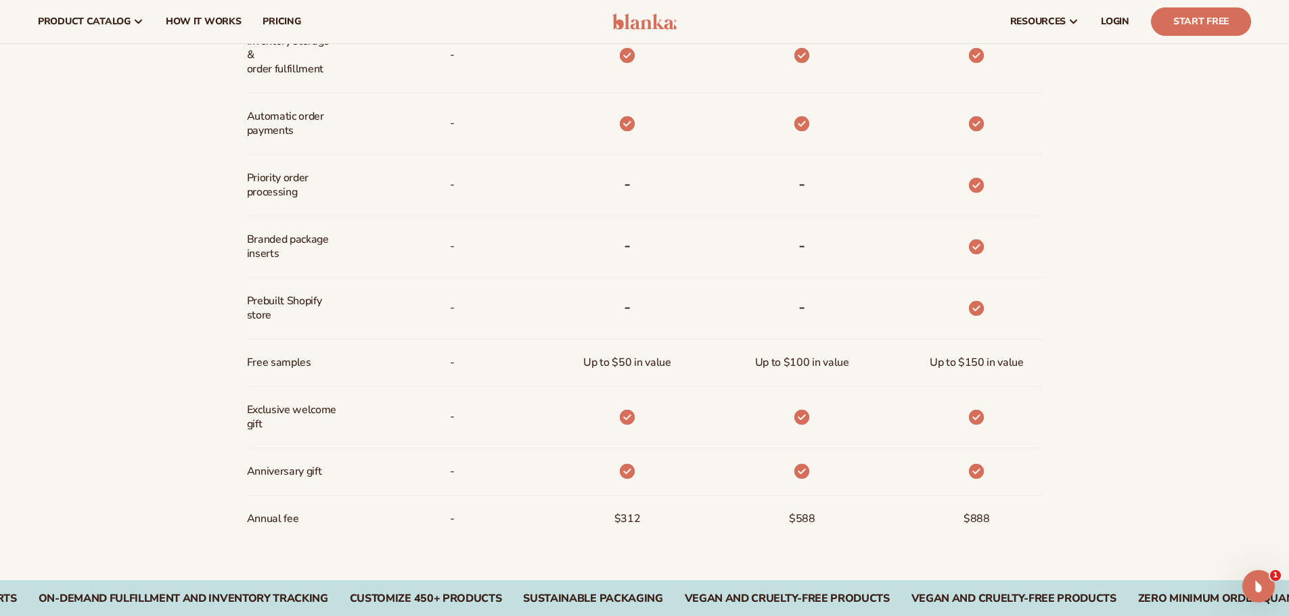
drag, startPoint x: 1095, startPoint y: 147, endPoint x: 1107, endPoint y: 142, distance: 13.3
drag, startPoint x: 250, startPoint y: 302, endPoint x: 301, endPoint y: 314, distance: 52.2
click at [301, 314] on span "Prebuilt Shopify store" at bounding box center [292, 309] width 90 height 39
drag, startPoint x: 932, startPoint y: 362, endPoint x: 1015, endPoint y: 370, distance: 83.6
click at [1015, 370] on span "Up to $150 in value" at bounding box center [977, 364] width 94 height 25
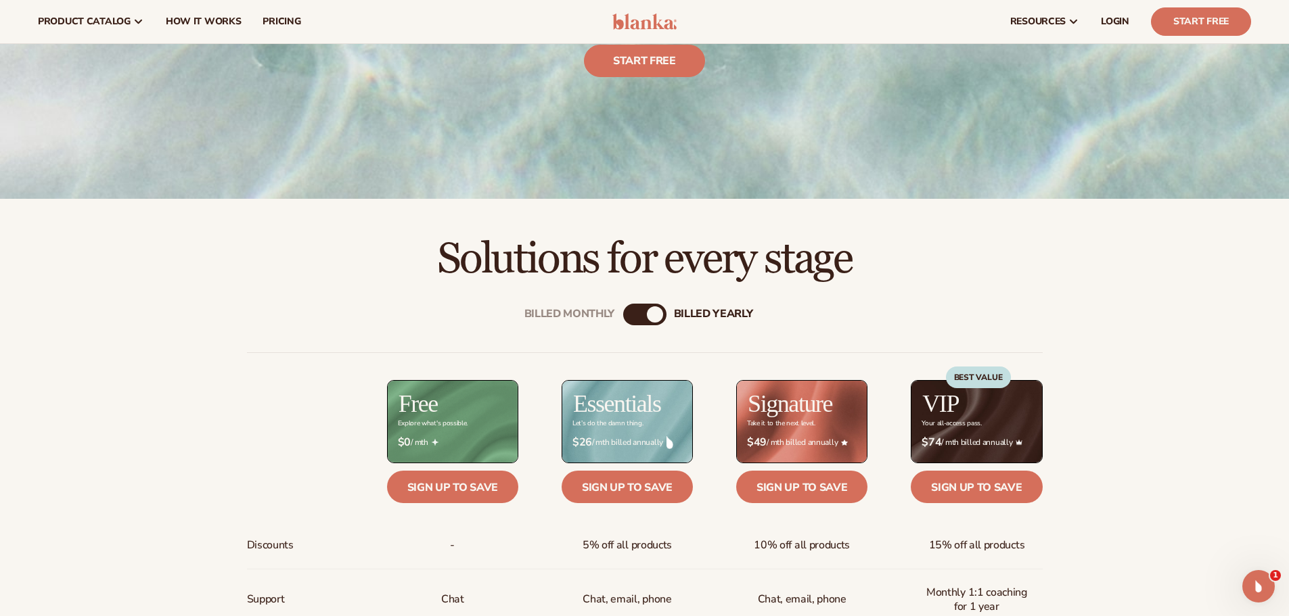
drag, startPoint x: 1176, startPoint y: 290, endPoint x: 1161, endPoint y: 133, distance: 157.7
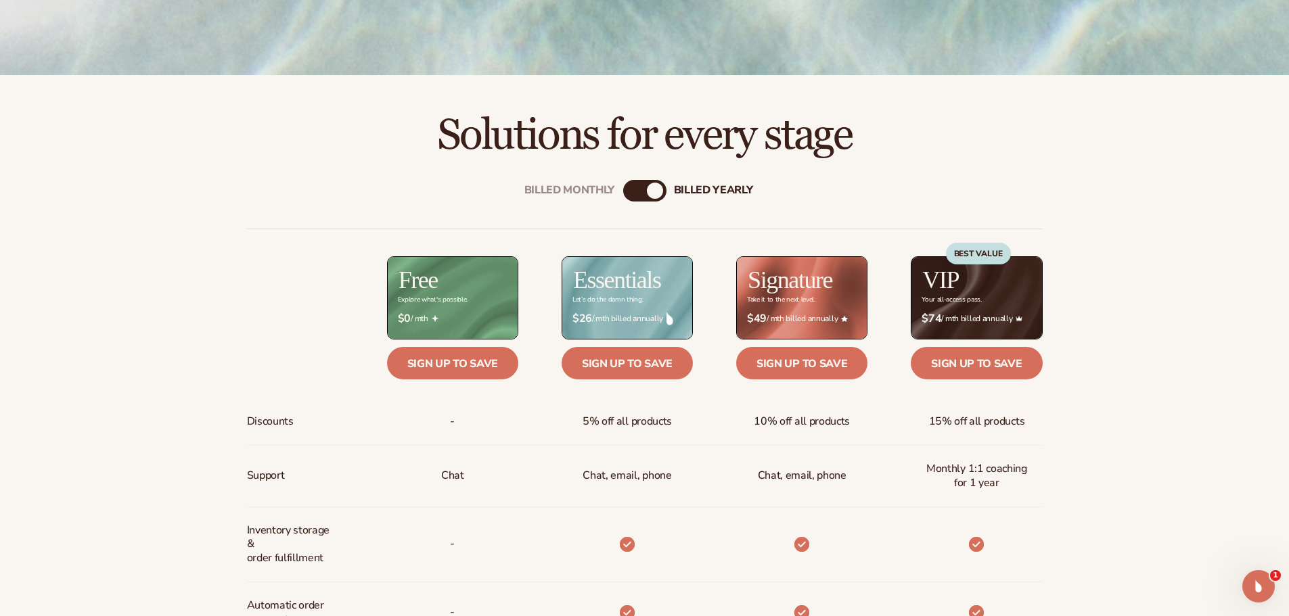
drag, startPoint x: 1169, startPoint y: 475, endPoint x: 1174, endPoint y: 505, distance: 30.9
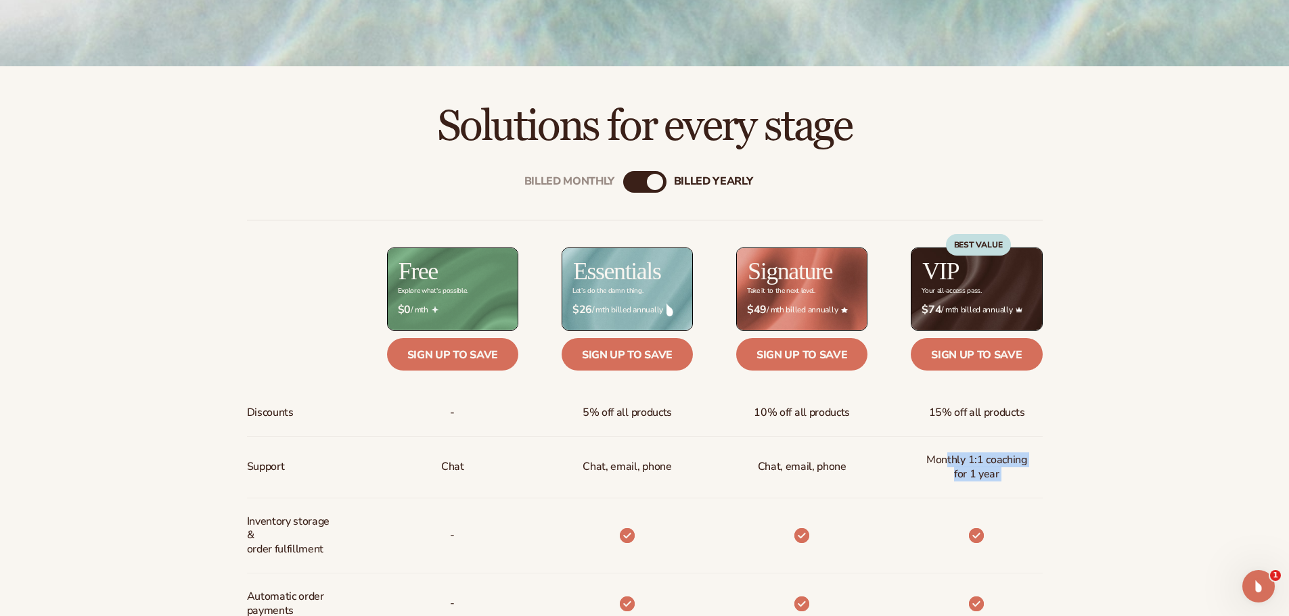
drag, startPoint x: 948, startPoint y: 454, endPoint x: 1098, endPoint y: 513, distance: 161.3
click at [1098, 513] on div "Billed Monthly billed Yearly Billed Monthly billed Yearly Discounts Support Inv…" at bounding box center [644, 605] width 1289 height 911
click at [1105, 508] on div "Billed Monthly billed Yearly Billed Monthly billed Yearly Discounts Support Inv…" at bounding box center [644, 605] width 1289 height 911
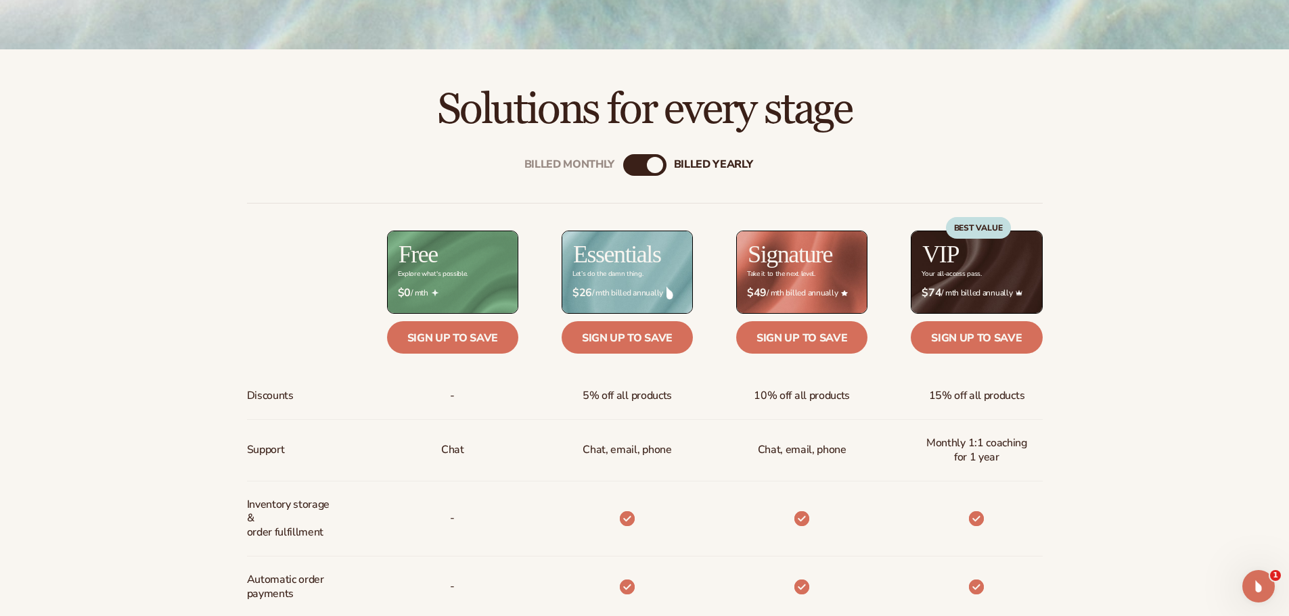
drag, startPoint x: 1181, startPoint y: 418, endPoint x: 1211, endPoint y: 444, distance: 39.8
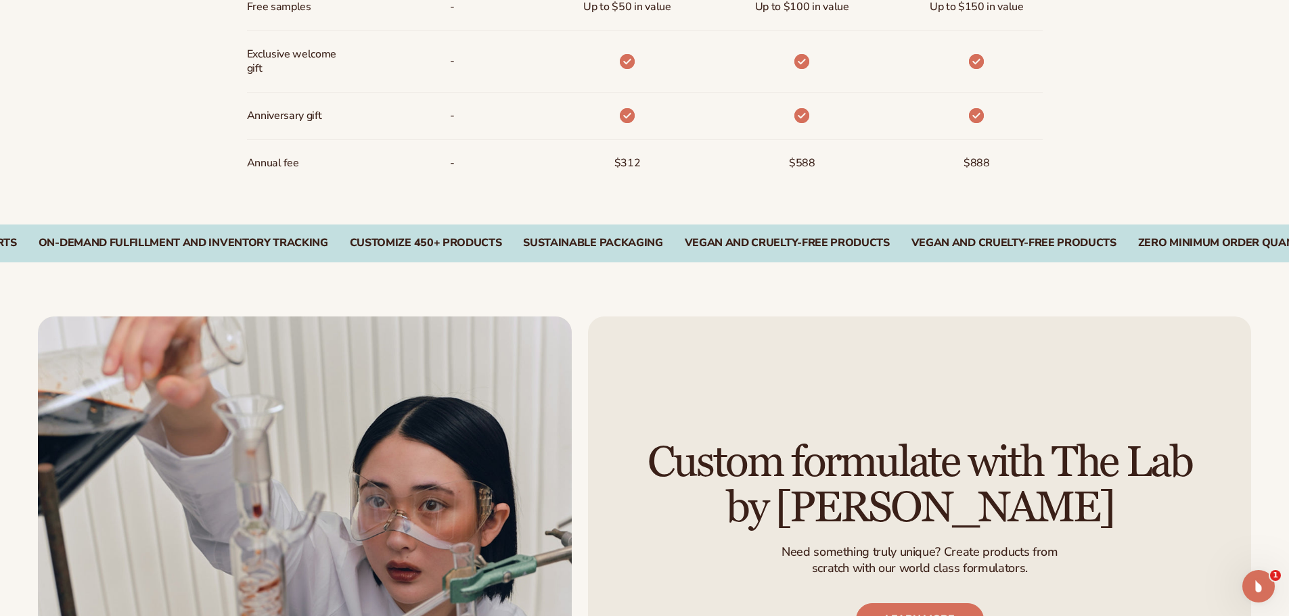
drag, startPoint x: 1214, startPoint y: 390, endPoint x: 1227, endPoint y: 472, distance: 82.9
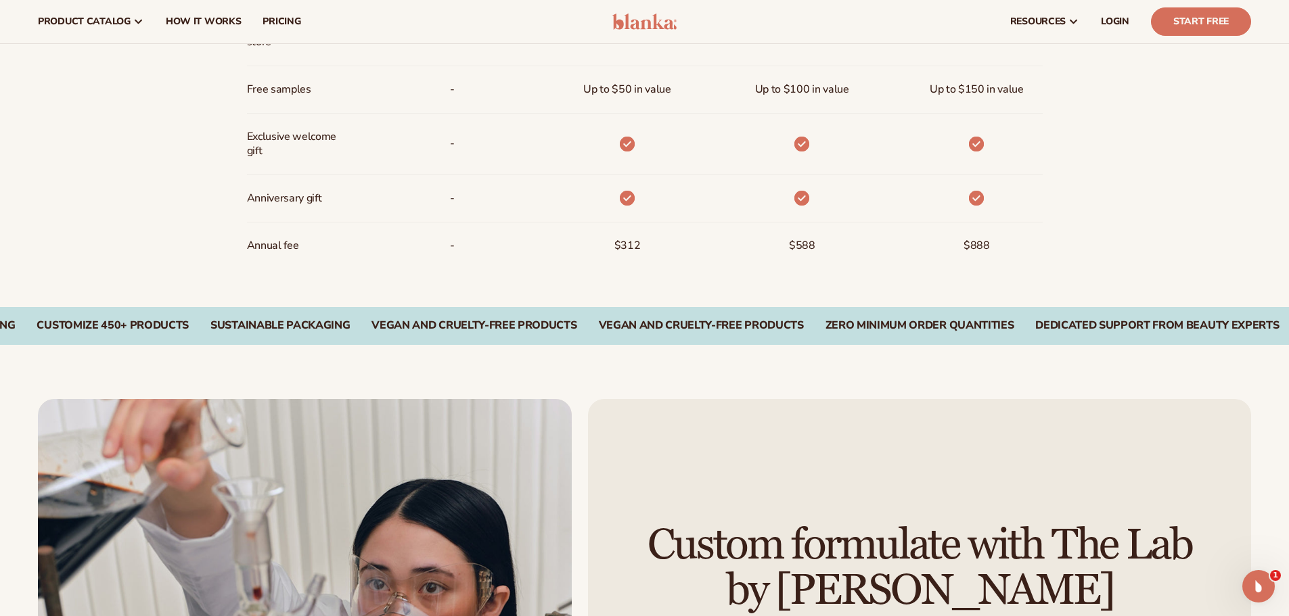
drag, startPoint x: 1195, startPoint y: 386, endPoint x: 1197, endPoint y: 296, distance: 90.0
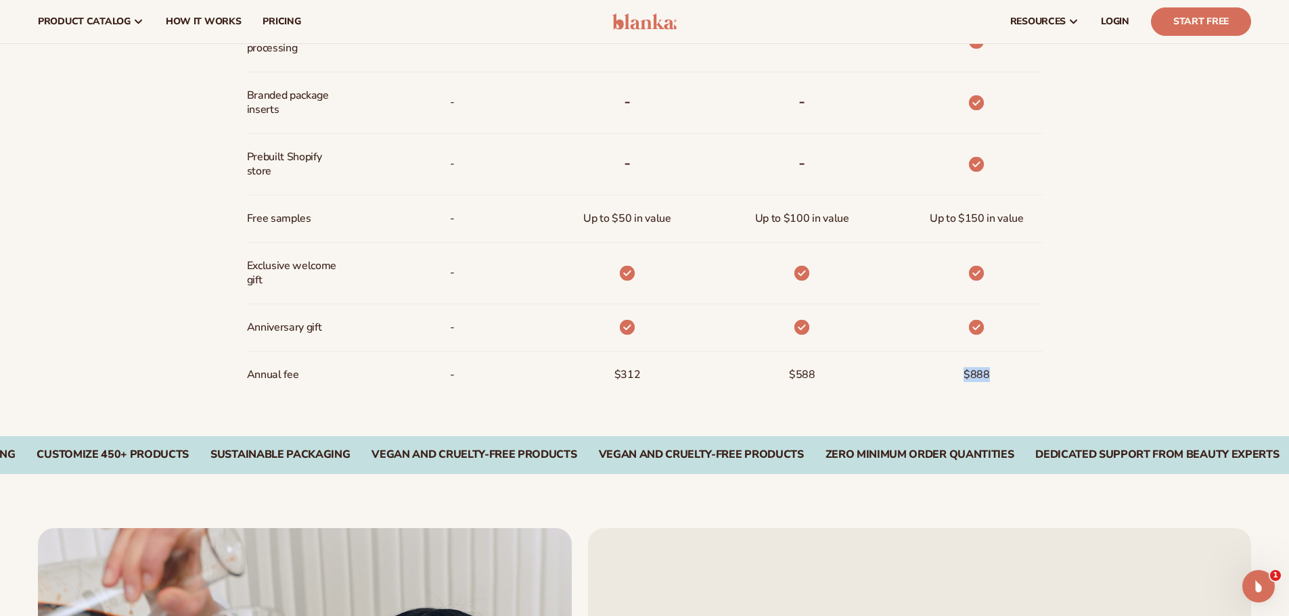
drag, startPoint x: 965, startPoint y: 380, endPoint x: 1007, endPoint y: 381, distance: 42.0
click at [1007, 381] on div "$888" at bounding box center [954, 375] width 175 height 47
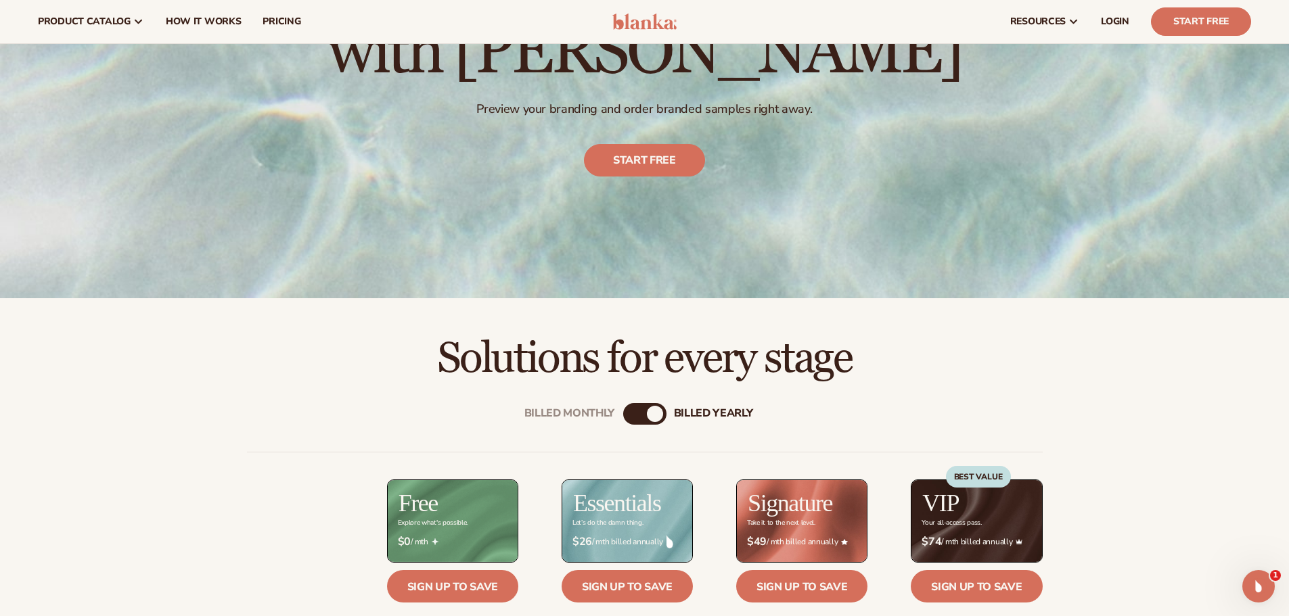
scroll to position [45, 0]
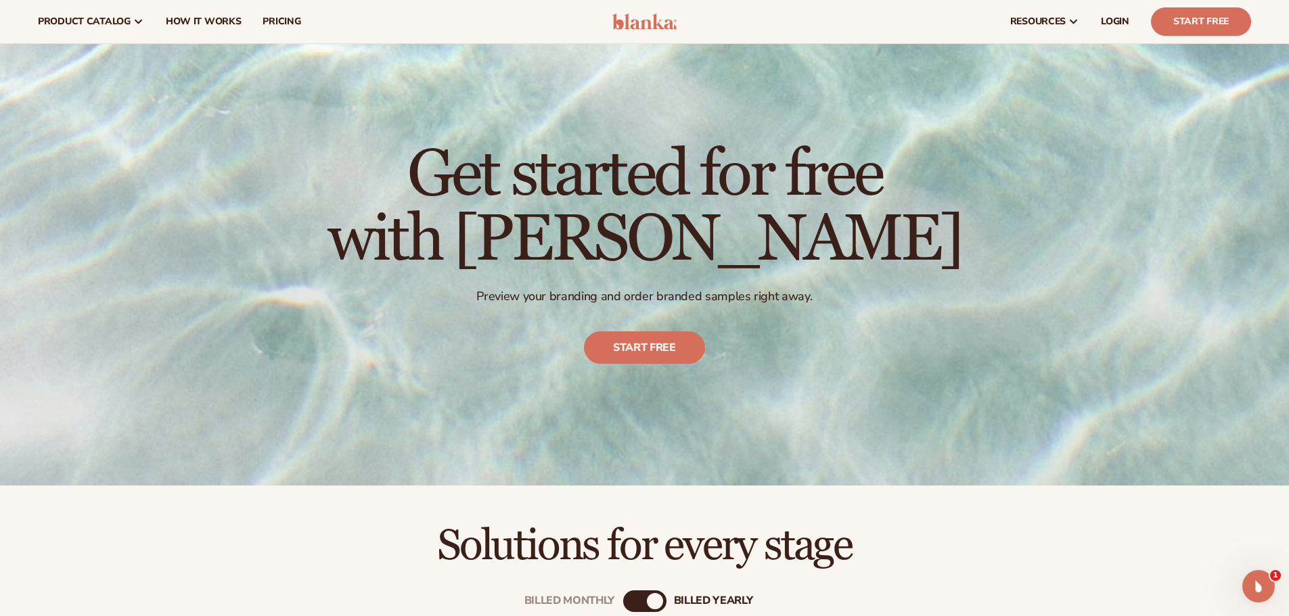
drag, startPoint x: 1087, startPoint y: 379, endPoint x: 1095, endPoint y: 300, distance: 79.5
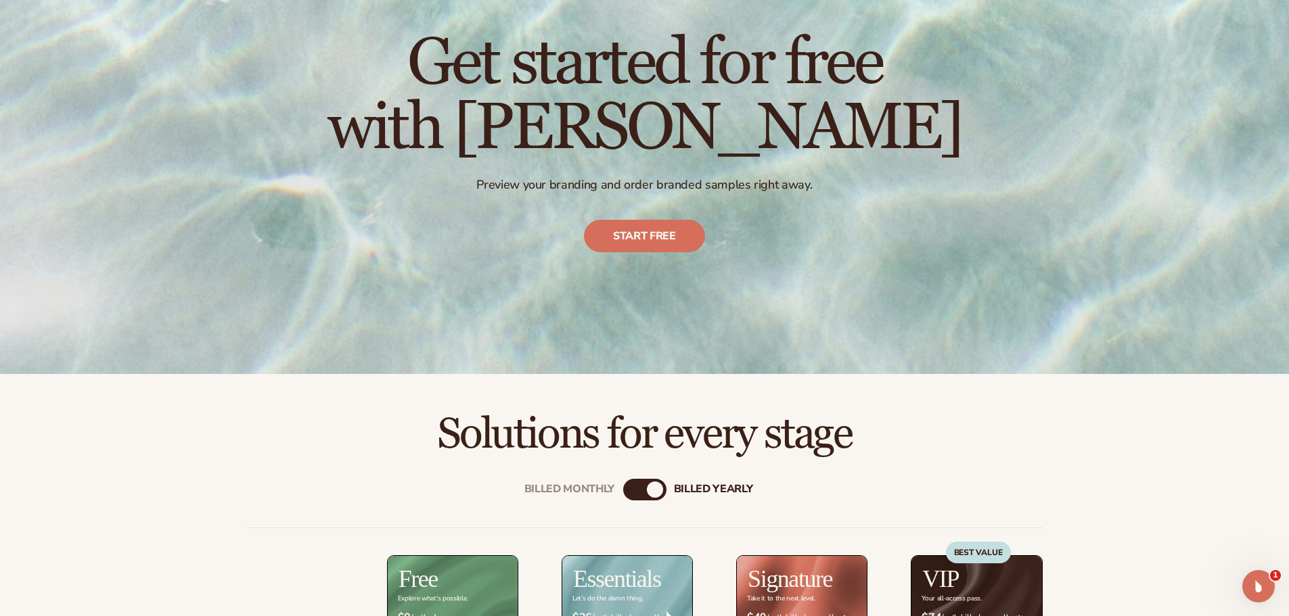
scroll to position [478, 0]
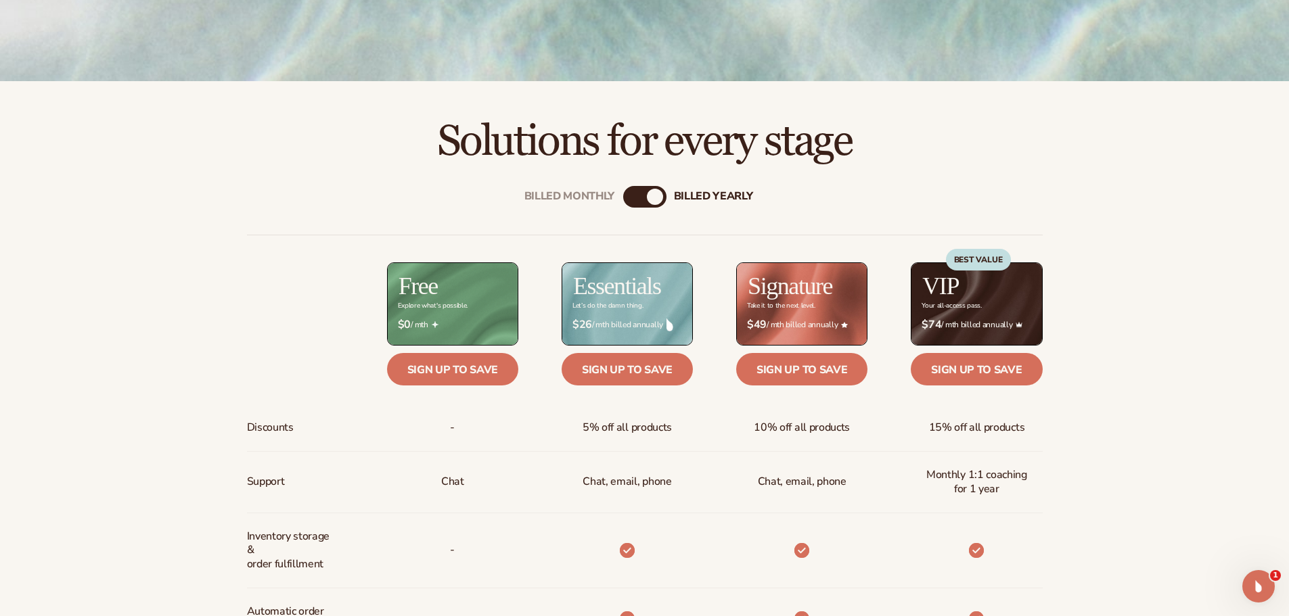
drag, startPoint x: 1145, startPoint y: 403, endPoint x: 1146, endPoint y: 409, distance: 6.9
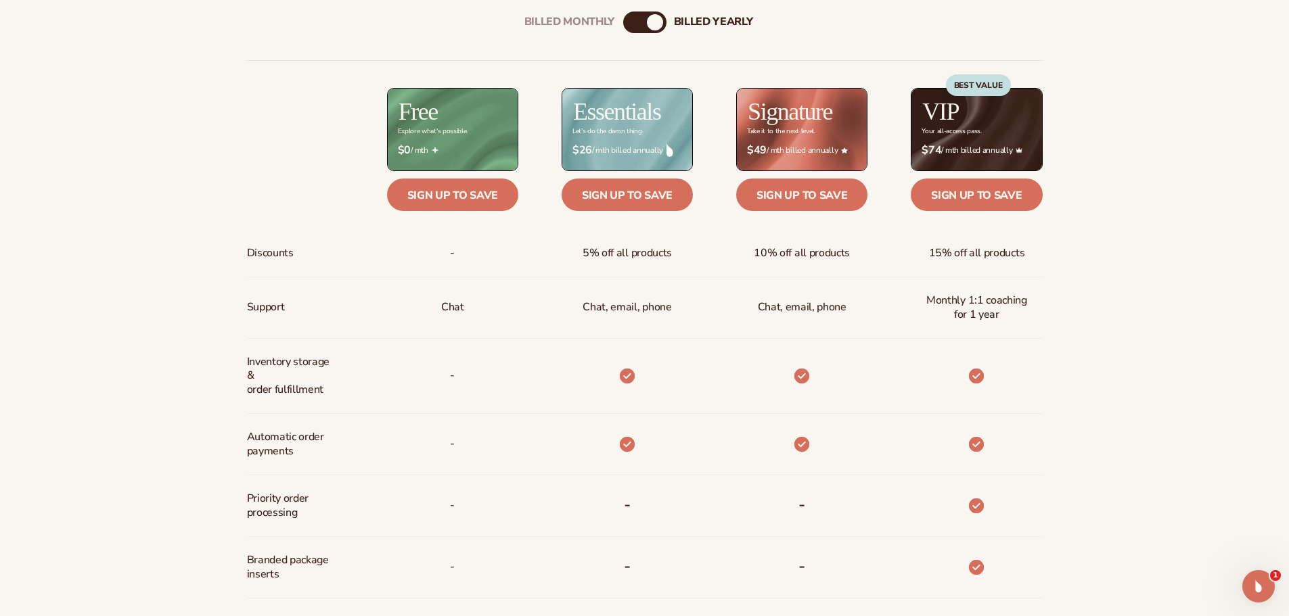
drag, startPoint x: 1139, startPoint y: 411, endPoint x: 1157, endPoint y: 442, distance: 36.7
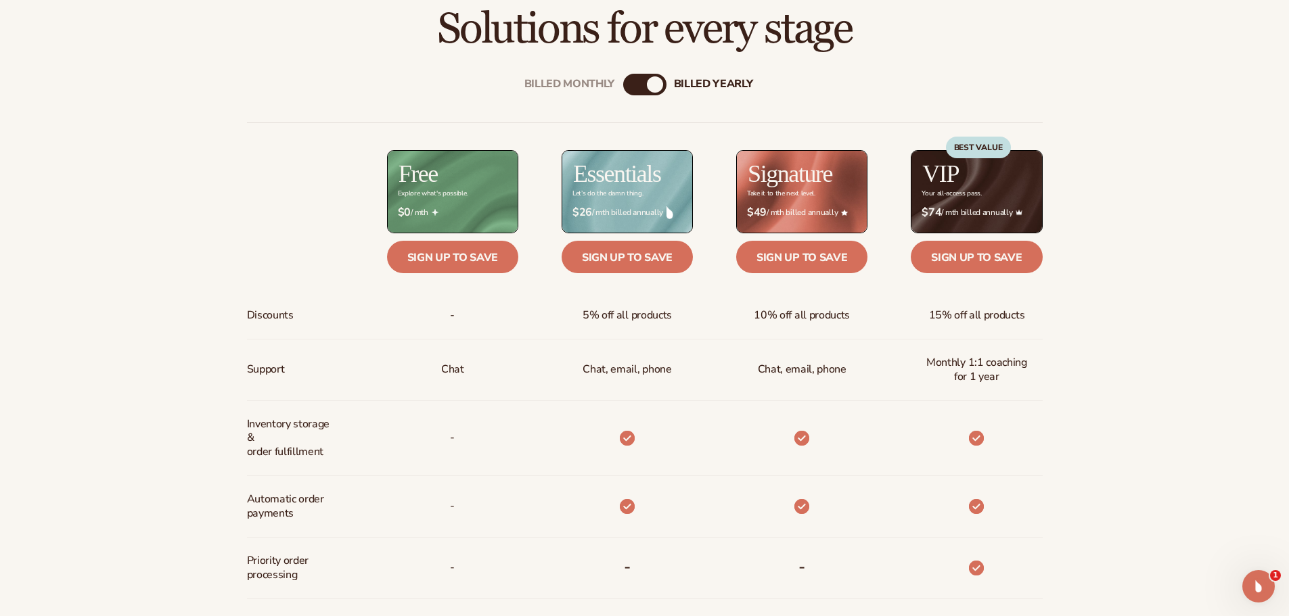
scroll to position [624, 0]
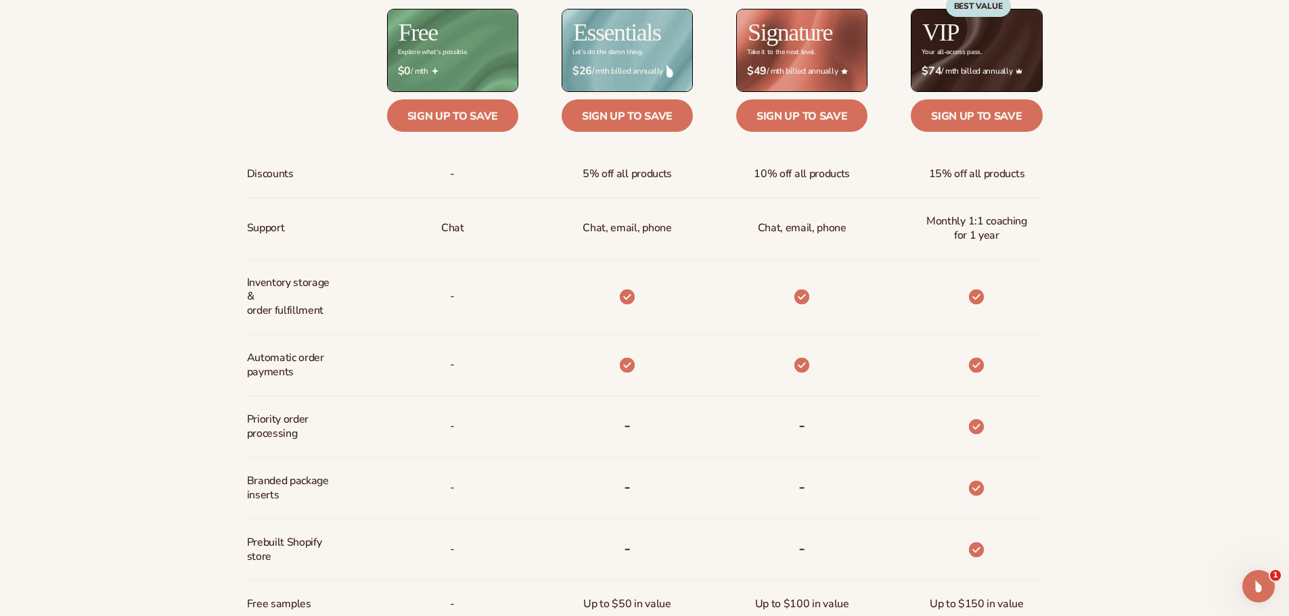
drag, startPoint x: 173, startPoint y: 310, endPoint x: 181, endPoint y: 344, distance: 34.6
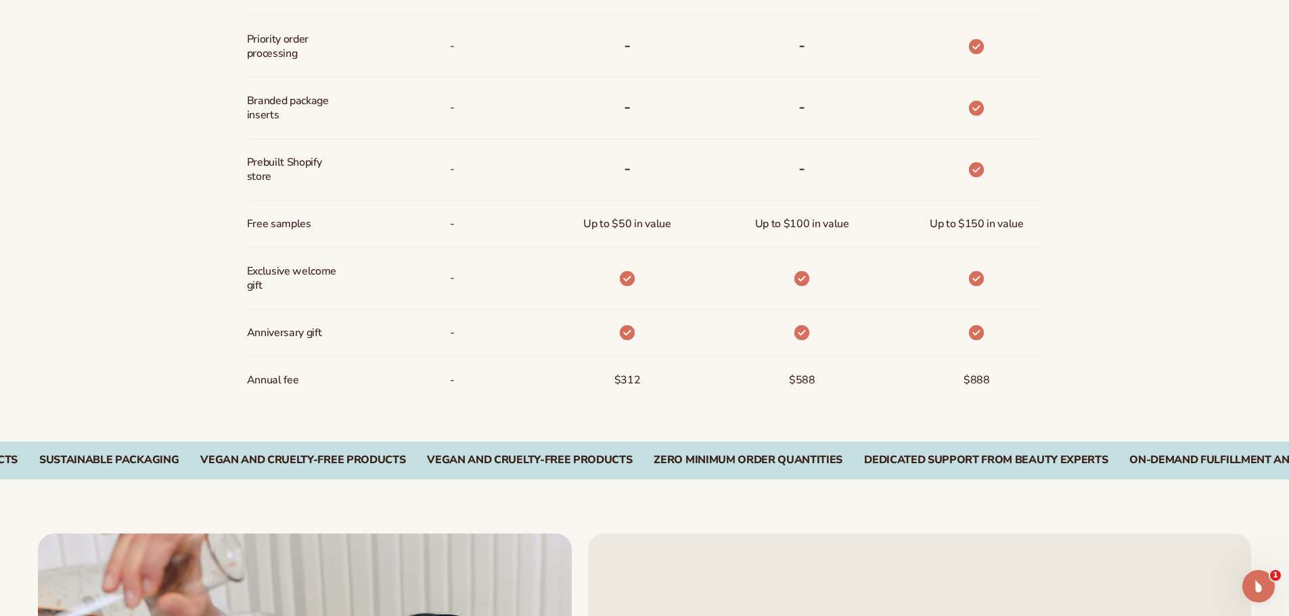
drag, startPoint x: 181, startPoint y: 344, endPoint x: 185, endPoint y: 403, distance: 59.0
